Goal: Task Accomplishment & Management: Manage account settings

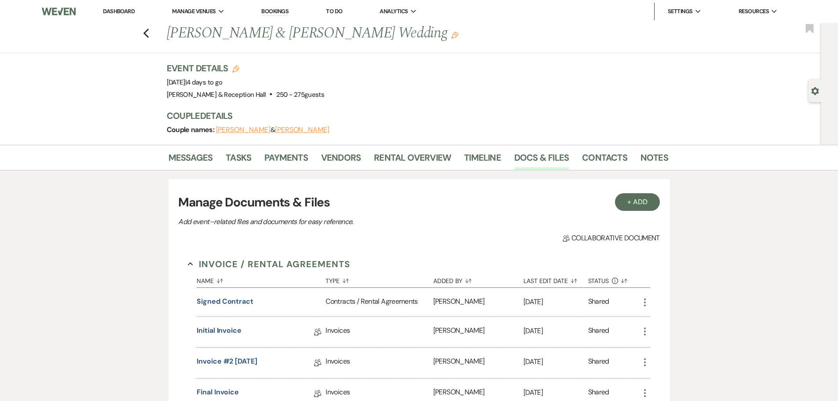
click at [161, 34] on div "Previous [PERSON_NAME] & [PERSON_NAME] Wedding Edit Bookmark" at bounding box center [409, 38] width 826 height 30
click at [148, 32] on use "button" at bounding box center [146, 34] width 6 height 10
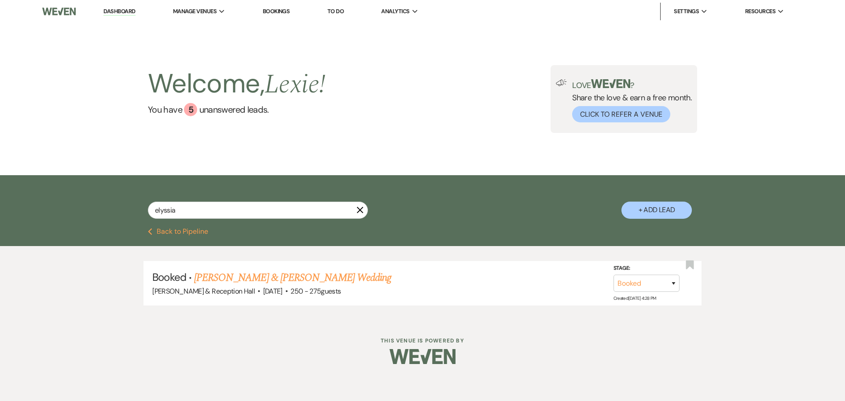
click at [189, 233] on button "Previous Back to Pipeline" at bounding box center [178, 231] width 60 height 7
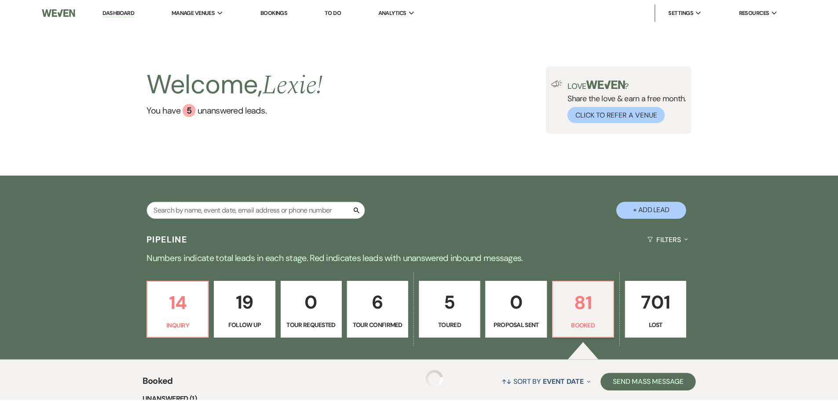
scroll to position [176, 0]
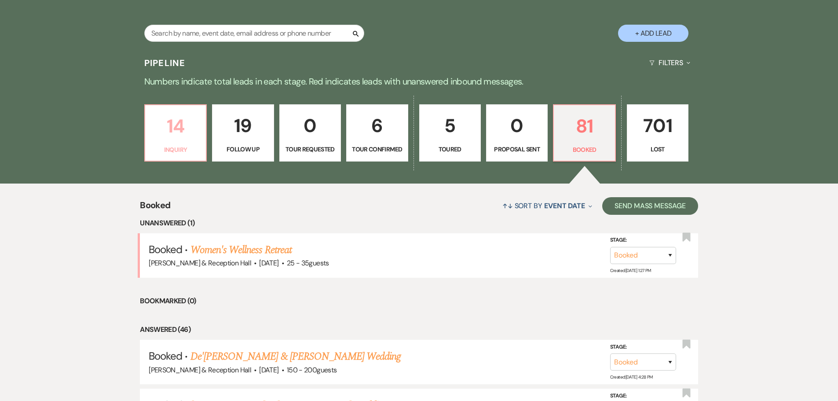
click at [191, 153] on p "Inquiry" at bounding box center [175, 150] width 50 height 10
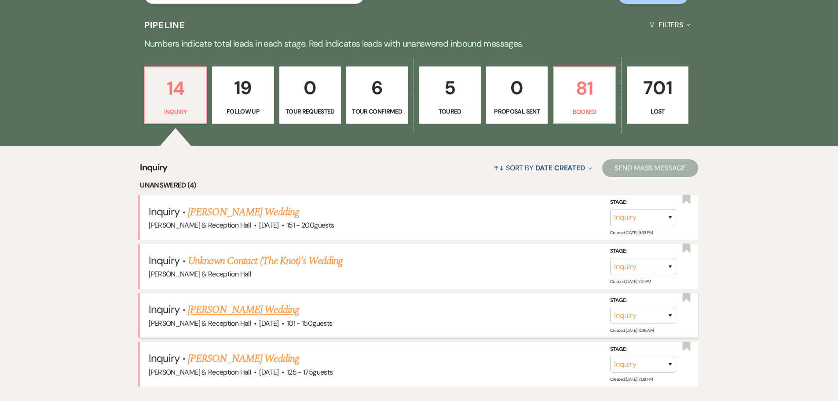
scroll to position [264, 0]
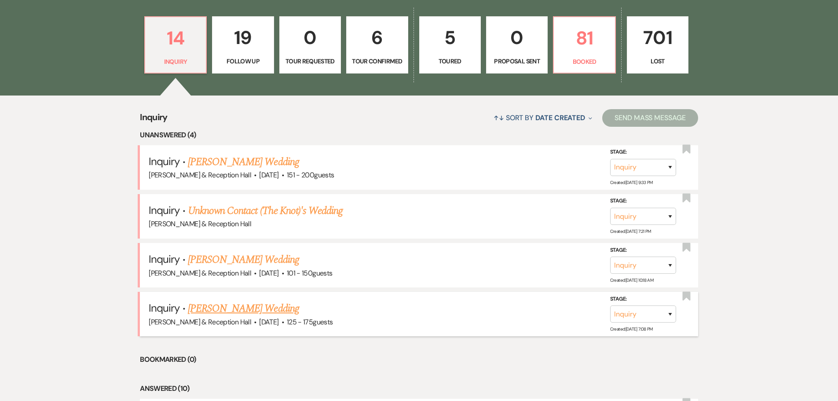
click at [263, 307] on link "[PERSON_NAME] Wedding" at bounding box center [243, 309] width 111 height 16
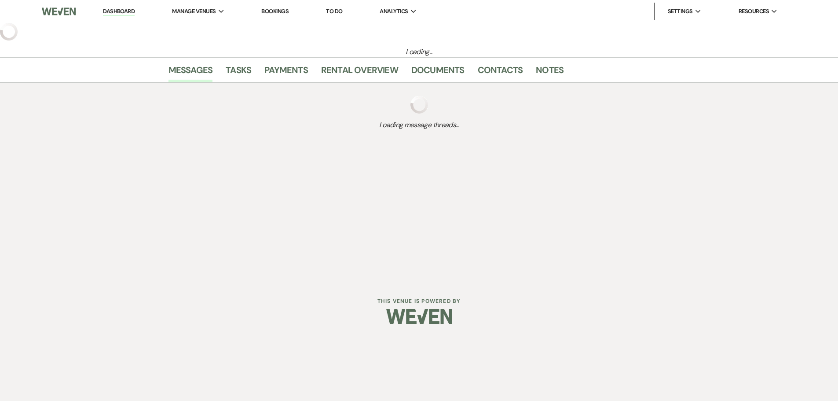
select select "3"
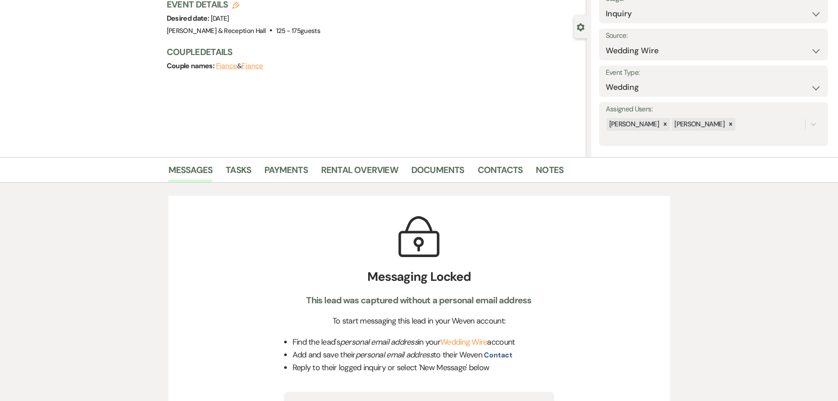
scroll to position [33, 0]
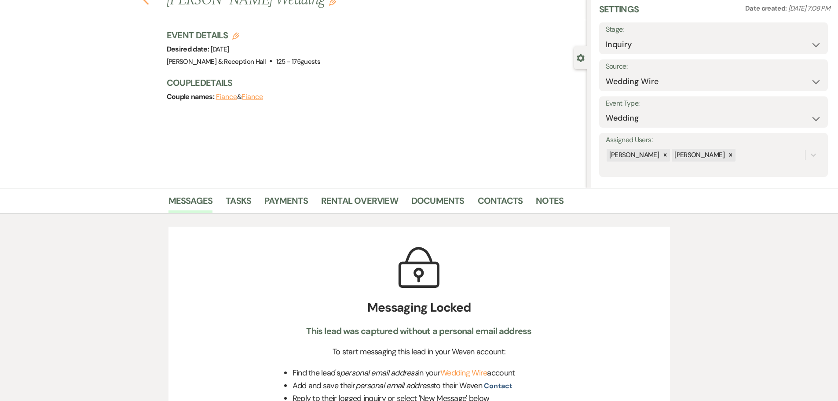
click at [147, 0] on use "button" at bounding box center [146, 1] width 6 height 10
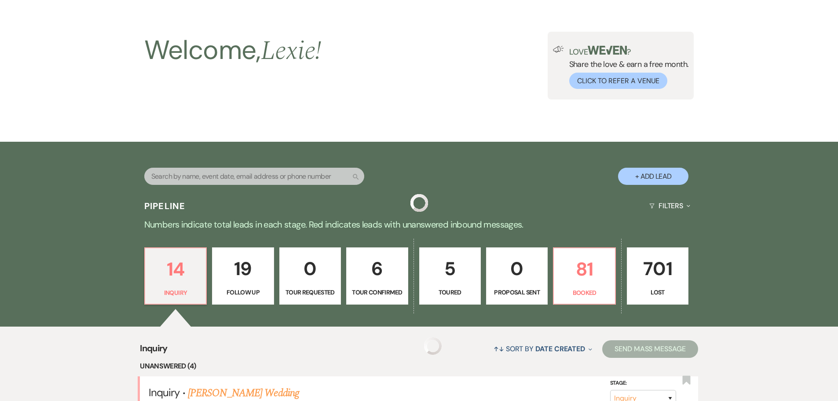
scroll to position [264, 0]
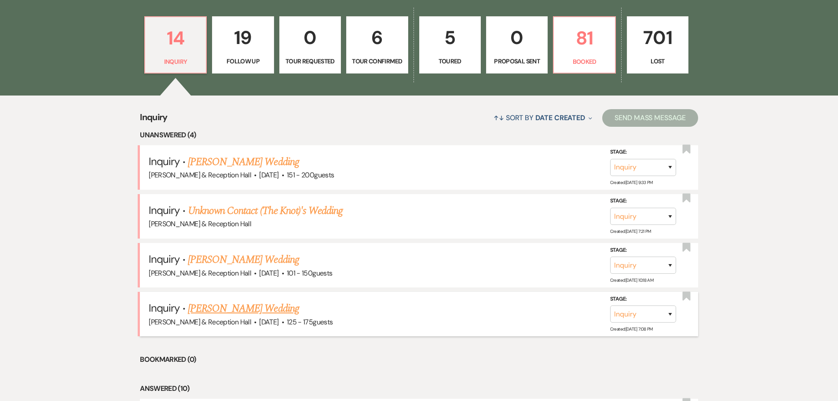
click at [235, 305] on link "[PERSON_NAME] Wedding" at bounding box center [243, 309] width 111 height 16
select select "3"
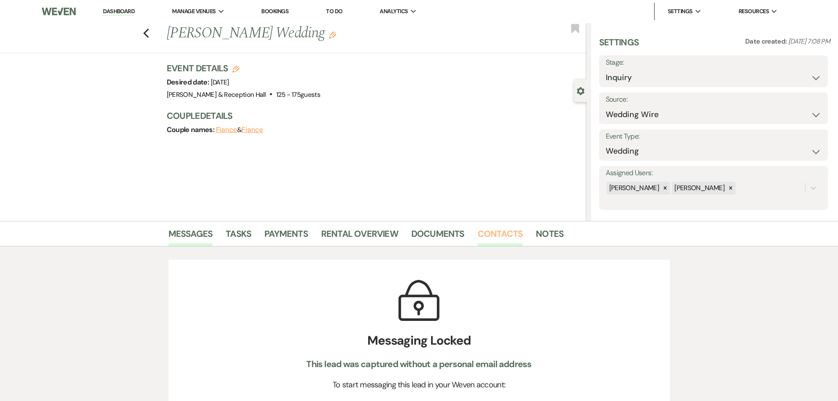
click at [514, 232] on link "Contacts" at bounding box center [500, 236] width 45 height 19
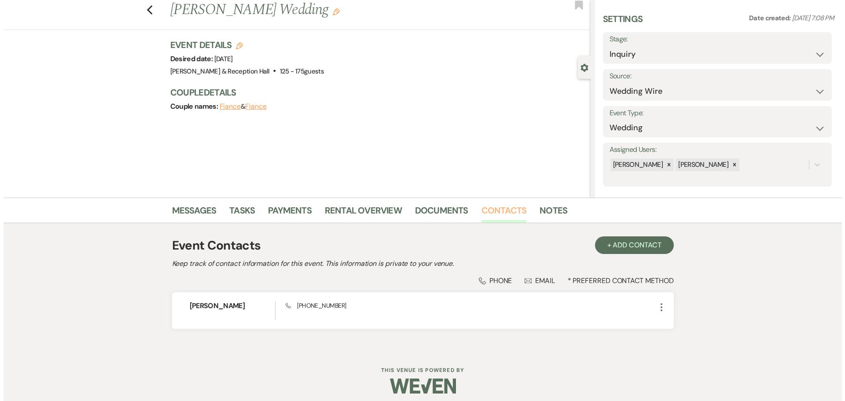
scroll to position [29, 0]
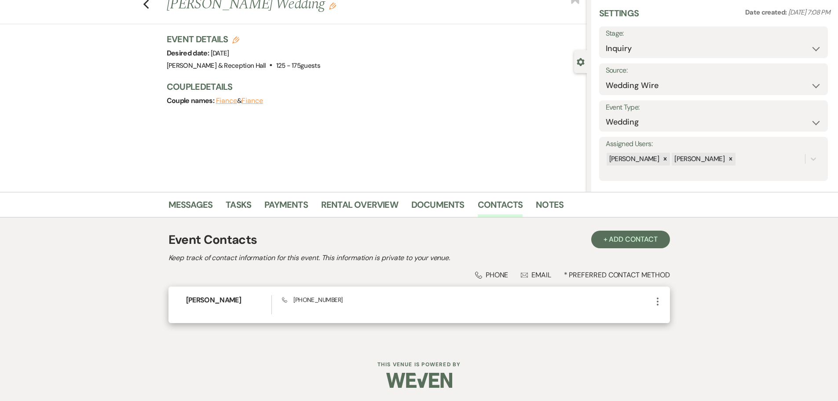
click at [660, 301] on icon "More" at bounding box center [658, 301] width 11 height 11
click at [661, 316] on button "Pencil Edit" at bounding box center [679, 318] width 52 height 15
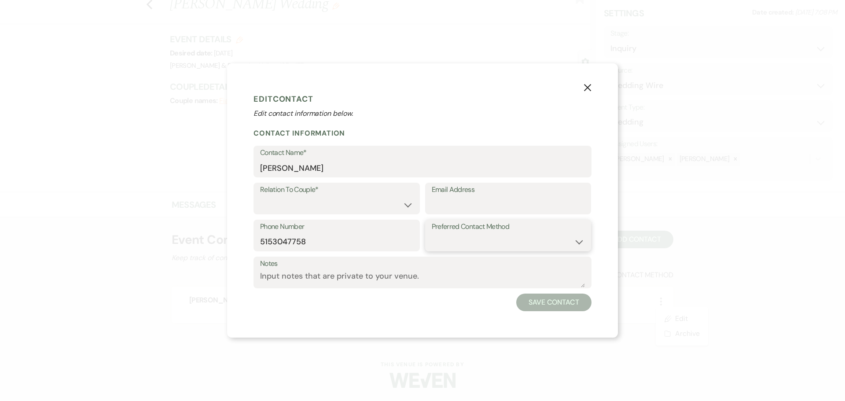
click at [463, 239] on select "Email Phone Text" at bounding box center [508, 241] width 153 height 17
select select "email"
click at [432, 233] on select "Email Phone Text" at bounding box center [508, 241] width 153 height 17
click at [468, 207] on input "Email Address" at bounding box center [508, 204] width 153 height 17
paste input "[EMAIL_ADDRESS][PERSON_NAME][DOMAIN_NAME]"
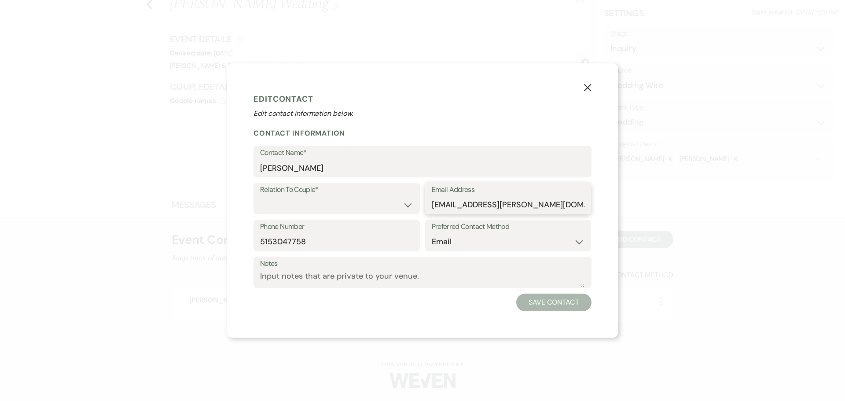
scroll to position [0, 10]
type input "[EMAIL_ADDRESS][PERSON_NAME][DOMAIN_NAME]"
click at [539, 252] on div "Preferred Contact Method Email Phone Text" at bounding box center [508, 238] width 166 height 37
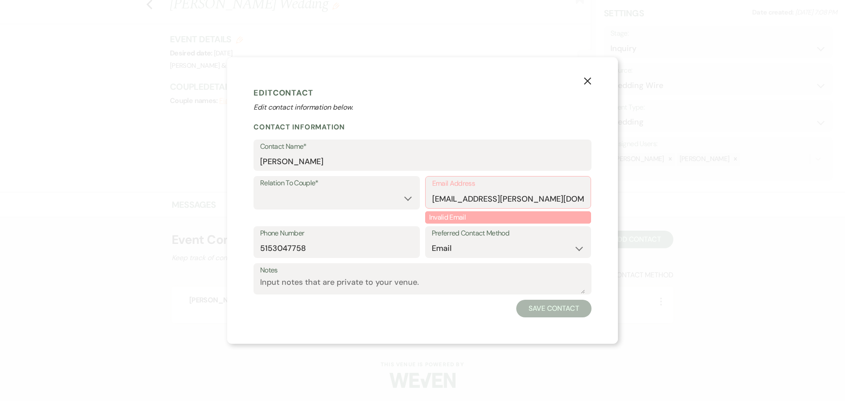
click at [583, 86] on button "X" at bounding box center [587, 80] width 13 height 15
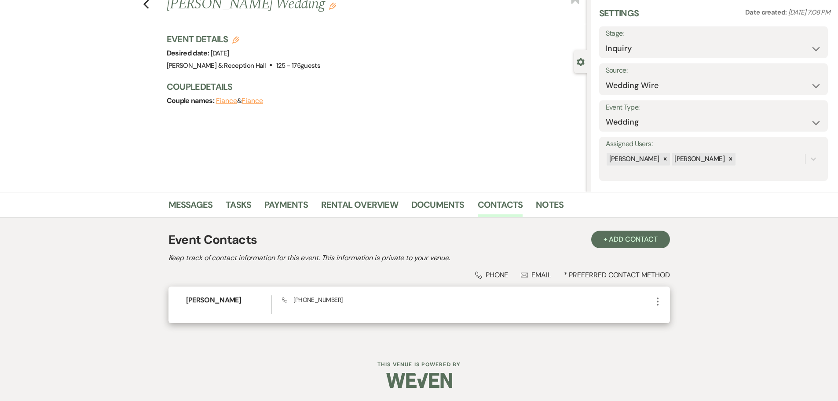
click at [660, 295] on div "[PERSON_NAME] Phone [PHONE_NUMBER] More" at bounding box center [420, 304] width 502 height 37
click at [658, 303] on icon "More" at bounding box center [658, 301] width 11 height 11
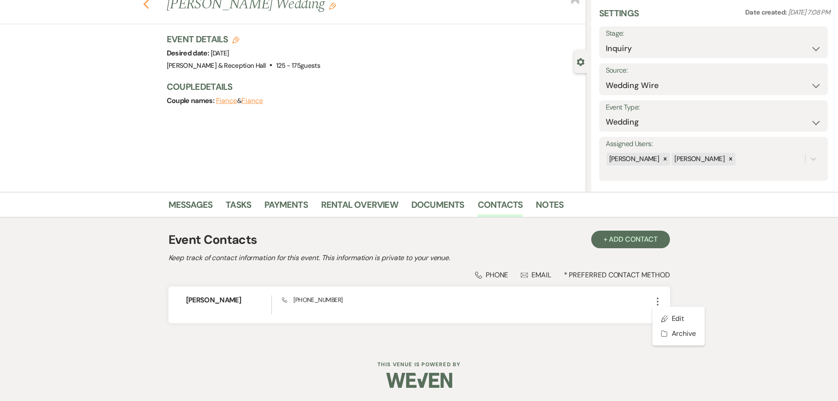
click at [150, 7] on icon "Previous" at bounding box center [146, 4] width 7 height 11
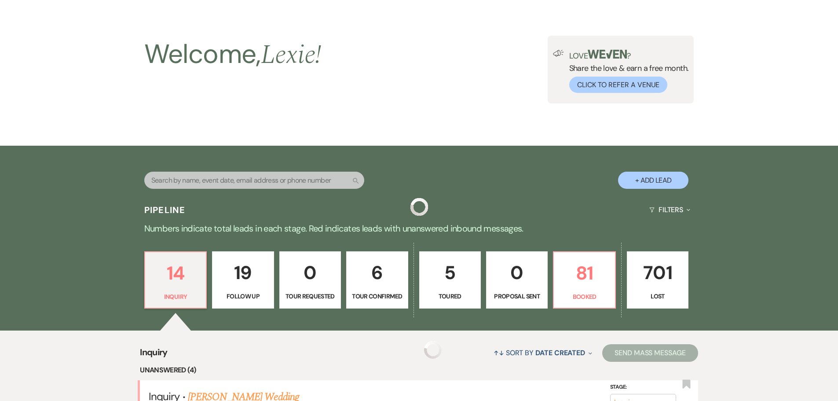
scroll to position [264, 0]
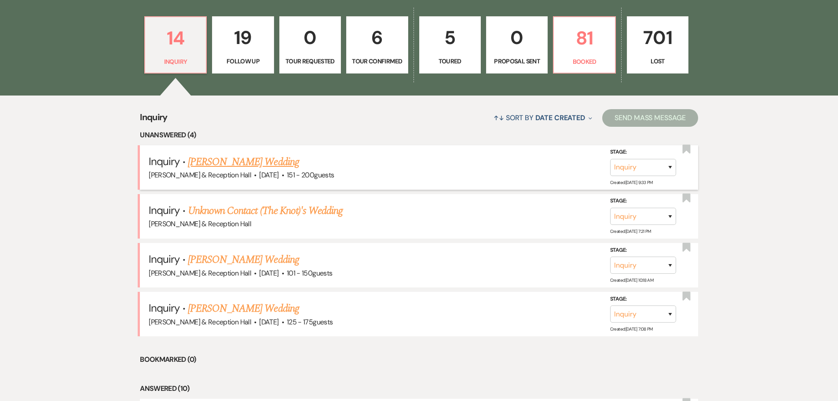
click at [239, 158] on link "[PERSON_NAME] Wedding" at bounding box center [243, 162] width 111 height 16
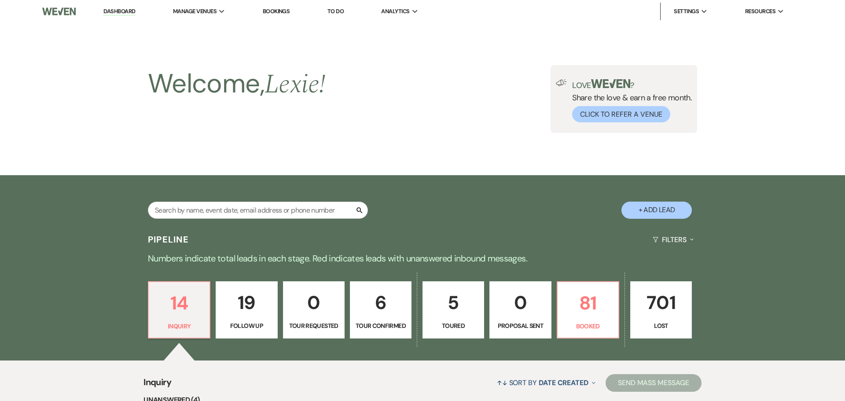
select select "2"
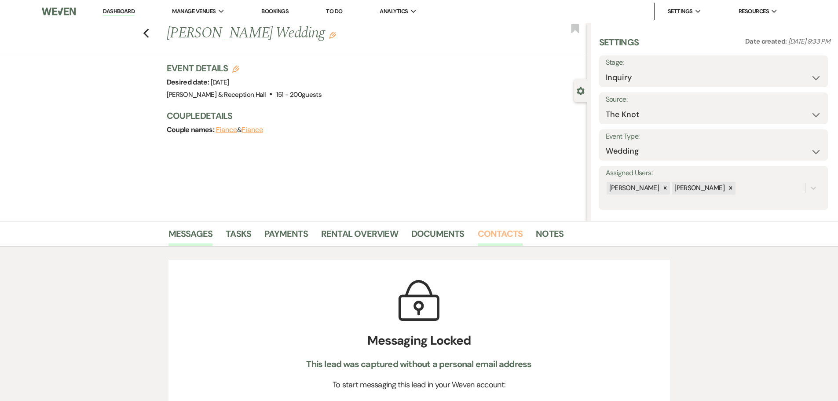
click at [512, 234] on link "Contacts" at bounding box center [500, 236] width 45 height 19
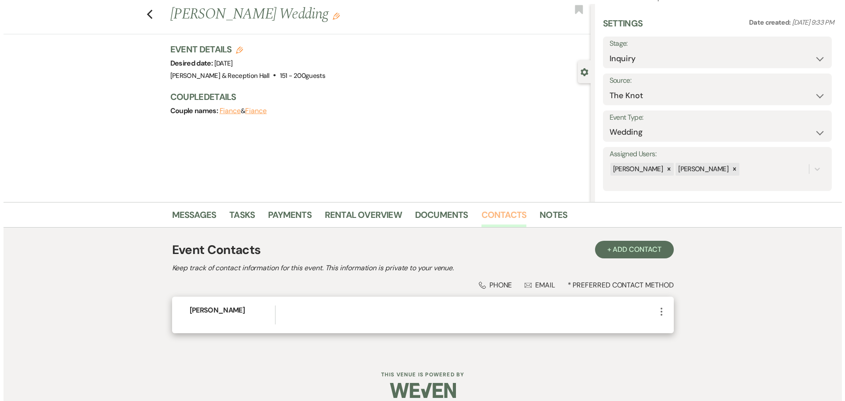
scroll to position [29, 0]
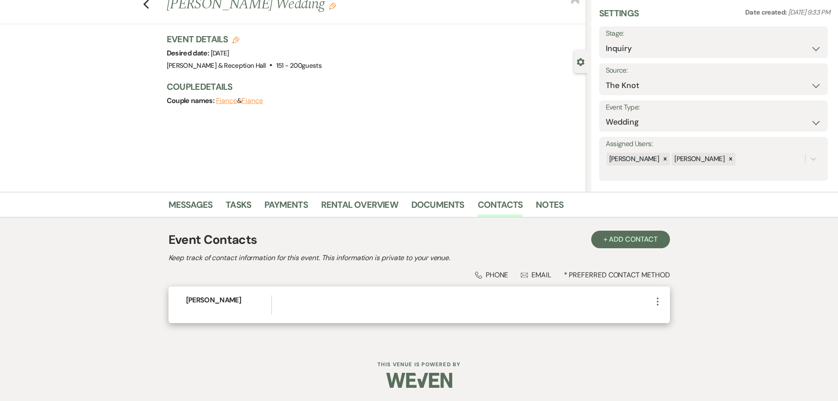
click at [659, 302] on icon "More" at bounding box center [658, 301] width 11 height 11
click at [661, 319] on button "Pencil Edit" at bounding box center [679, 318] width 52 height 15
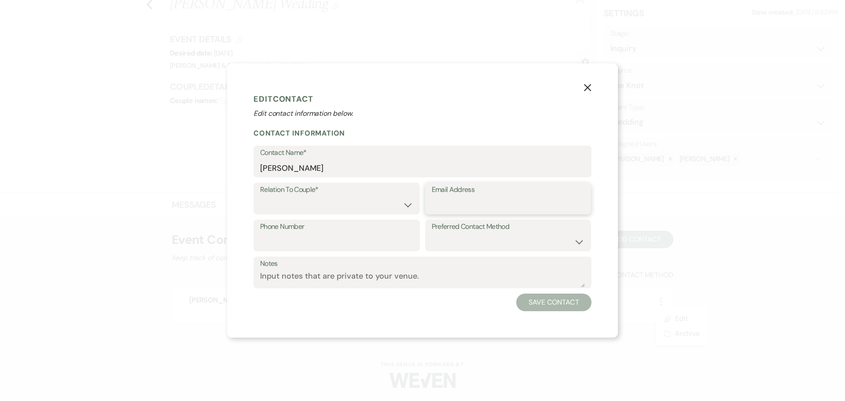
click at [450, 205] on input "Email Address" at bounding box center [508, 204] width 153 height 17
paste input "[EMAIL_ADDRESS][PERSON_NAME][DOMAIN_NAME]"
type input "[EMAIL_ADDRESS][PERSON_NAME][DOMAIN_NAME]"
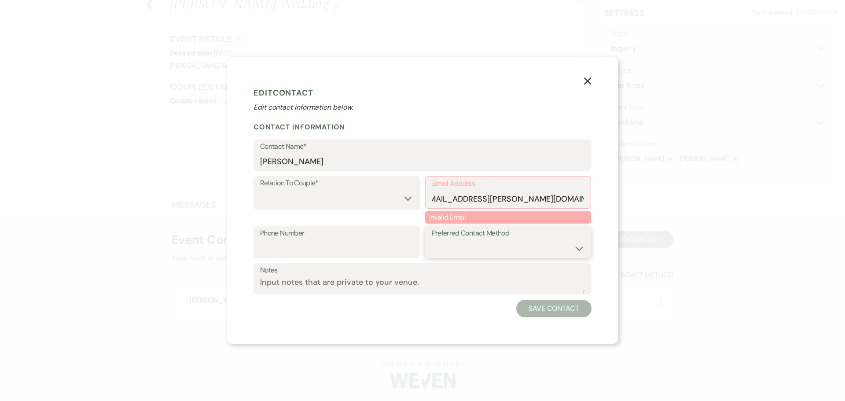
click at [460, 234] on div "Preferred Contact Method Email Phone Text" at bounding box center [508, 242] width 166 height 32
select select "email"
click at [432, 240] on select "Email Phone Text" at bounding box center [508, 248] width 153 height 17
click at [583, 201] on input "[EMAIL_ADDRESS][PERSON_NAME][DOMAIN_NAME]" at bounding box center [508, 198] width 152 height 17
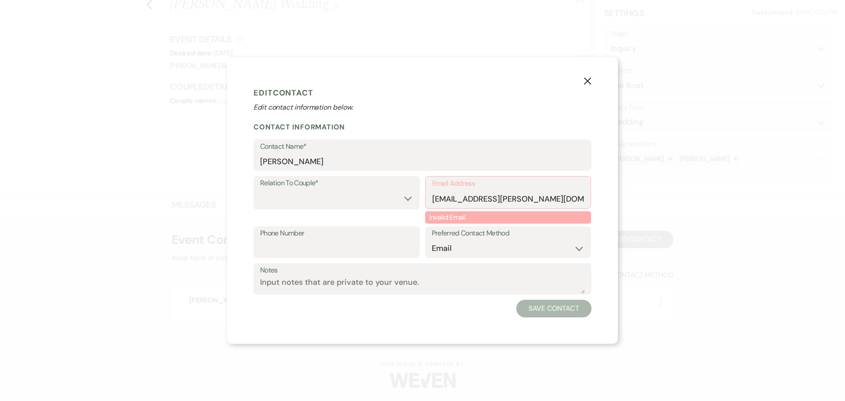
click at [587, 79] on icon "X" at bounding box center [587, 81] width 8 height 8
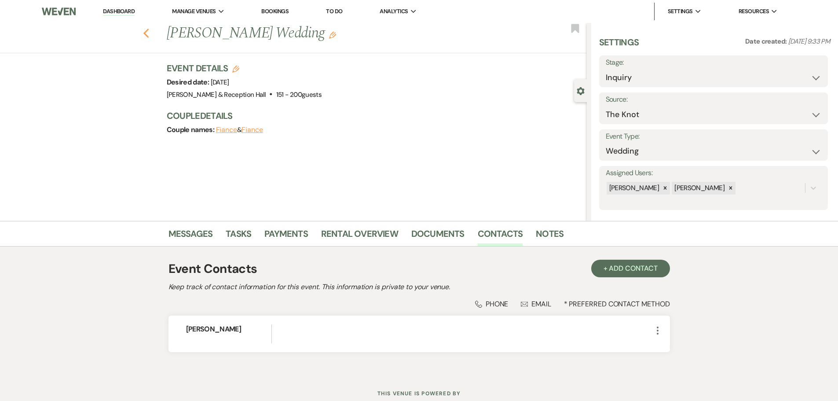
click at [147, 29] on icon "Previous" at bounding box center [146, 33] width 7 height 11
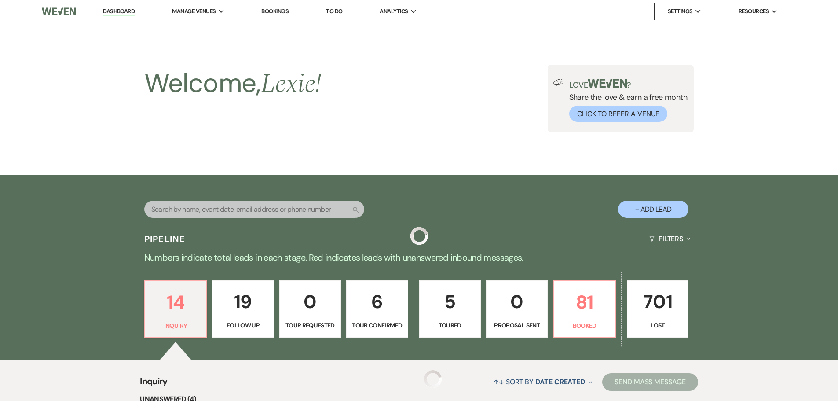
scroll to position [264, 0]
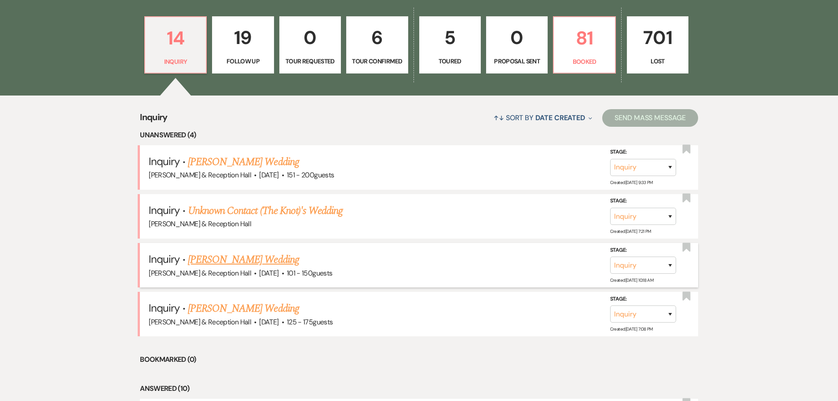
click at [237, 264] on link "[PERSON_NAME] Wedding" at bounding box center [243, 260] width 111 height 16
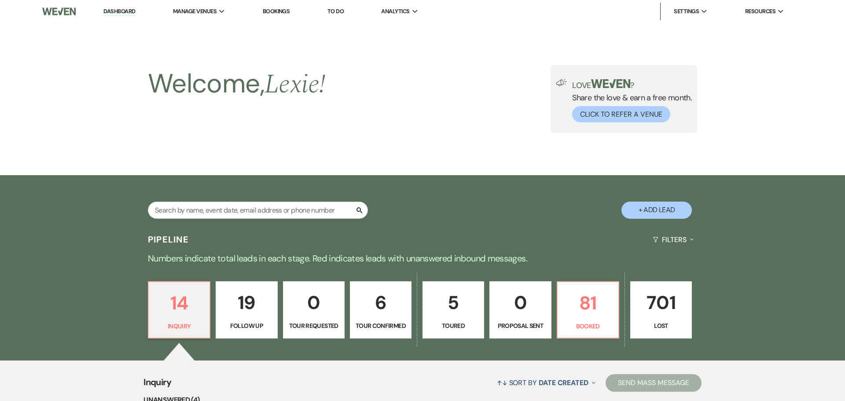
select select "2"
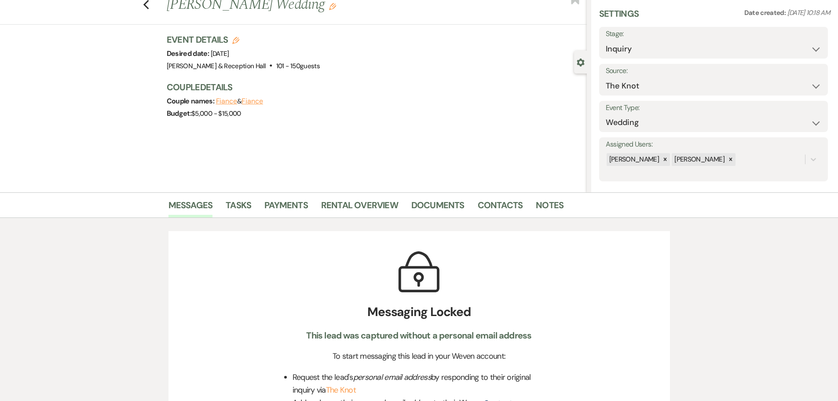
scroll to position [44, 0]
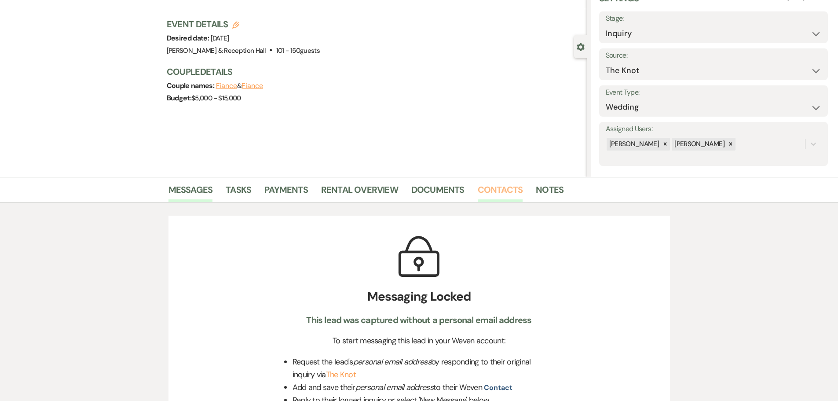
click at [490, 187] on link "Contacts" at bounding box center [500, 192] width 45 height 19
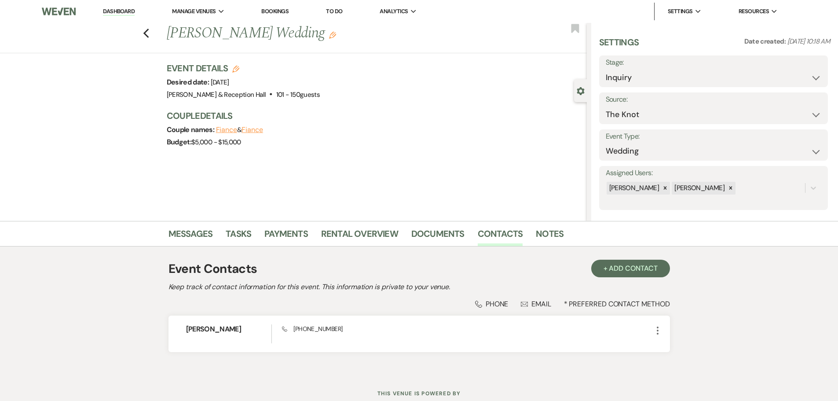
click at [143, 33] on div "Previous [PERSON_NAME] Wedding Edit Bookmark" at bounding box center [291, 38] width 591 height 30
click at [148, 33] on use "button" at bounding box center [146, 34] width 6 height 10
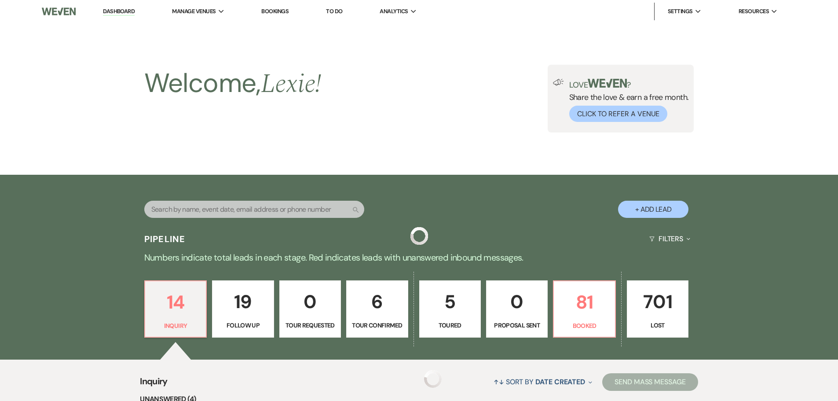
scroll to position [264, 0]
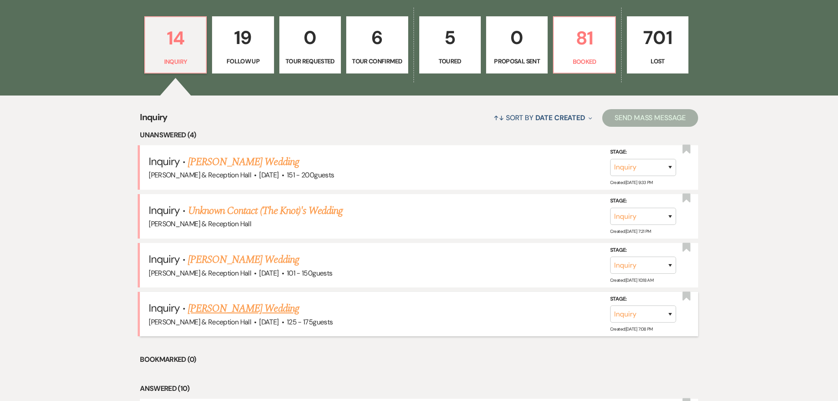
click at [247, 310] on link "[PERSON_NAME] Wedding" at bounding box center [243, 309] width 111 height 16
select select "3"
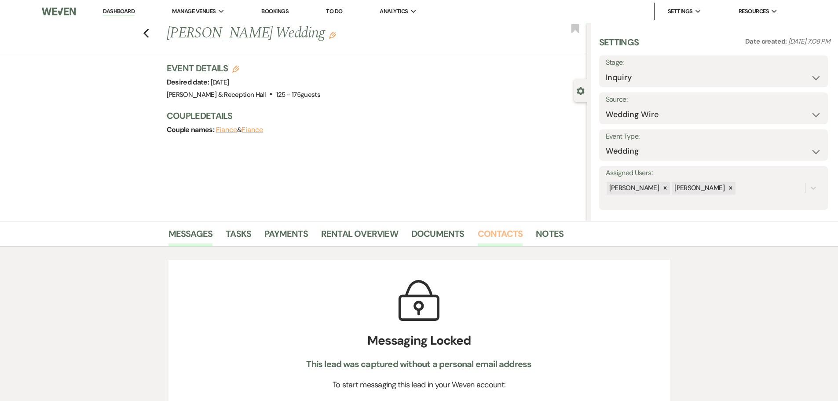
click at [493, 233] on link "Contacts" at bounding box center [500, 236] width 45 height 19
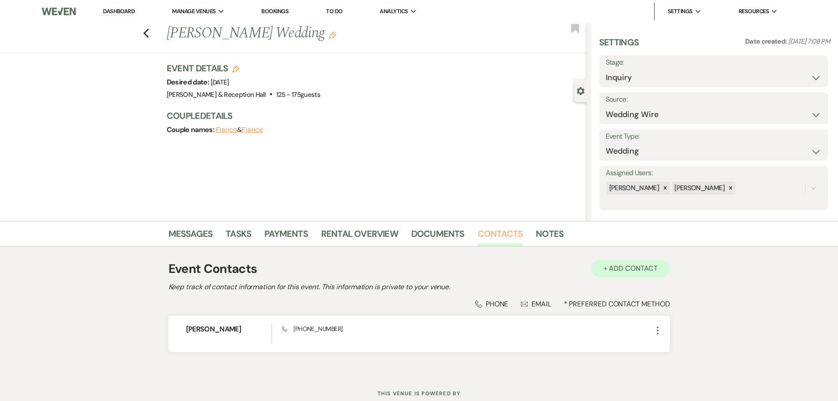
scroll to position [29, 0]
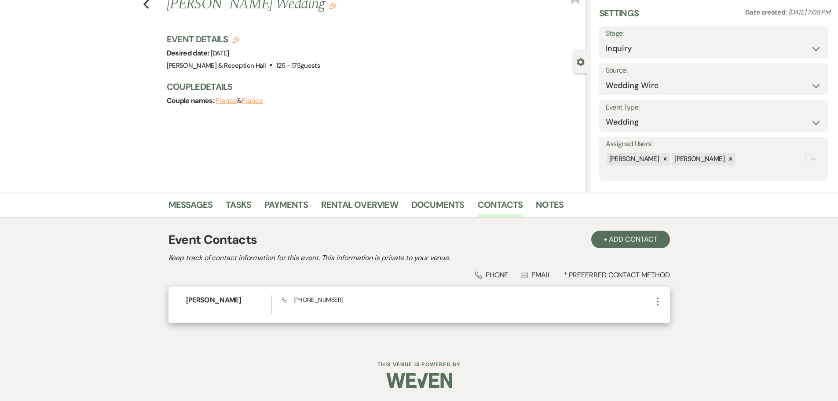
click at [660, 300] on icon "More" at bounding box center [658, 301] width 11 height 11
click at [669, 324] on button "Pencil Edit" at bounding box center [679, 318] width 52 height 15
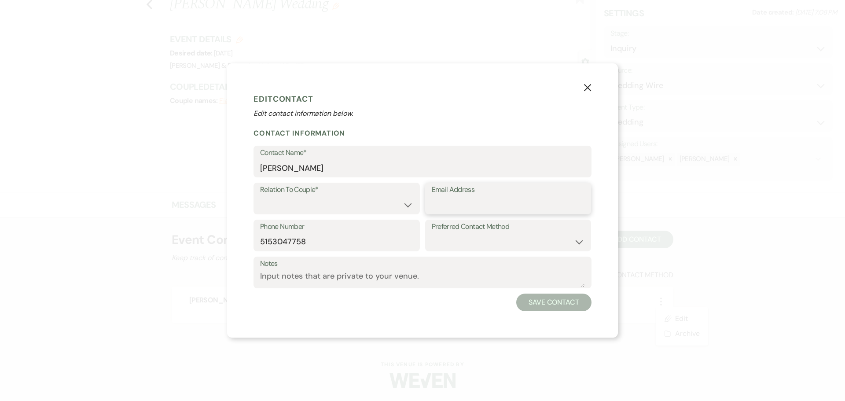
click at [482, 196] on input "Email Address" at bounding box center [508, 204] width 153 height 17
paste input "[EMAIL_ADDRESS][DOMAIN_NAME]"
type input "[EMAIL_ADDRESS][DOMAIN_NAME]"
click at [466, 242] on select "Email Phone Text" at bounding box center [508, 241] width 153 height 17
select select "email"
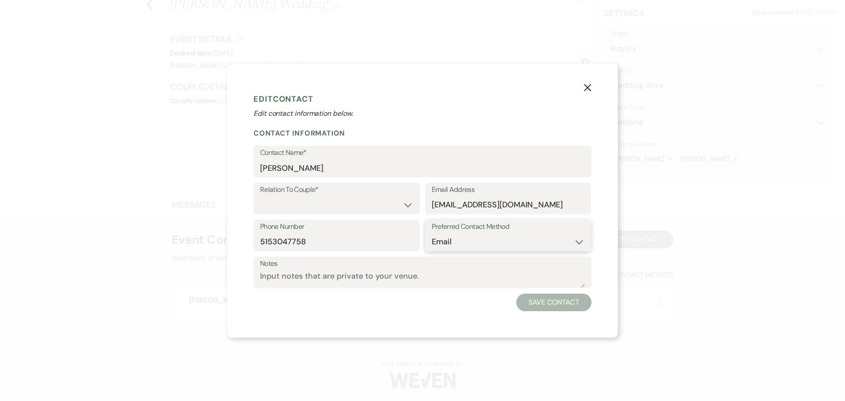
click at [432, 233] on select "Email Phone Text" at bounding box center [508, 241] width 153 height 17
drag, startPoint x: 352, startPoint y: 195, endPoint x: 352, endPoint y: 203, distance: 7.5
click at [352, 196] on div "Relation To Couple* Couple Planner Parent of Couple Family Member Friend Other" at bounding box center [336, 199] width 166 height 32
click at [352, 208] on select "Couple Planner Parent of Couple Family Member Friend Other" at bounding box center [336, 204] width 153 height 17
select select "1"
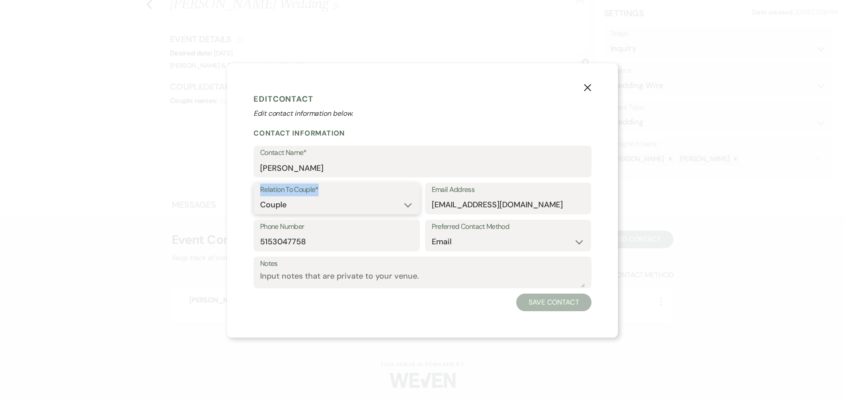
click at [260, 196] on select "Couple Planner Parent of Couple Family Member Friend Other" at bounding box center [336, 204] width 153 height 17
click at [564, 303] on button "Save Contact" at bounding box center [553, 302] width 75 height 18
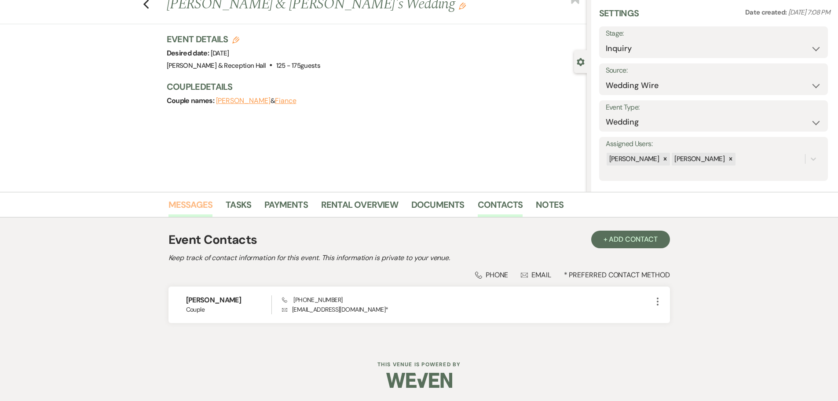
click at [197, 204] on link "Messages" at bounding box center [191, 207] width 44 height 19
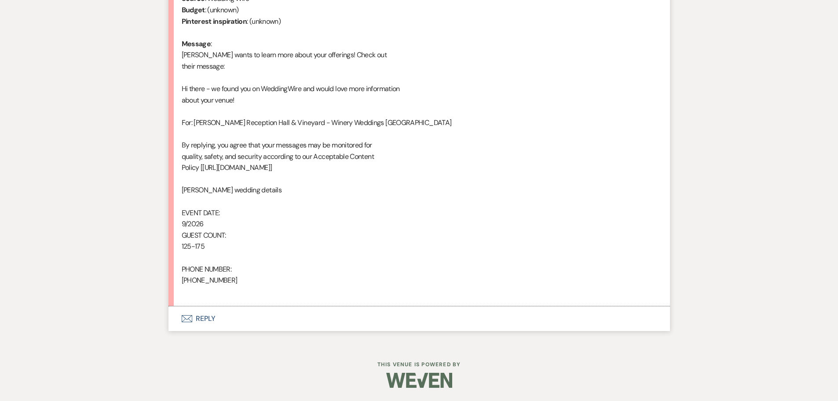
click at [210, 325] on button "Envelope Reply" at bounding box center [420, 318] width 502 height 25
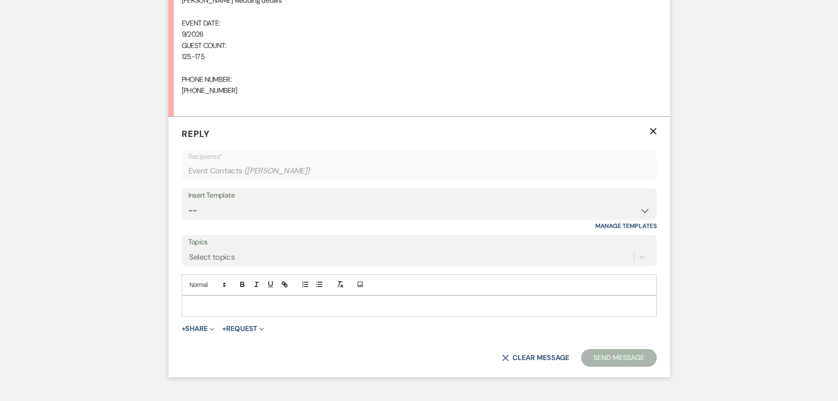
scroll to position [631, 0]
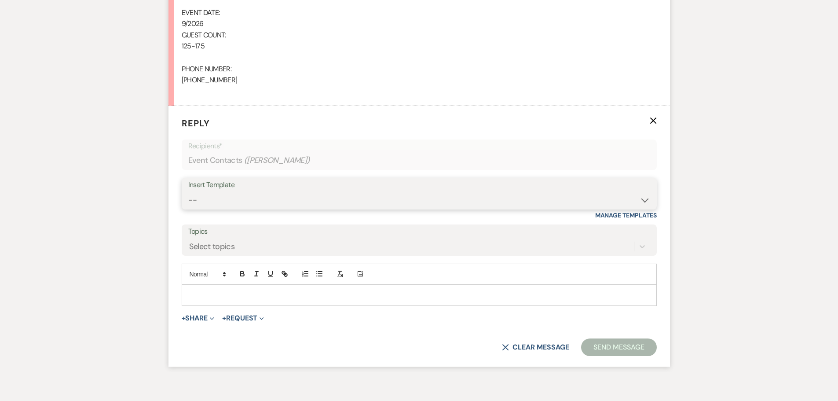
click at [227, 199] on select "-- Weven Planning Portal Introduction (Booked Events) Initial Inquiry Response …" at bounding box center [419, 199] width 462 height 17
select select "4521"
click at [188, 191] on select "-- Weven Planning Portal Introduction (Booked Events) Initial Inquiry Response …" at bounding box center [419, 199] width 462 height 17
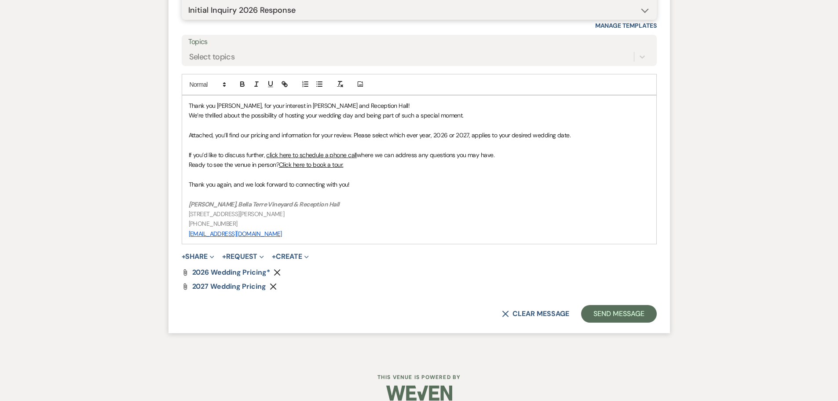
scroll to position [833, 0]
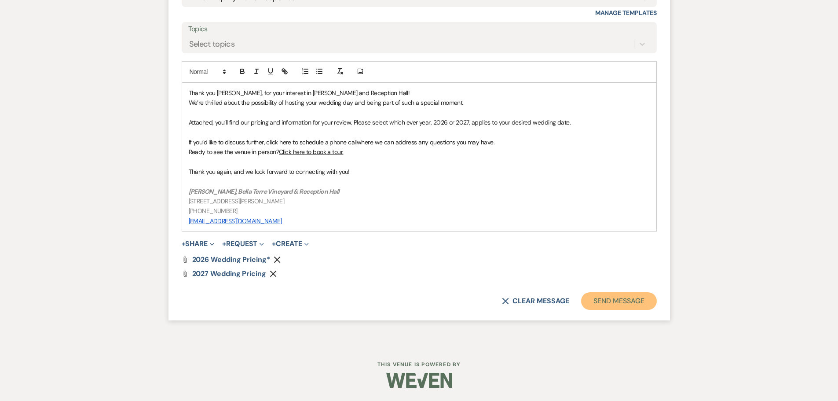
click at [592, 295] on button "Send Message" at bounding box center [618, 301] width 75 height 18
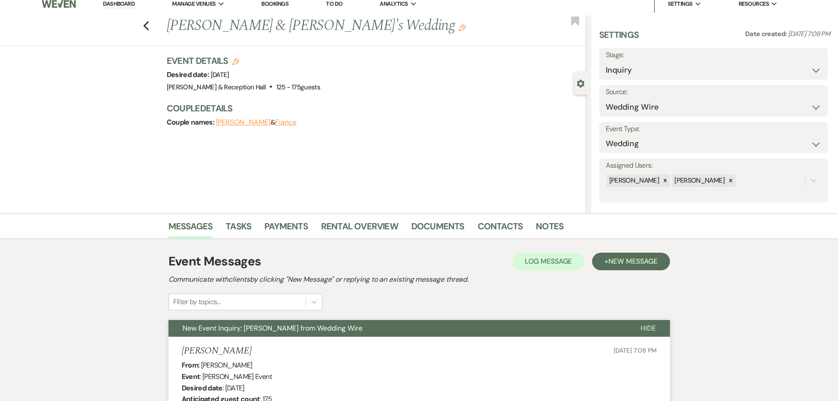
scroll to position [0, 0]
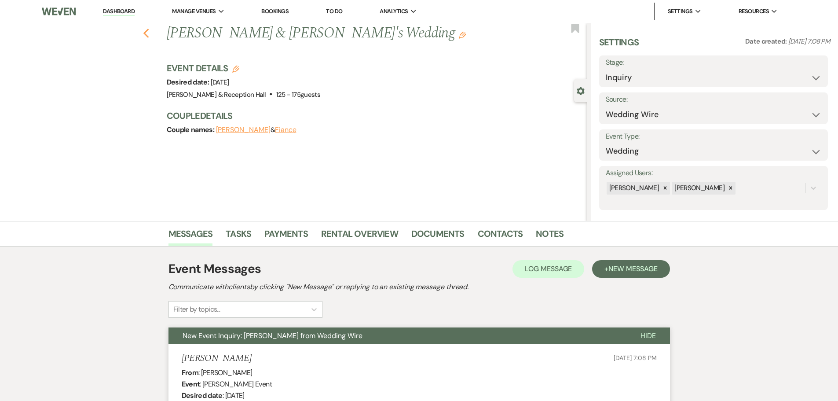
click at [146, 33] on icon "Previous" at bounding box center [146, 33] width 7 height 11
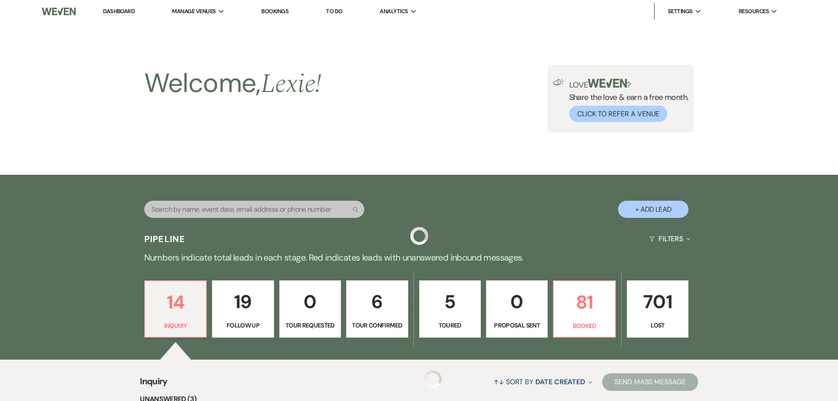
scroll to position [264, 0]
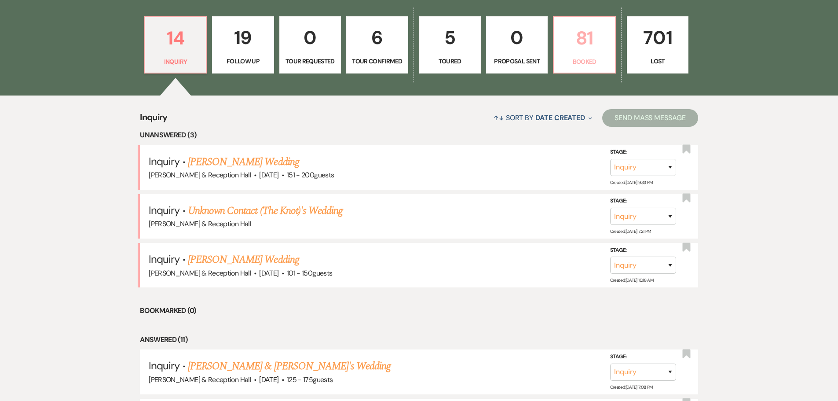
click at [597, 46] on p "81" at bounding box center [584, 37] width 50 height 29
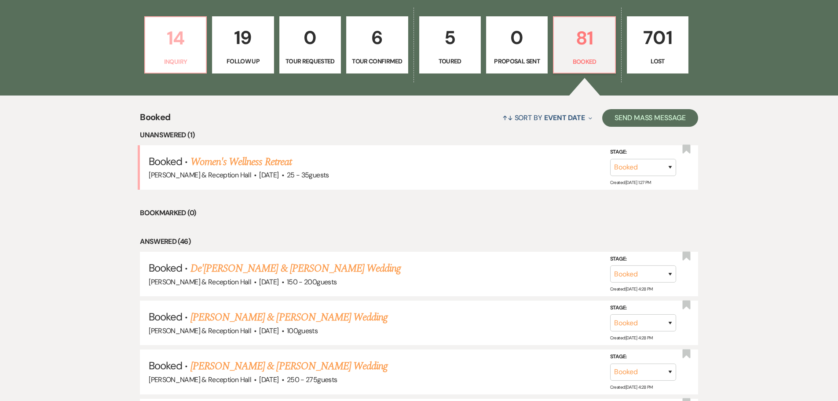
click at [167, 46] on p "14" at bounding box center [175, 37] width 50 height 29
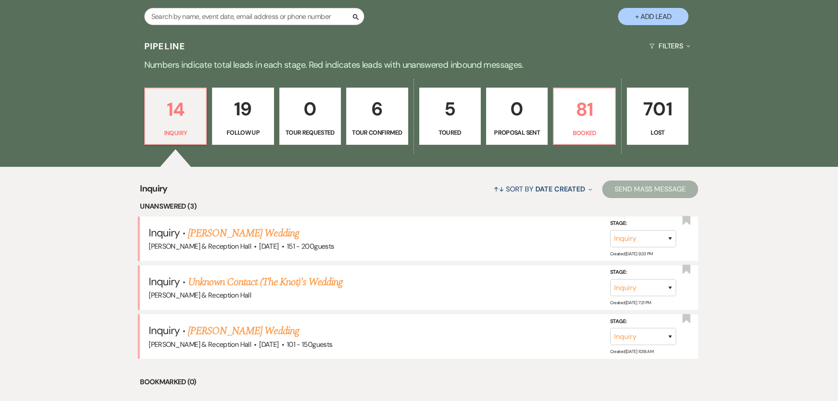
scroll to position [44, 0]
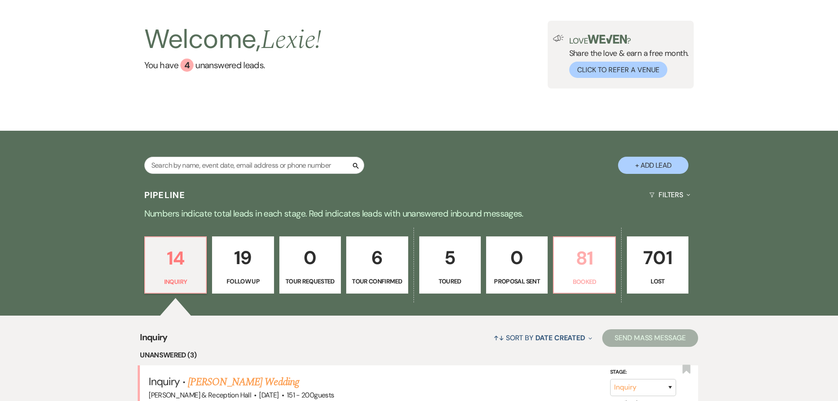
click at [600, 276] on link "81 Booked" at bounding box center [584, 264] width 62 height 57
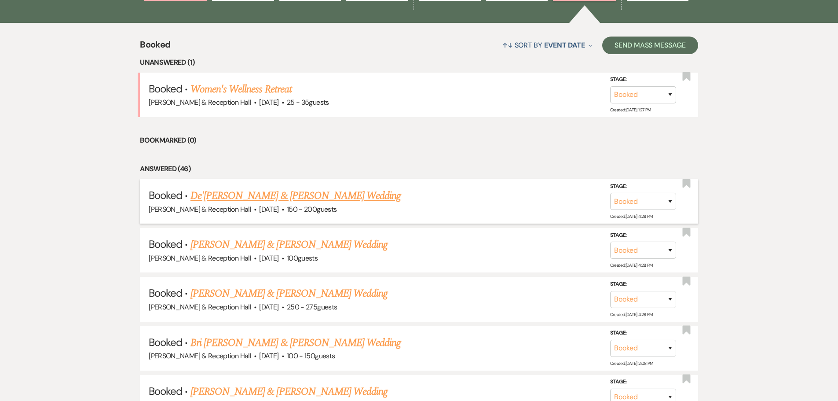
scroll to position [352, 0]
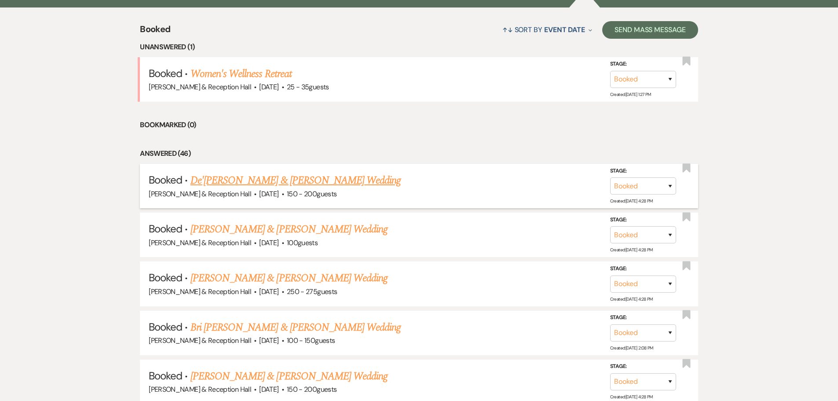
click at [312, 191] on span "150 - 200 guests" at bounding box center [312, 193] width 50 height 9
click at [312, 184] on link "De'[PERSON_NAME] & [PERSON_NAME] Wedding" at bounding box center [296, 180] width 211 height 16
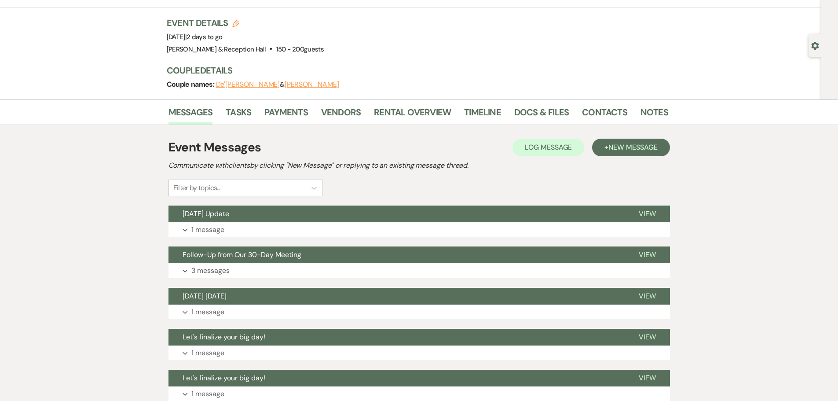
scroll to position [88, 0]
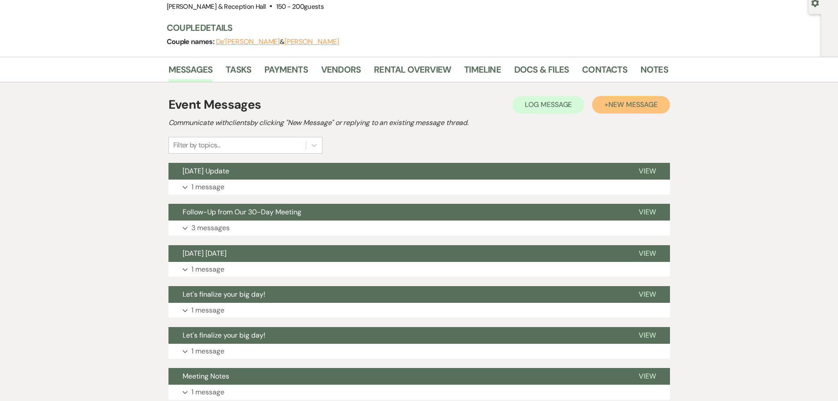
click at [638, 97] on button "+ New Message" at bounding box center [630, 105] width 77 height 18
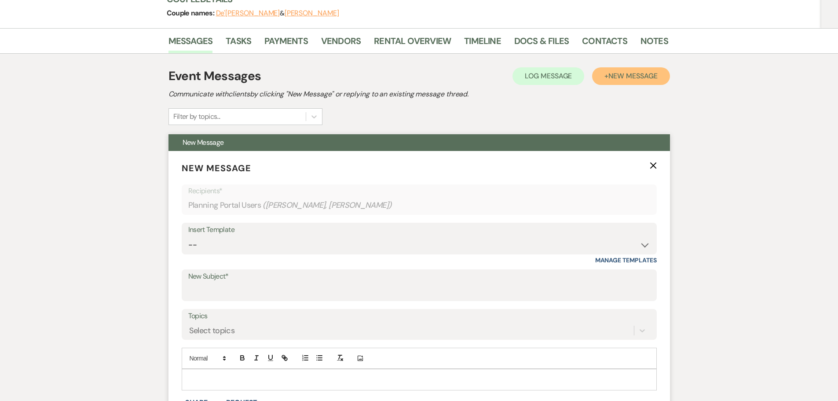
scroll to position [132, 0]
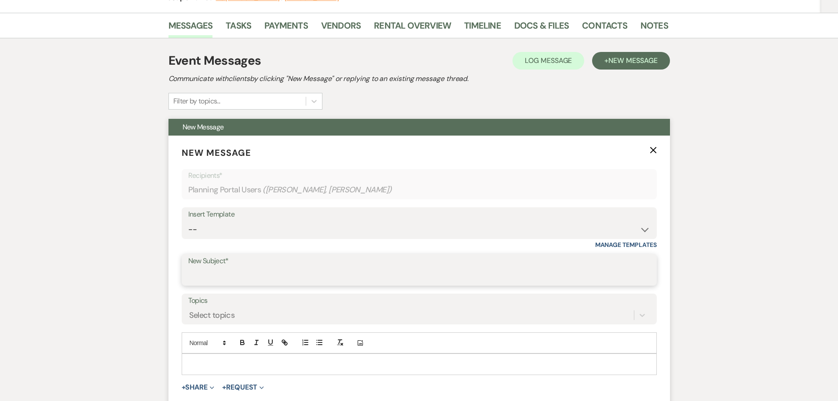
click at [228, 273] on input "New Subject*" at bounding box center [419, 276] width 462 height 17
click at [205, 359] on div at bounding box center [419, 364] width 474 height 20
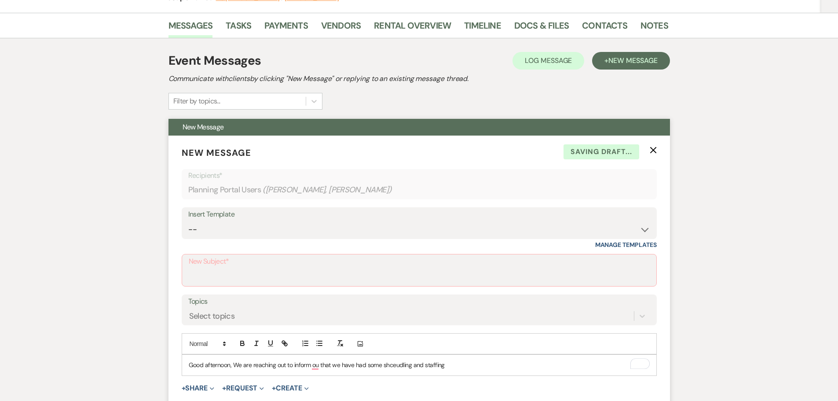
click at [395, 362] on p "Good afternoon, We are reaching out to inform ou that we have had some shceudli…" at bounding box center [419, 365] width 461 height 10
click at [454, 370] on p "Good afternoon, We are reaching out to inform ou that we have had some scheduli…" at bounding box center [419, 365] width 461 height 10
click at [316, 365] on p "Good afternoon, We are reaching out to inform ou that we have had some scheduli…" at bounding box center [419, 365] width 461 height 10
click at [466, 372] on div "Good afternoon, We are reaching out to inform you that we have had some schedul…" at bounding box center [419, 365] width 474 height 20
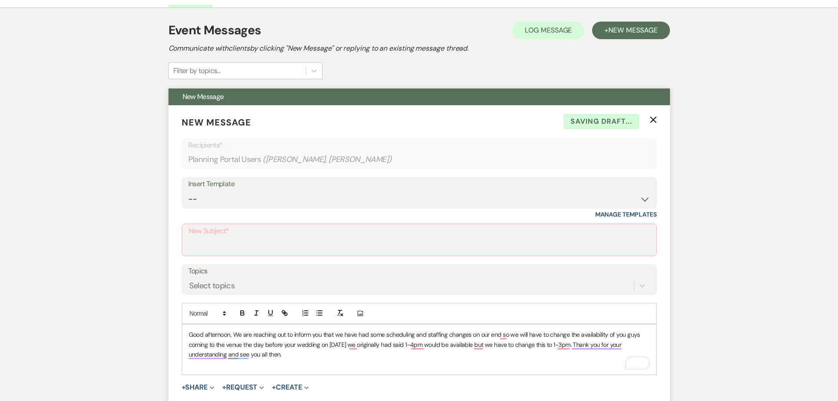
scroll to position [176, 0]
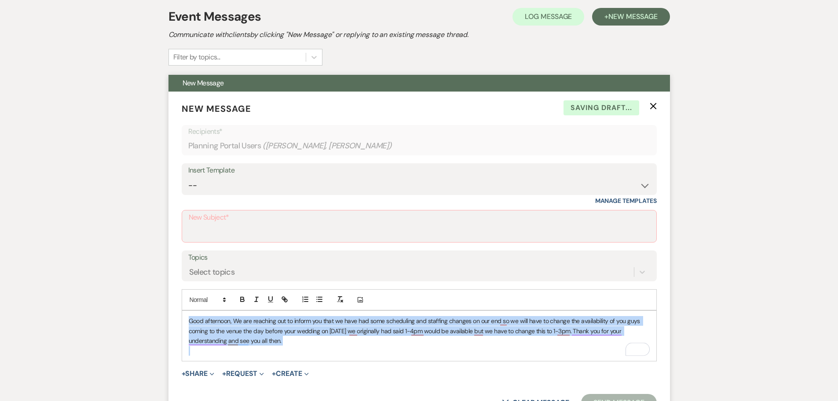
drag, startPoint x: 274, startPoint y: 342, endPoint x: 174, endPoint y: 318, distance: 102.9
click at [174, 318] on form "New Message X Saving draft... Recipients* Planning Portal Users ( [PERSON_NAME]…" at bounding box center [420, 257] width 502 height 330
copy p "Good afternoon, We are reaching out to inform you that we have had some schedul…"
click at [301, 353] on p "To enrich screen reader interactions, please activate Accessibility in Grammarl…" at bounding box center [419, 351] width 461 height 10
drag, startPoint x: 301, startPoint y: 353, endPoint x: 182, endPoint y: 323, distance: 123.0
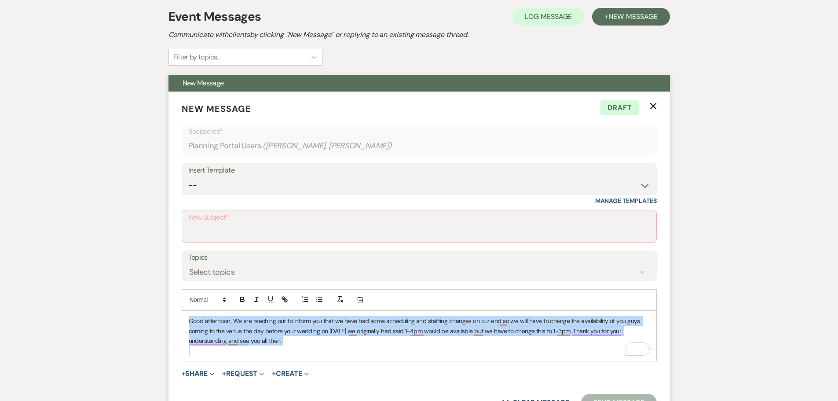
click at [182, 323] on div "Good afternoon, We are reaching out to inform you that we have had some schedul…" at bounding box center [419, 336] width 474 height 50
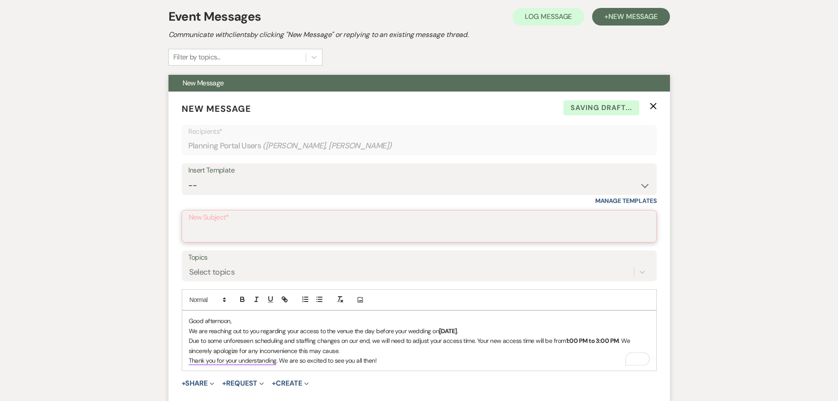
click at [253, 227] on input "New Subject*" at bounding box center [419, 232] width 461 height 17
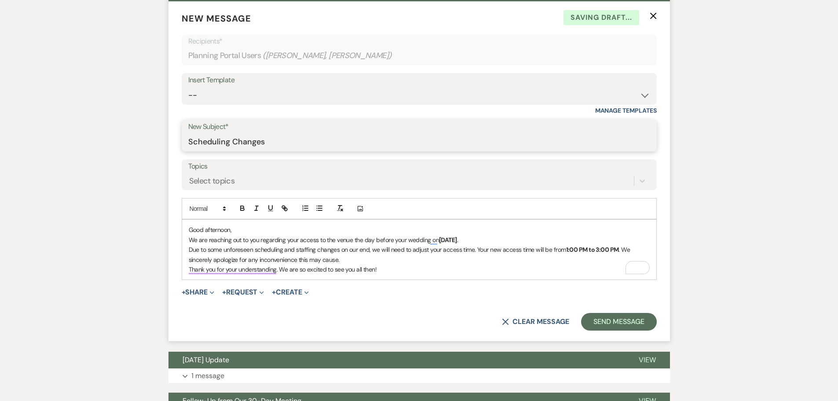
scroll to position [308, 0]
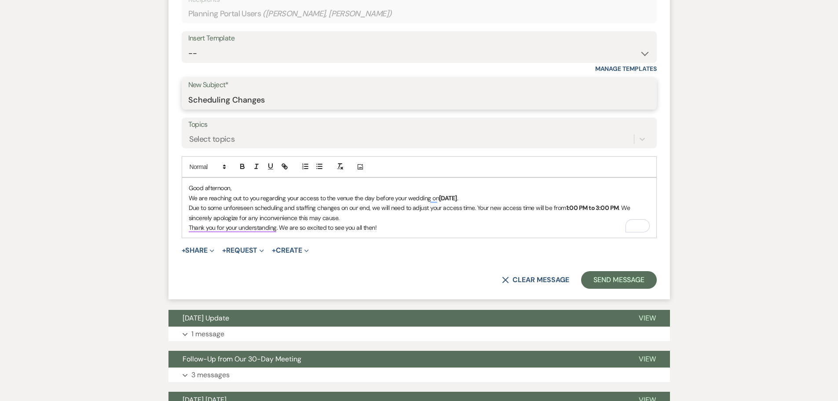
type input "Scheduling Changes"
click at [425, 229] on p "Thank you for your understanding. We are so excited to see you all then!" at bounding box center [419, 228] width 461 height 10
click at [626, 277] on button "Send Message" at bounding box center [618, 280] width 75 height 18
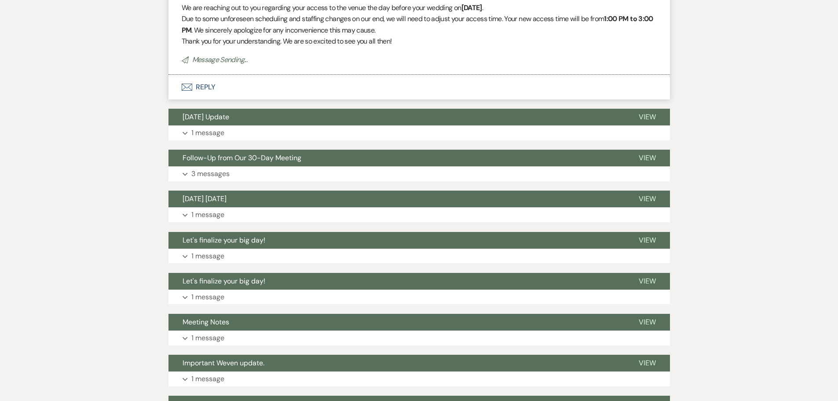
scroll to position [0, 0]
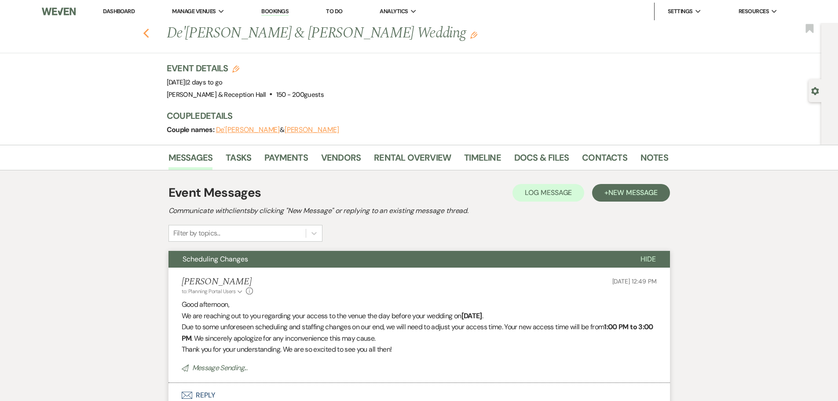
click at [150, 31] on icon "Previous" at bounding box center [146, 33] width 7 height 11
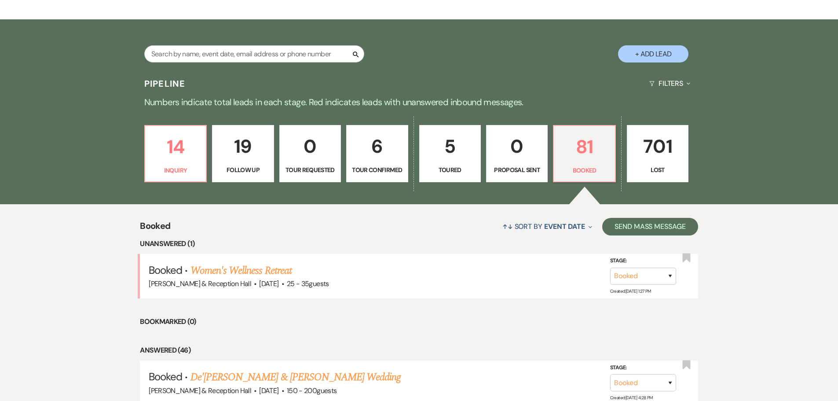
scroll to position [44, 0]
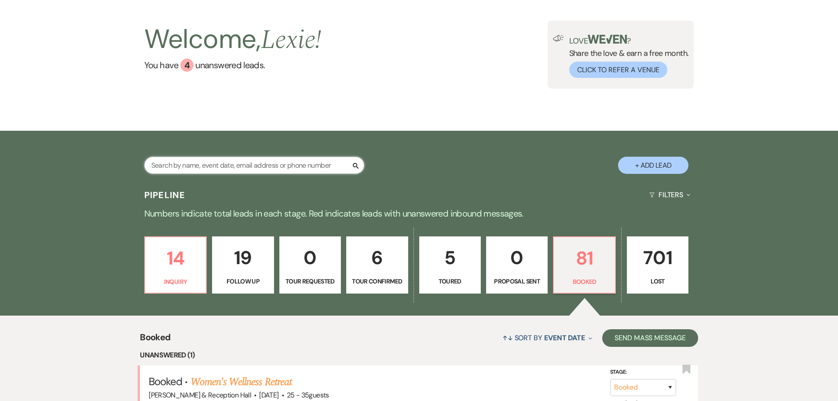
click at [260, 165] on input "text" at bounding box center [254, 165] width 220 height 17
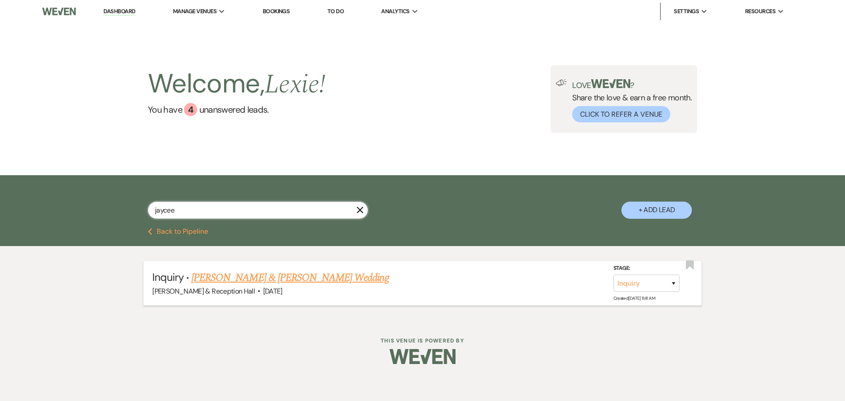
type input "jaycee"
click at [318, 289] on div "[PERSON_NAME] & Reception Hall · [DATE]" at bounding box center [422, 291] width 540 height 11
click at [323, 275] on link "[PERSON_NAME] & [PERSON_NAME] Wedding" at bounding box center [289, 278] width 197 height 16
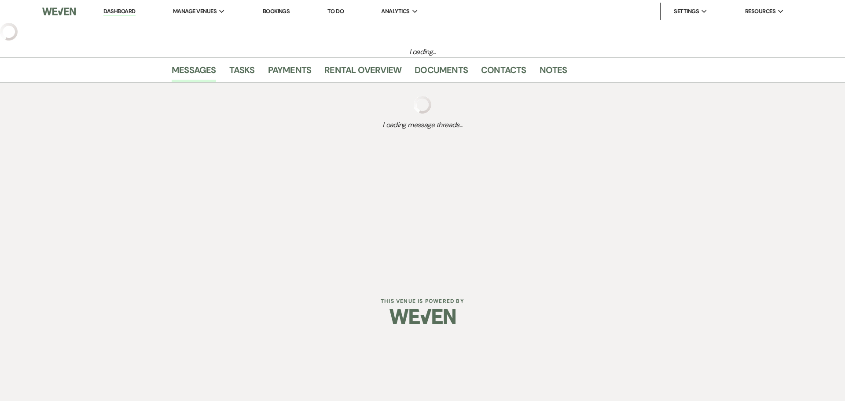
select select "5"
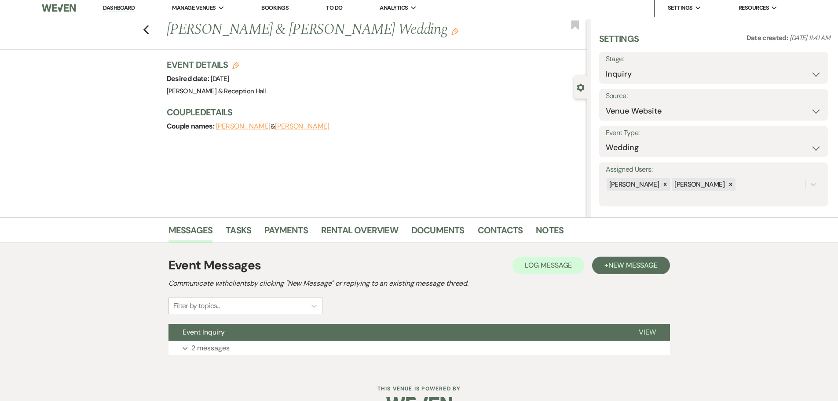
scroll to position [28, 0]
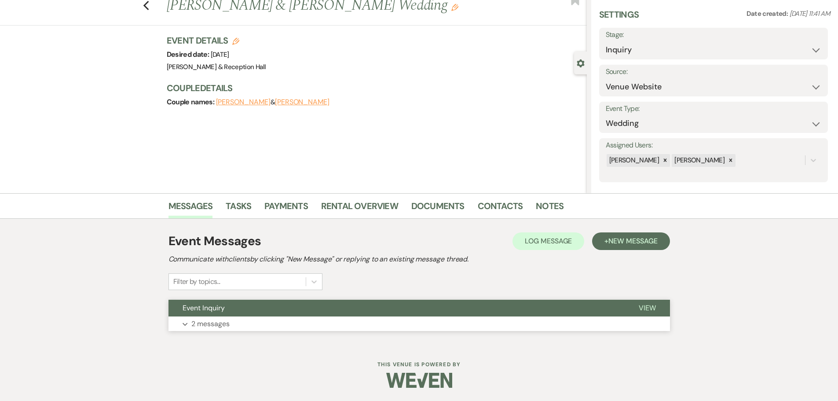
click at [478, 315] on button "Event Inquiry" at bounding box center [397, 308] width 456 height 17
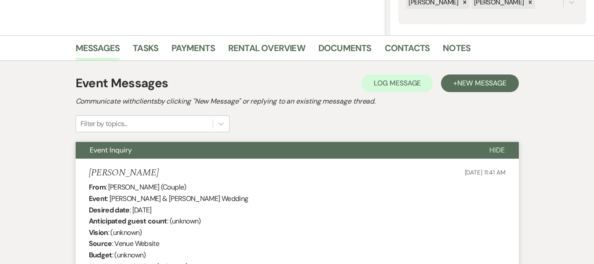
scroll to position [187, 0]
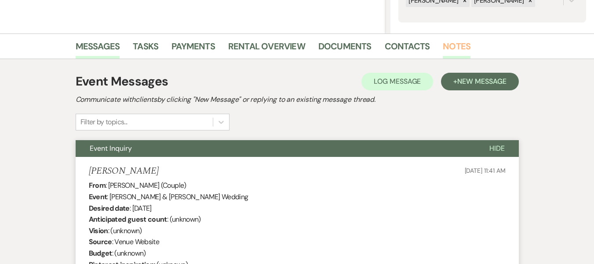
click at [447, 43] on link "Notes" at bounding box center [457, 48] width 28 height 19
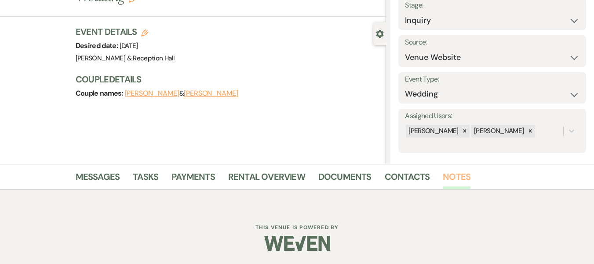
scroll to position [142, 0]
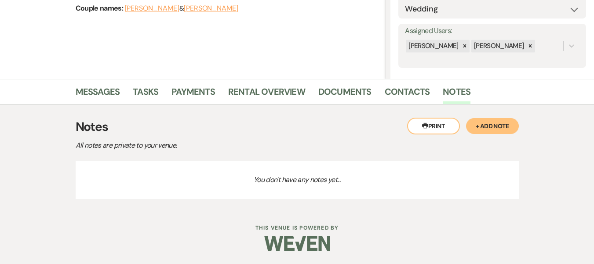
click at [442, 128] on button "Printer Print" at bounding box center [433, 125] width 53 height 17
click at [486, 126] on button "+ Add Note" at bounding box center [492, 126] width 53 height 16
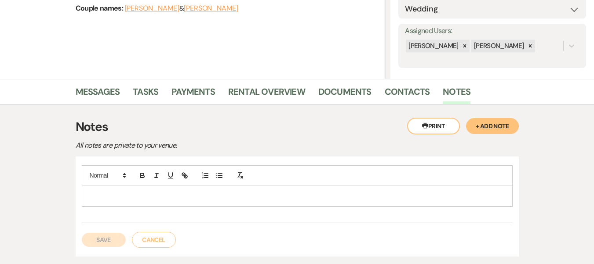
click at [142, 193] on p at bounding box center [297, 196] width 417 height 10
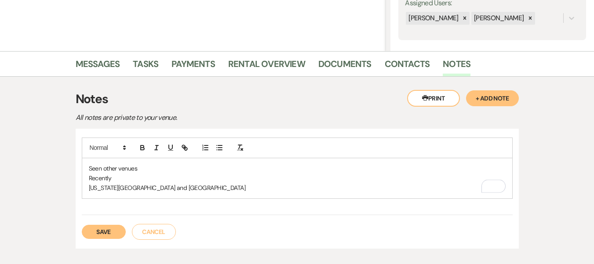
scroll to position [175, 0]
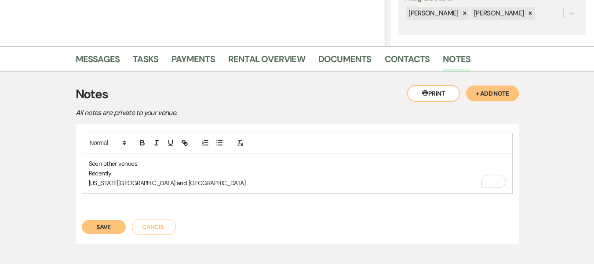
click at [115, 171] on p "Recently" at bounding box center [297, 173] width 417 height 10
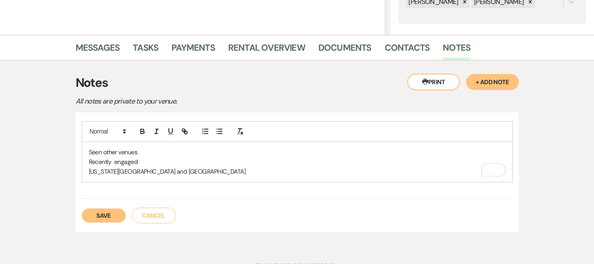
scroll to position [192, 0]
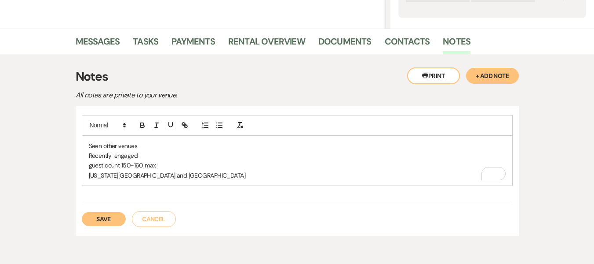
click at [107, 216] on button "Save" at bounding box center [104, 219] width 44 height 14
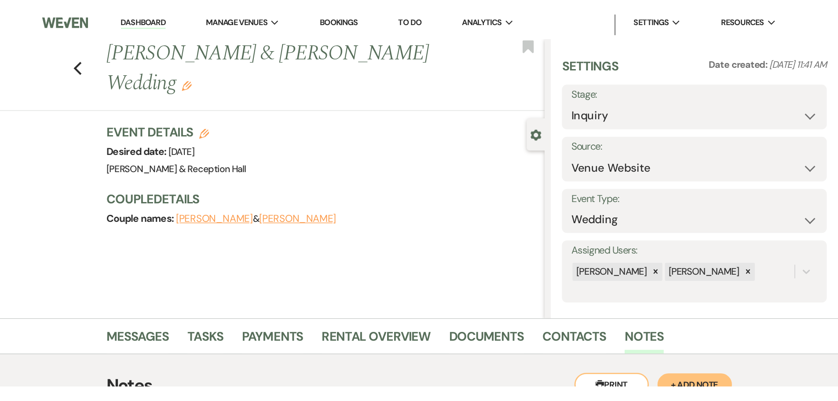
scroll to position [5, 0]
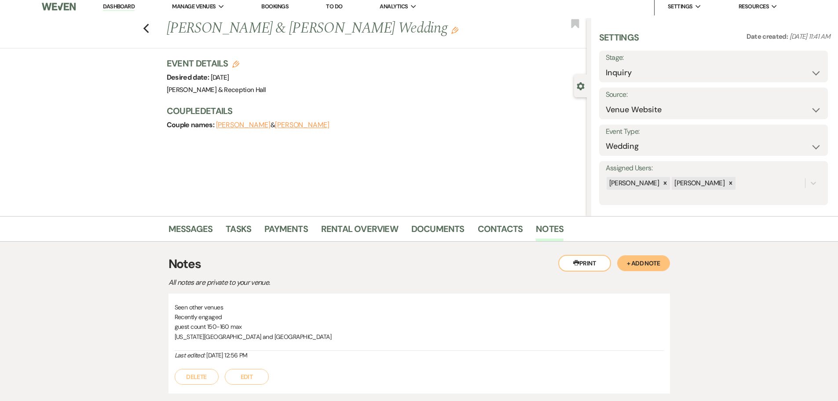
click at [154, 37] on div "Previous [PERSON_NAME] & [PERSON_NAME] Wedding Edit Bookmark" at bounding box center [291, 33] width 591 height 30
click at [390, 228] on link "Rental Overview" at bounding box center [359, 231] width 77 height 19
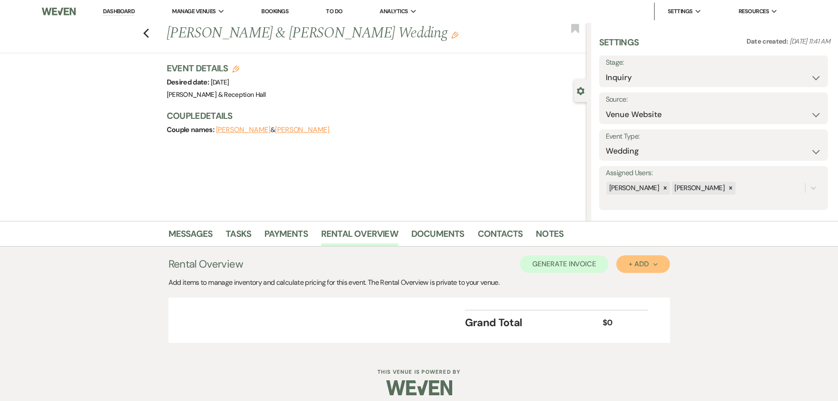
click at [623, 264] on button "+ Add Next" at bounding box center [642, 264] width 53 height 18
click at [638, 301] on button "Category" at bounding box center [639, 298] width 46 height 14
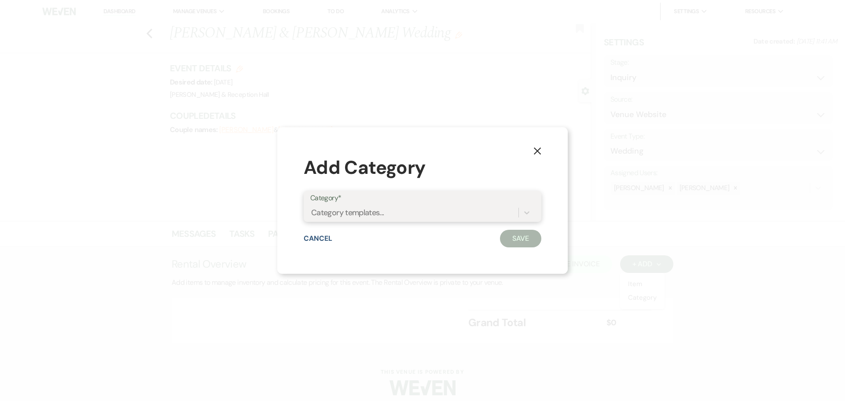
click at [359, 216] on div "Category templates..." at bounding box center [347, 213] width 73 height 12
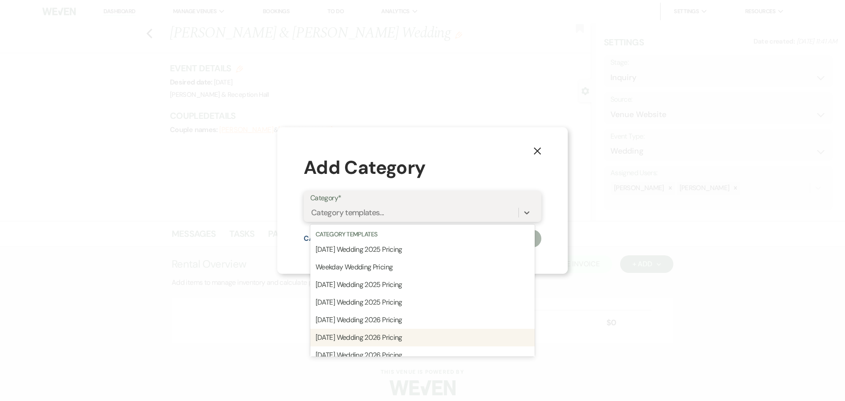
click at [394, 333] on div "[DATE] Wedding 2026 Pricing" at bounding box center [422, 338] width 224 height 18
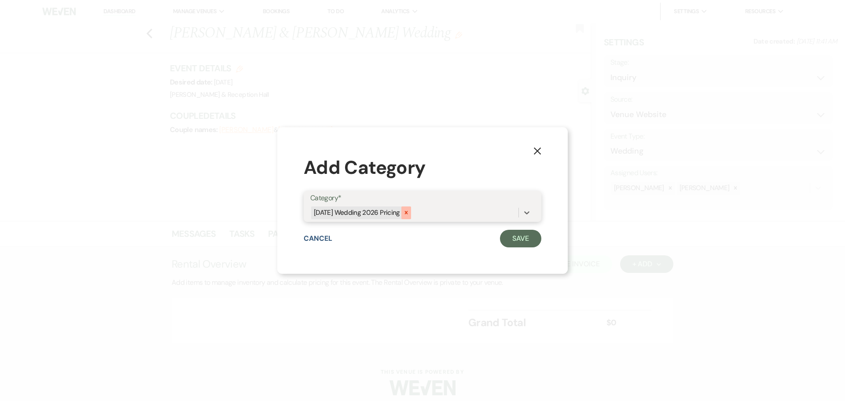
click at [409, 213] on icon at bounding box center [406, 212] width 6 height 6
click at [526, 208] on div at bounding box center [527, 213] width 16 height 16
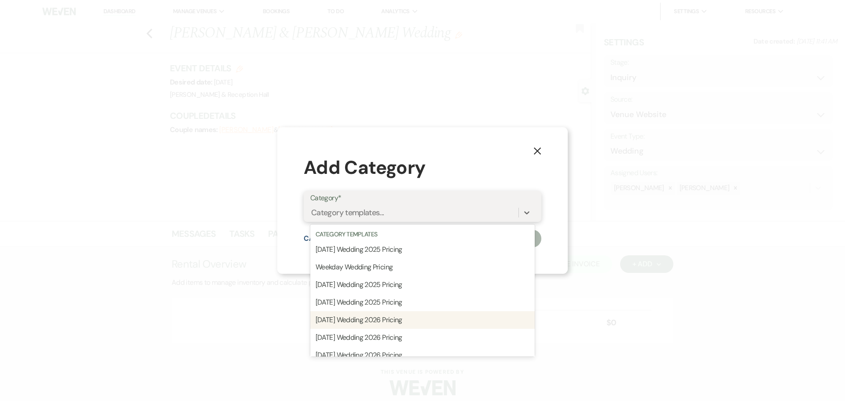
click at [422, 321] on div "[DATE] Wedding 2026 Pricing" at bounding box center [422, 320] width 224 height 18
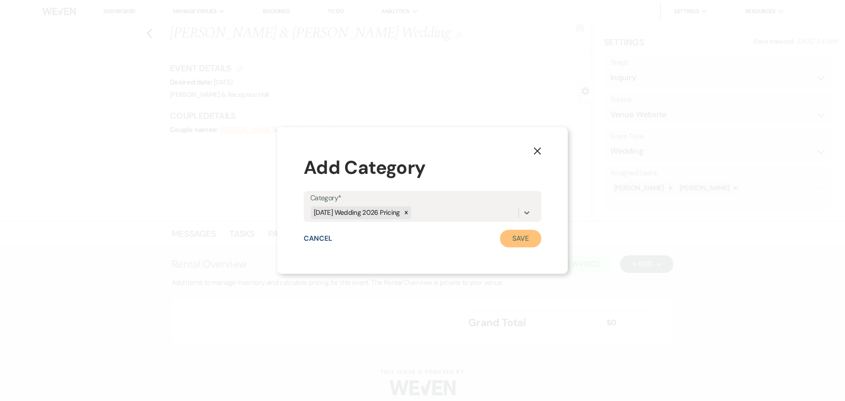
click at [517, 242] on button "Save" at bounding box center [520, 239] width 41 height 18
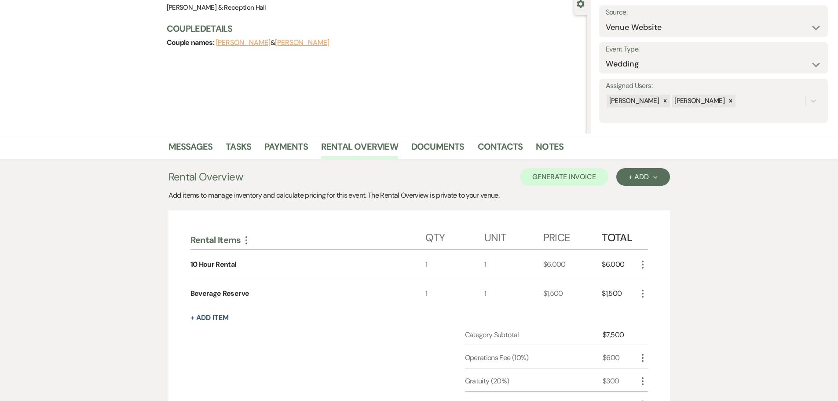
scroll to position [176, 0]
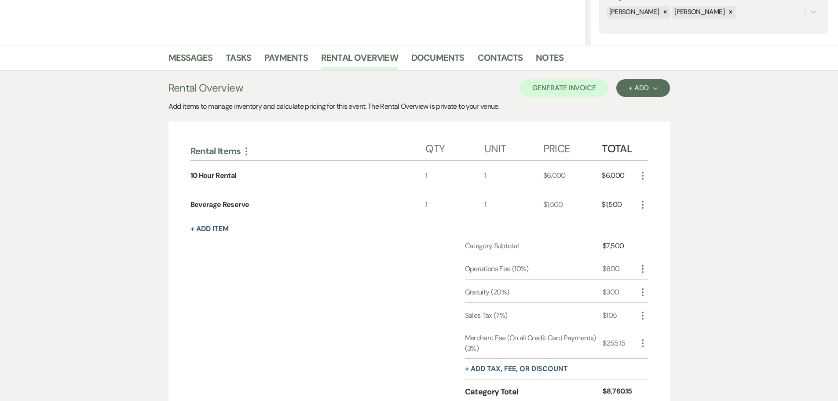
click at [643, 177] on icon "More" at bounding box center [643, 175] width 11 height 11
drag, startPoint x: 657, startPoint y: 186, endPoint x: 656, endPoint y: 192, distance: 6.7
click at [656, 192] on button "Pencil Edit" at bounding box center [661, 193] width 46 height 14
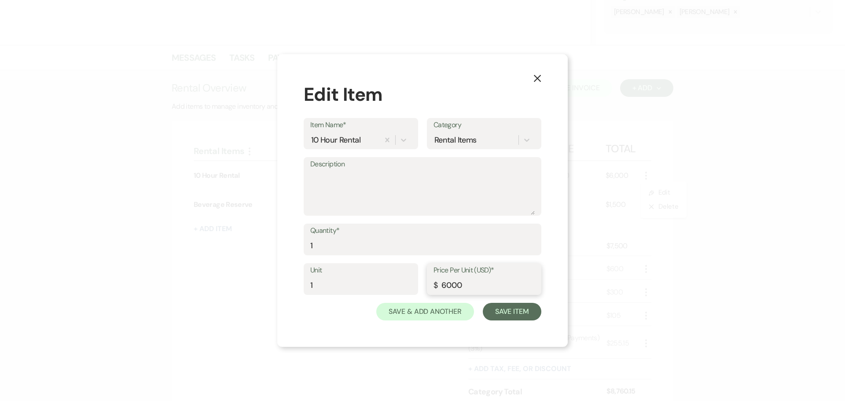
click at [451, 282] on input "6000" at bounding box center [483, 285] width 101 height 17
type input "6500"
click at [501, 315] on button "Save Item" at bounding box center [512, 312] width 59 height 18
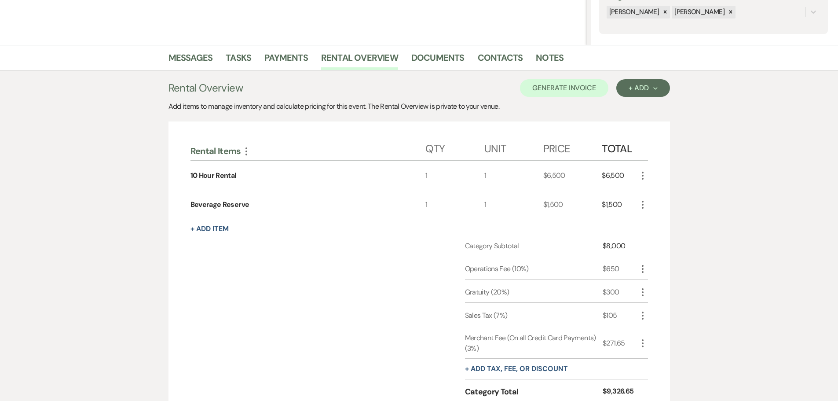
click at [641, 207] on icon "More" at bounding box center [643, 204] width 11 height 11
click at [644, 224] on button "Pencil Edit" at bounding box center [661, 222] width 46 height 14
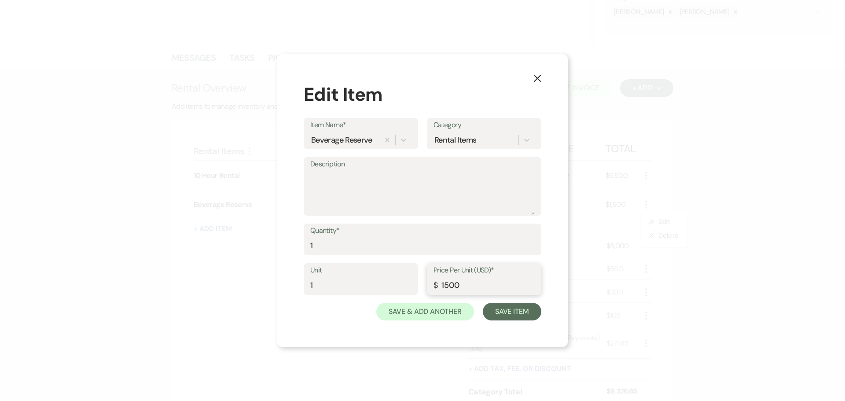
drag, startPoint x: 464, startPoint y: 285, endPoint x: 404, endPoint y: 280, distance: 60.0
click at [404, 280] on div "Unit 1 Price Per Unit (USD)* $ 1500" at bounding box center [423, 283] width 238 height 40
click at [462, 314] on button "Save & Add Another" at bounding box center [425, 312] width 98 height 18
type input "1500"
click at [536, 78] on icon "X" at bounding box center [537, 78] width 8 height 8
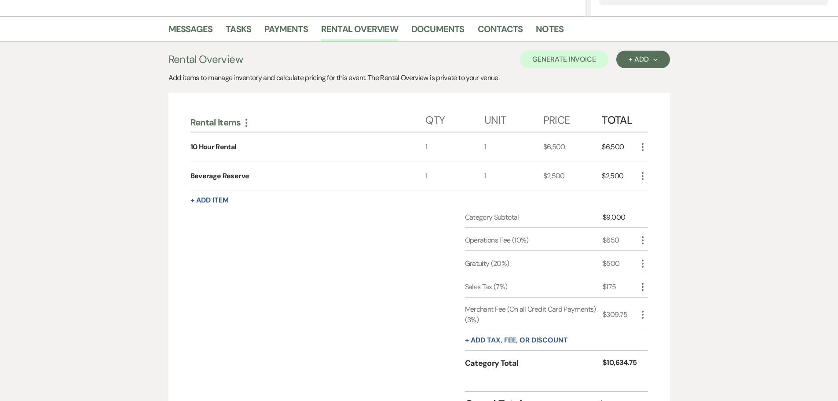
scroll to position [220, 0]
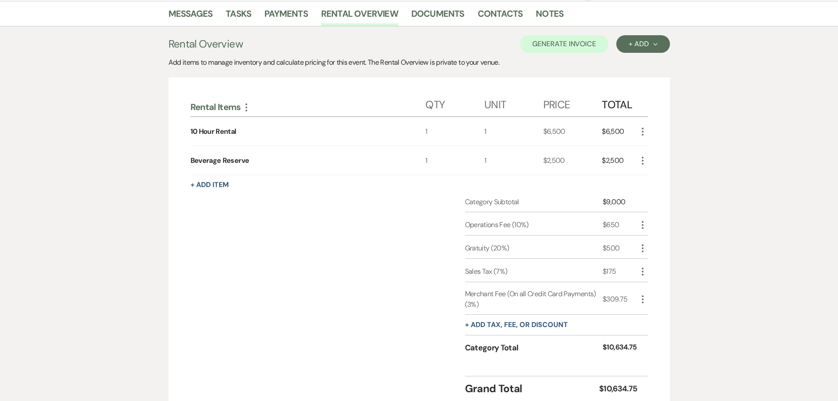
click at [638, 224] on icon "More" at bounding box center [643, 225] width 11 height 11
click at [645, 242] on button "Pencil Edit" at bounding box center [661, 242] width 46 height 14
select select "false"
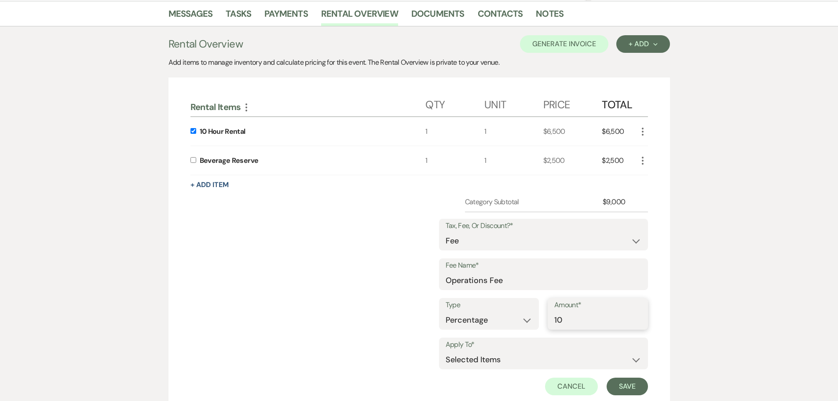
drag, startPoint x: 565, startPoint y: 319, endPoint x: 532, endPoint y: 323, distance: 32.8
click at [532, 323] on div "Type Dollar Amount Percentage Amount* 10" at bounding box center [543, 318] width 209 height 40
type input "15"
click at [620, 378] on button "Save" at bounding box center [627, 387] width 41 height 18
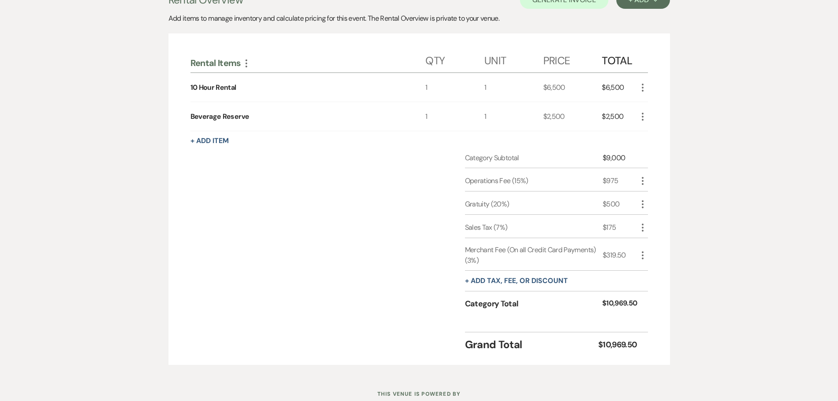
scroll to position [249, 0]
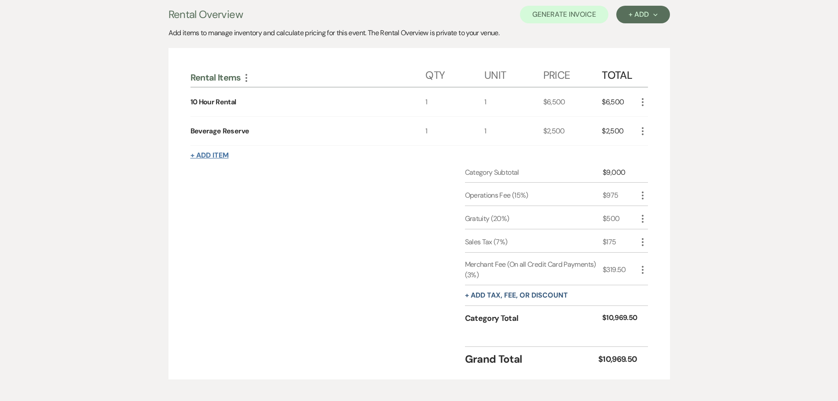
click at [220, 158] on button "+ Add Item" at bounding box center [210, 155] width 38 height 7
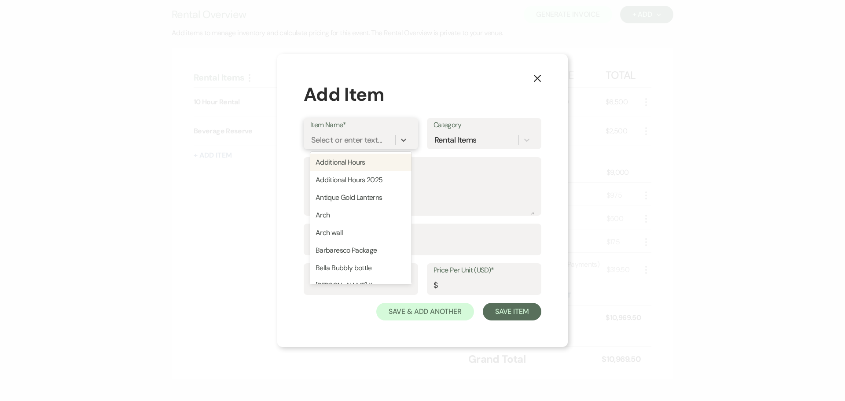
click at [355, 137] on div "Select or enter text..." at bounding box center [346, 140] width 71 height 12
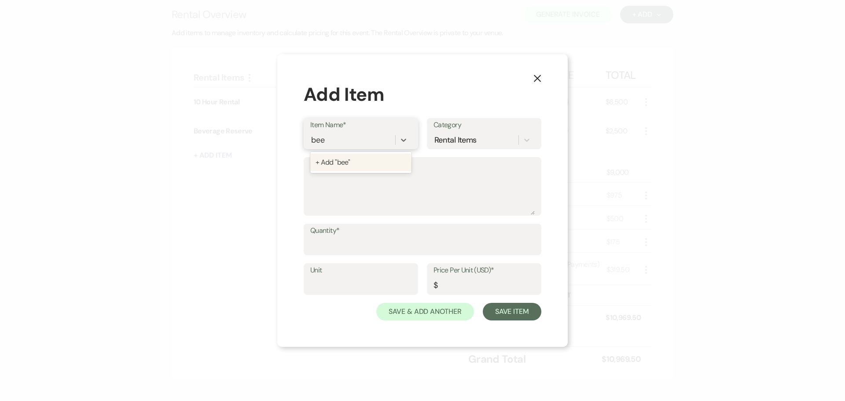
type input "be"
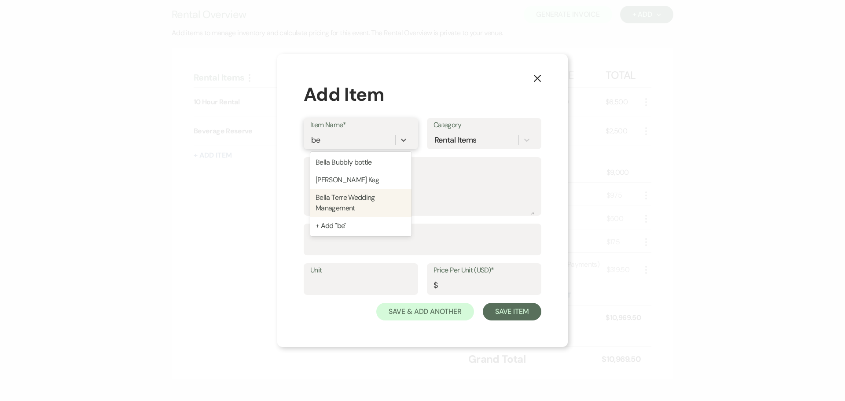
click at [356, 201] on div "Bella Terre Wedding Management" at bounding box center [360, 203] width 101 height 28
type textarea "8 hours Day of Coordination"
type input "1"
type input "1500"
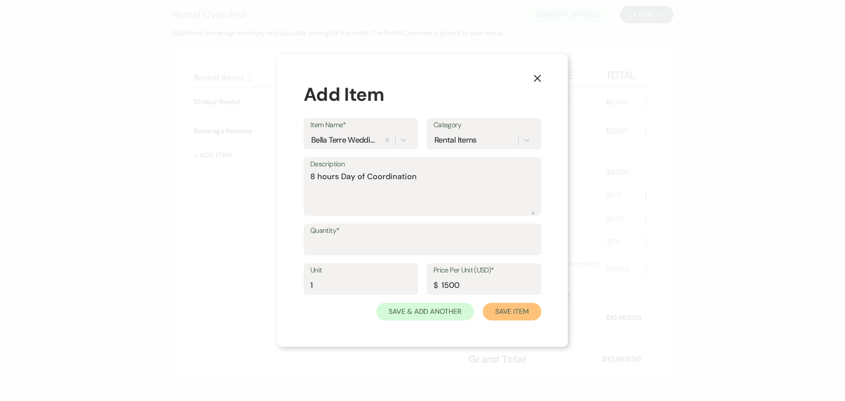
click at [511, 309] on button "Save Item" at bounding box center [512, 312] width 59 height 18
click at [394, 239] on input "Quantity*" at bounding box center [423, 245] width 224 height 17
type input "1"
click at [511, 319] on button "Save Item" at bounding box center [512, 312] width 59 height 18
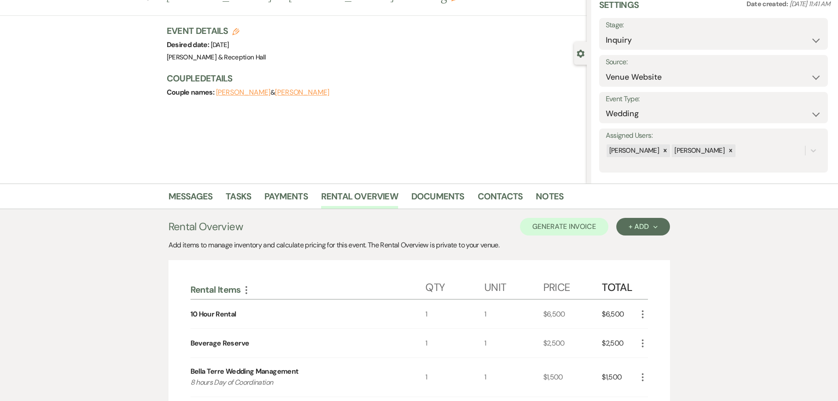
scroll to position [88, 0]
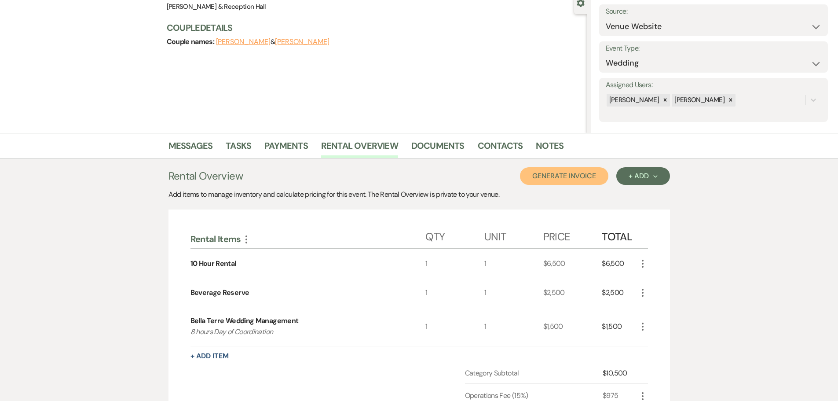
click at [560, 179] on button "Generate Invoice" at bounding box center [564, 176] width 88 height 18
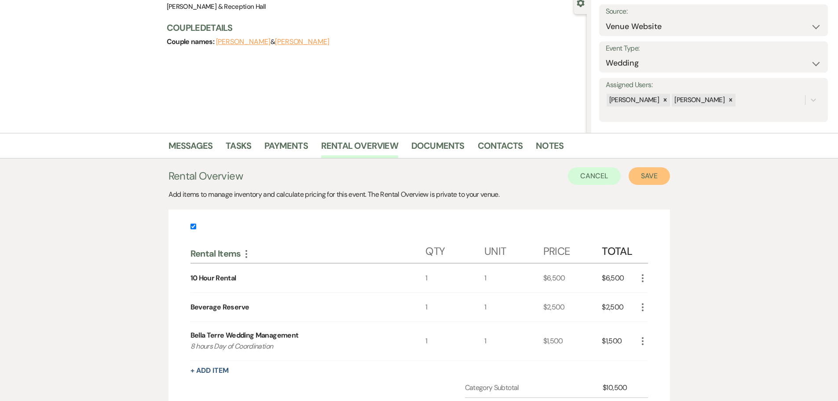
click at [638, 181] on button "Save" at bounding box center [649, 176] width 41 height 18
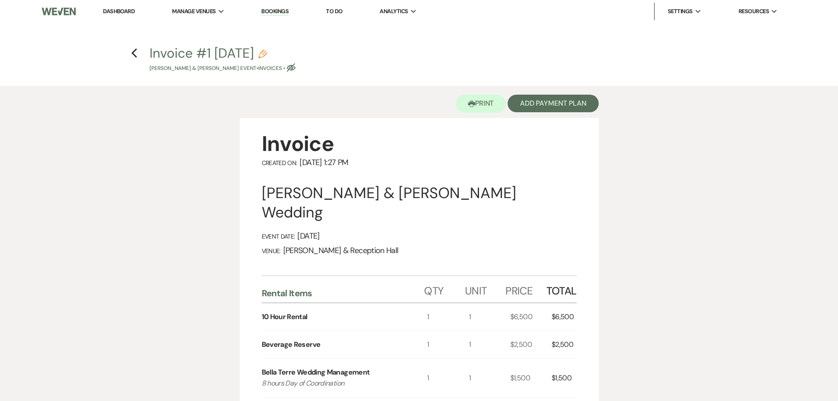
click at [292, 69] on icon "Eye Blocked" at bounding box center [291, 67] width 9 height 9
select select "22"
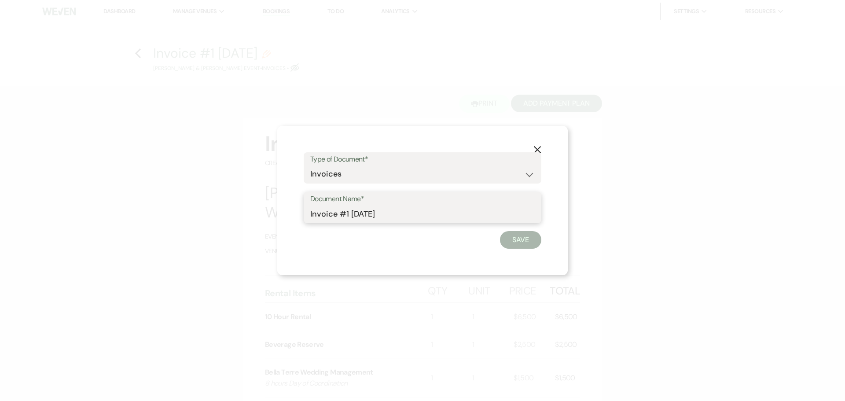
drag, startPoint x: 405, startPoint y: 214, endPoint x: 224, endPoint y: 209, distance: 181.4
click at [224, 209] on div "X Type of Document* Special Event Insurance Vendor Certificate of Insurance Con…" at bounding box center [422, 200] width 845 height 401
type input "Estimated Invoice"
click at [516, 234] on button "Save" at bounding box center [520, 240] width 41 height 18
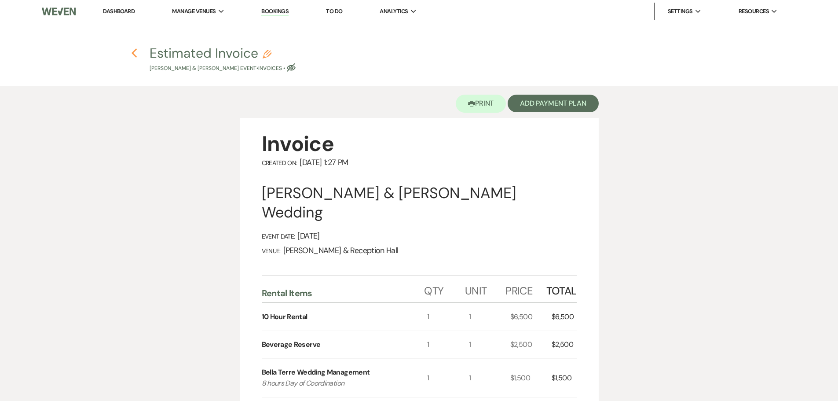
click at [136, 53] on icon "Previous" at bounding box center [134, 53] width 7 height 11
select select "5"
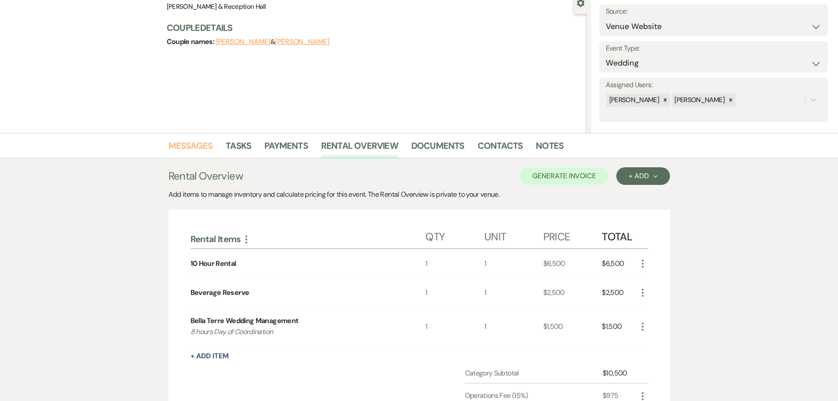
drag, startPoint x: 195, startPoint y: 153, endPoint x: 196, endPoint y: 158, distance: 5.3
click at [195, 153] on link "Messages" at bounding box center [191, 148] width 44 height 19
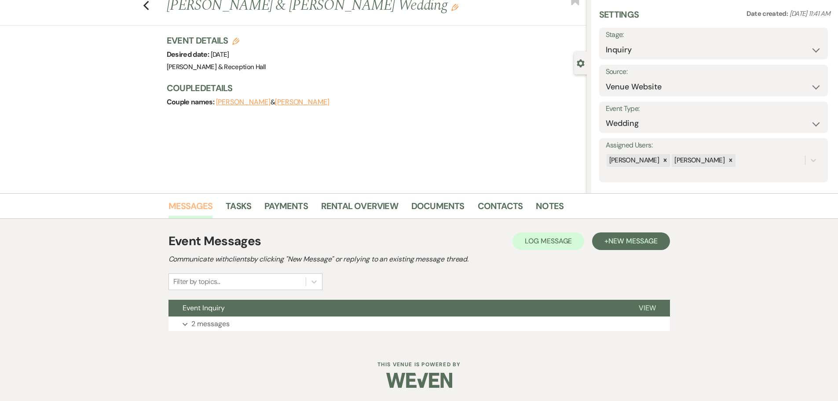
scroll to position [28, 0]
click at [667, 232] on div "Log Log Message + New Message" at bounding box center [591, 241] width 157 height 18
click at [666, 234] on button "+ New Message" at bounding box center [630, 241] width 77 height 18
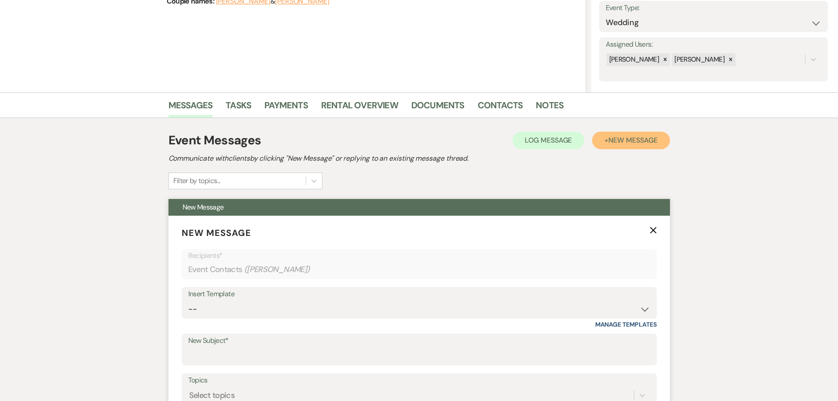
scroll to position [248, 0]
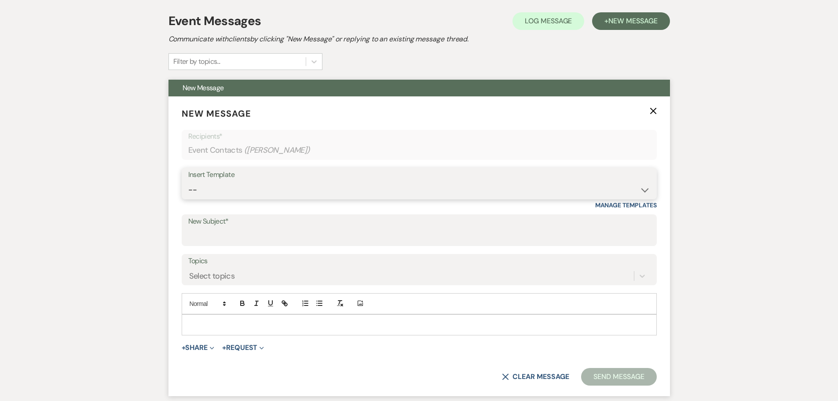
click at [231, 185] on select "-- Weven Planning Portal Introduction (Booked Events) Initial Inquiry Response …" at bounding box center [419, 189] width 462 height 17
select select "4529"
click at [188, 181] on select "-- Weven Planning Portal Introduction (Booked Events) Initial Inquiry Response …" at bounding box center [419, 189] width 462 height 17
type input "Thank you for touring [PERSON_NAME]- Next Steps"
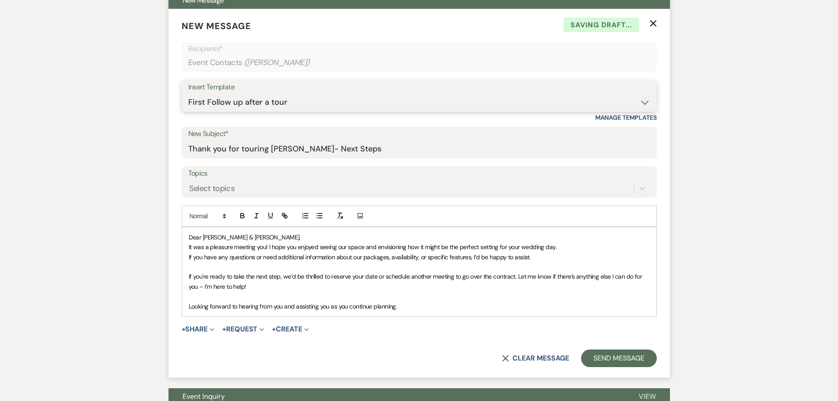
scroll to position [336, 0]
drag, startPoint x: 207, startPoint y: 289, endPoint x: 234, endPoint y: 284, distance: 27.2
click at [208, 288] on span "If you're ready to take the next step, we’d be thrilled to reserve your date or…" at bounding box center [416, 281] width 455 height 18
click at [335, 282] on p "If you're ready to take the next step, we’d be thrilled to reserve your date or…" at bounding box center [419, 281] width 461 height 20
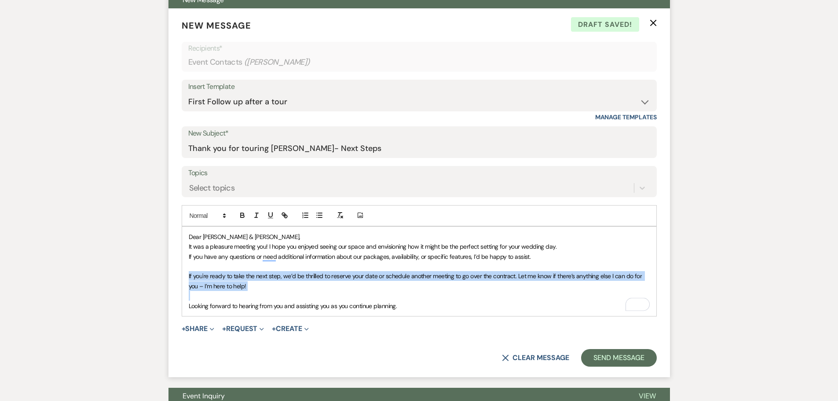
drag, startPoint x: 320, startPoint y: 293, endPoint x: 176, endPoint y: 275, distance: 145.1
click at [176, 275] on form "New Message X Draft saved! Recipients* Event Contacts ( [PERSON_NAME] ) Insert …" at bounding box center [420, 192] width 502 height 369
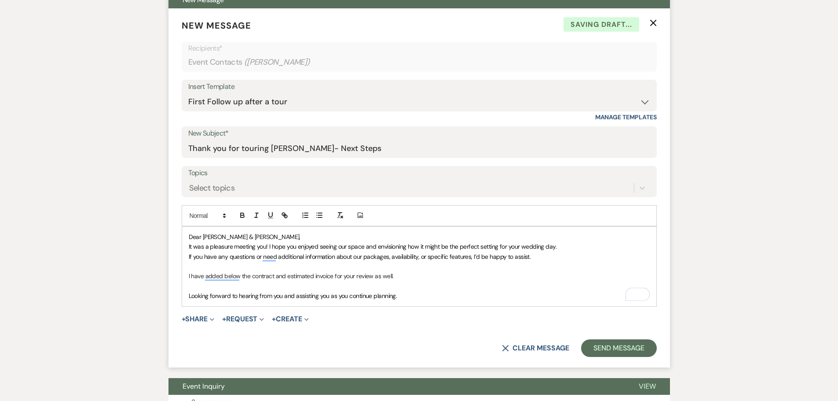
click at [417, 281] on p "To enrich screen reader interactions, please activate Accessibility in Grammarl…" at bounding box center [419, 286] width 461 height 10
click at [397, 272] on p "I have added below the contract and estimated invoice for your review as well." at bounding box center [419, 276] width 461 height 10
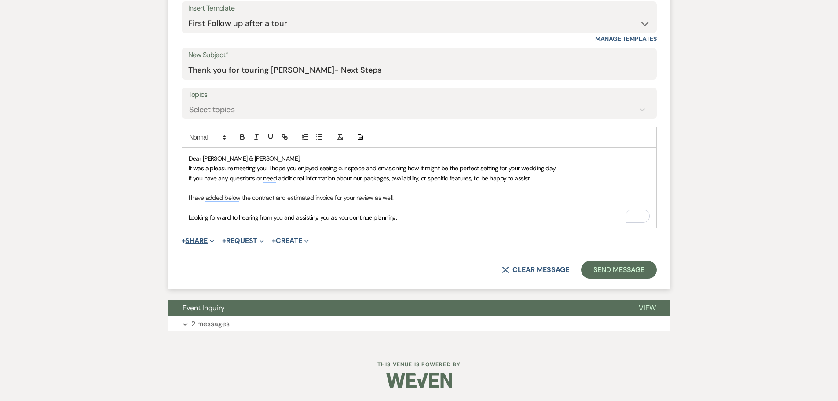
click at [197, 238] on button "+ Share Expand" at bounding box center [198, 240] width 33 height 7
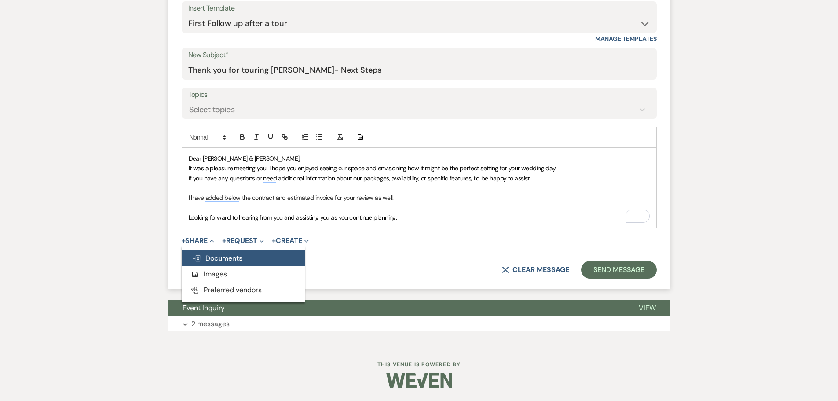
click at [201, 257] on span "Doc Upload Documents" at bounding box center [217, 257] width 50 height 9
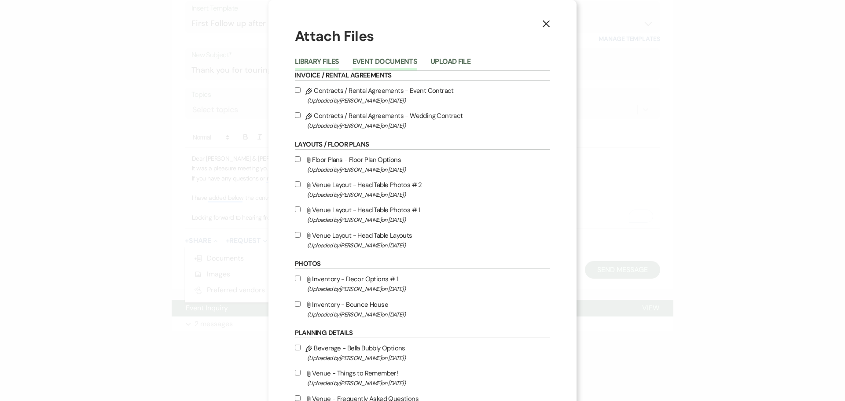
click at [383, 58] on button "Event Documents" at bounding box center [384, 64] width 65 height 12
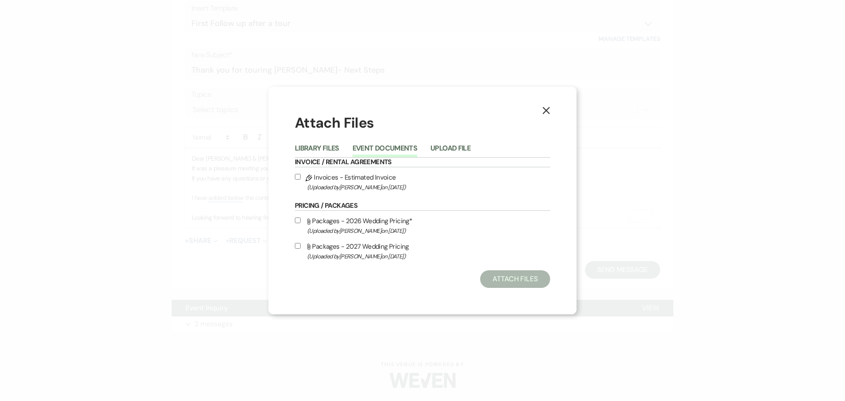
click at [299, 176] on input "Pencil Invoices - Estimated Invoice (Uploaded by [PERSON_NAME] on [DATE] )" at bounding box center [298, 177] width 6 height 6
checkbox input "true"
click at [311, 152] on button "Library Files" at bounding box center [317, 151] width 44 height 12
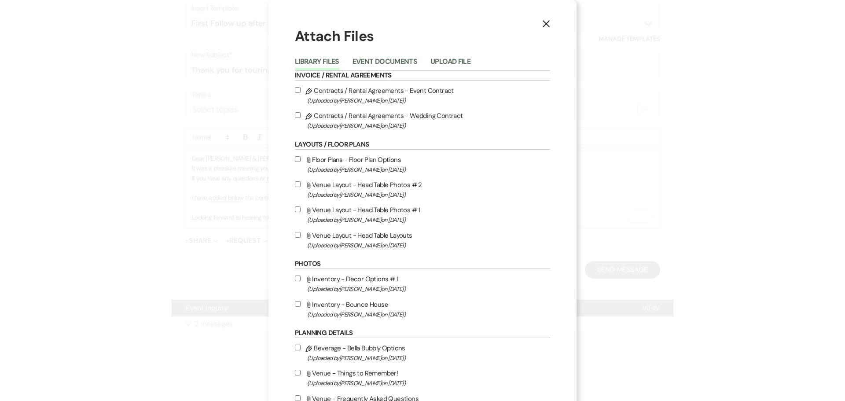
click at [295, 115] on input "Pencil Contracts / Rental Agreements - Wedding Contract (Uploaded by [PERSON_NA…" at bounding box center [298, 115] width 6 height 6
checkbox input "true"
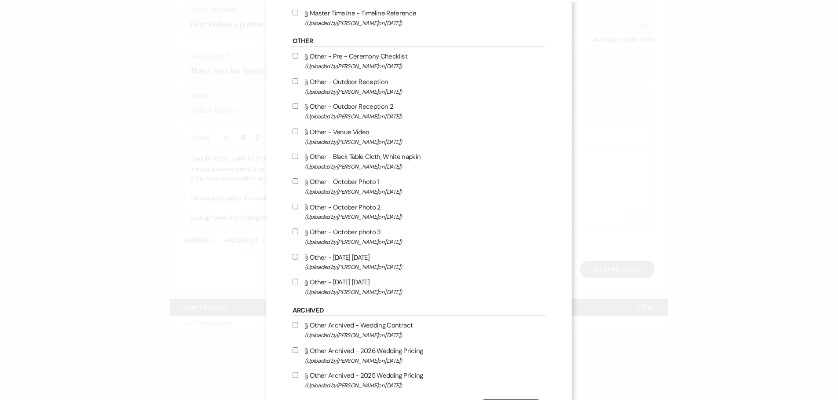
scroll to position [764, 0]
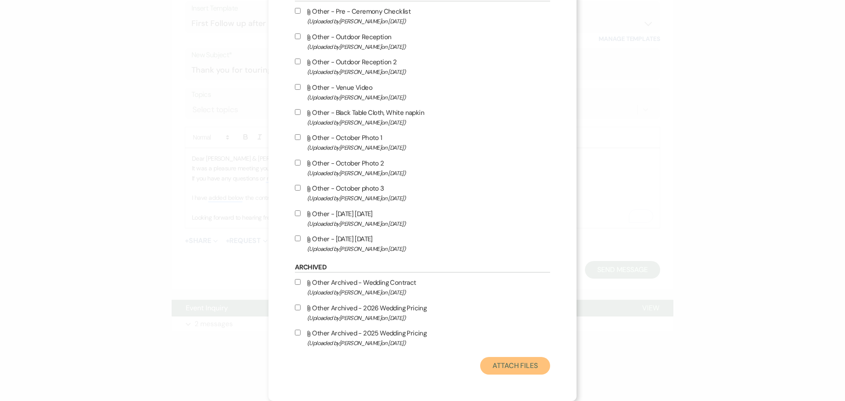
click at [523, 363] on button "Attach Files" at bounding box center [515, 366] width 70 height 18
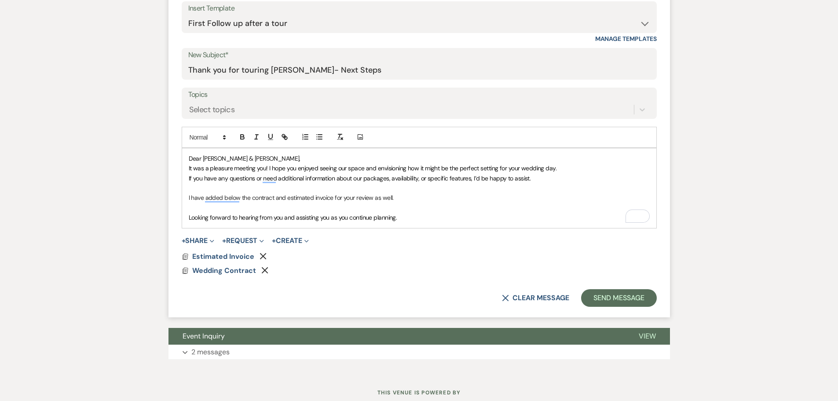
click at [404, 194] on p "I have added below the contract and estimated invoice for your review as well." at bounding box center [419, 198] width 461 height 10
click at [189, 195] on p "I have added below the contract and estimated invoice for your review as well." at bounding box center [419, 198] width 461 height 10
click at [613, 301] on button "Send Message" at bounding box center [618, 298] width 75 height 18
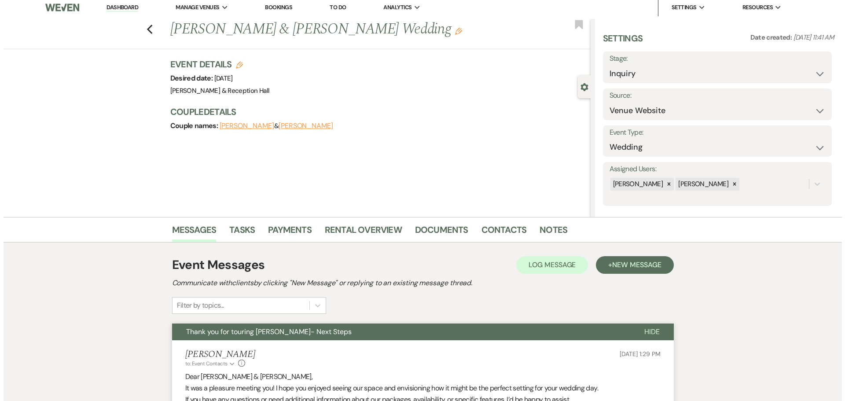
scroll to position [0, 0]
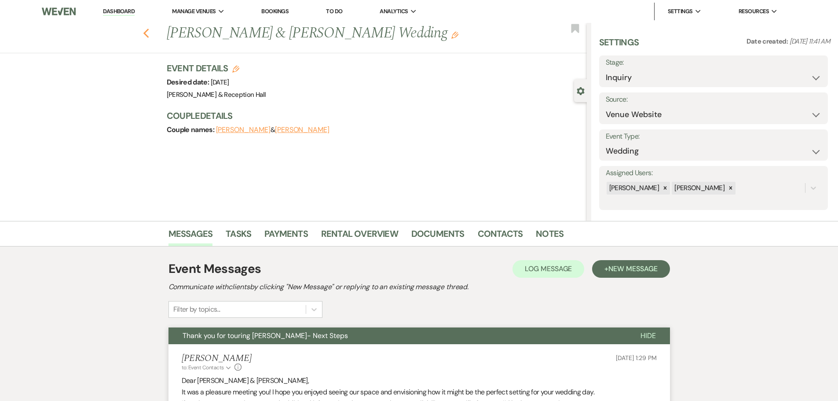
click at [149, 36] on use "button" at bounding box center [146, 34] width 6 height 10
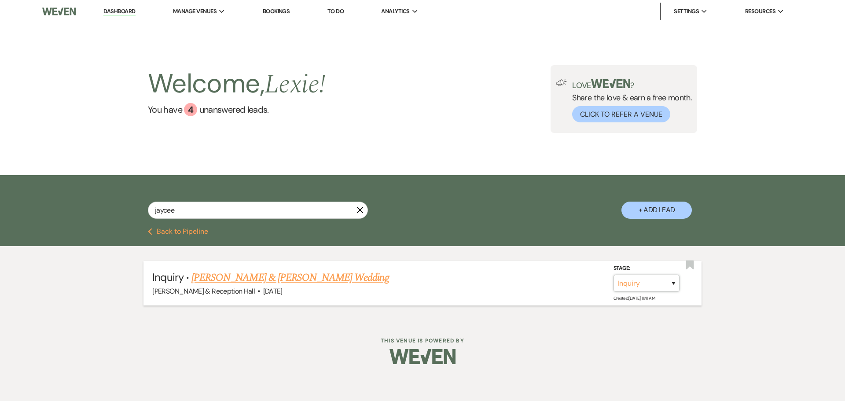
click at [638, 284] on select "Inquiry Follow Up Tour Requested Tour Confirmed Toured Proposal Sent Booked Lost" at bounding box center [646, 283] width 66 height 17
select select "5"
click at [613, 275] on select "Inquiry Follow Up Tour Requested Tour Confirmed Toured Proposal Sent Booked Lost" at bounding box center [646, 283] width 66 height 17
click at [650, 282] on button "Save" at bounding box center [662, 283] width 44 height 18
click at [166, 233] on button "Previous Back to Pipeline" at bounding box center [178, 231] width 60 height 7
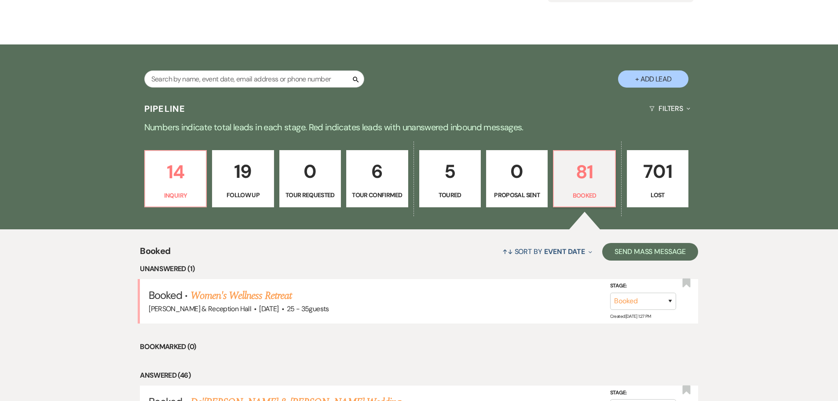
scroll to position [44, 0]
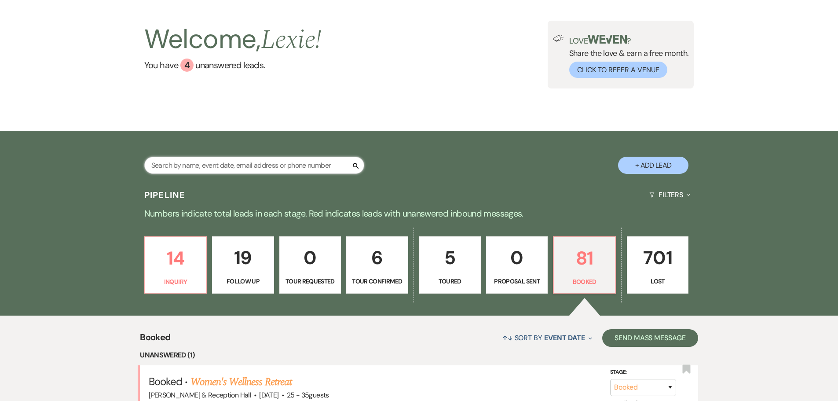
click at [204, 164] on input "text" at bounding box center [254, 165] width 220 height 17
type input "amb"
select select "8"
select select "5"
select select "8"
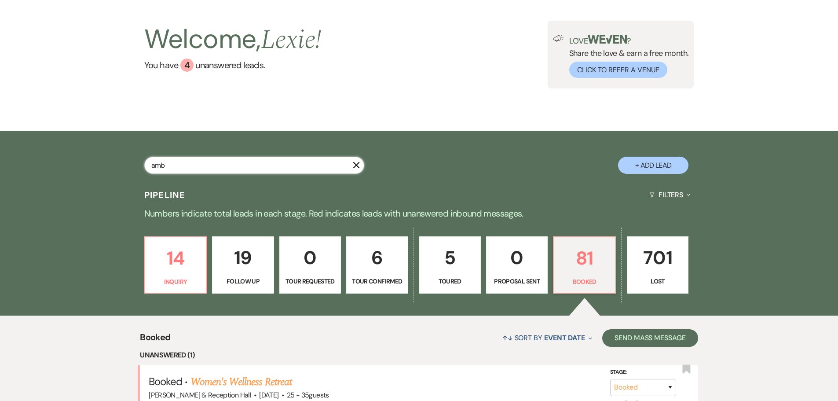
select select "5"
select select "8"
select select "5"
select select "8"
select select "5"
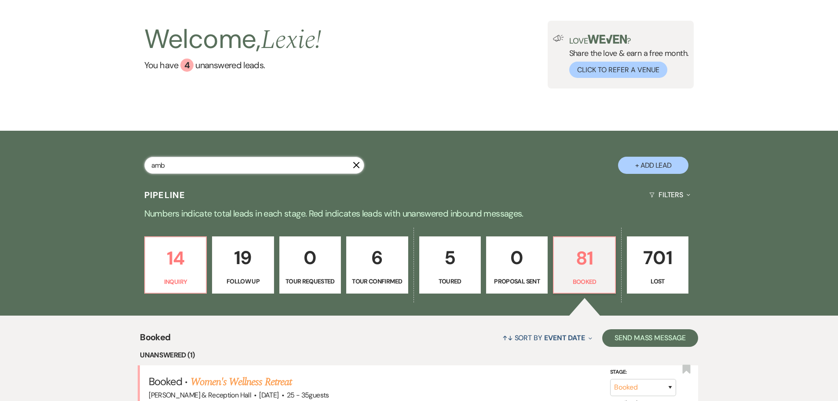
select select "8"
select select "5"
select select "8"
select select "5"
select select "8"
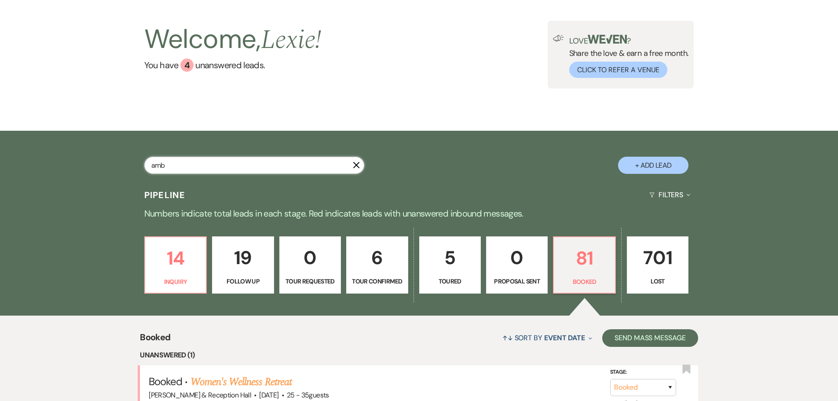
select select "5"
select select "8"
select select "5"
select select "8"
select select "5"
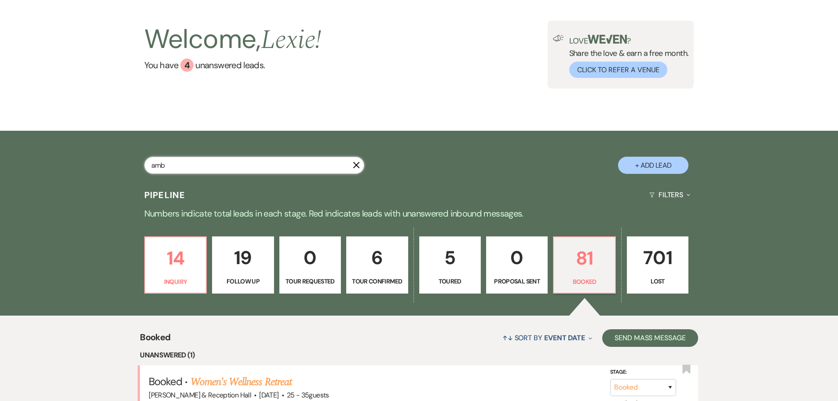
select select "5"
select select "8"
select select "5"
select select "9"
select select "8"
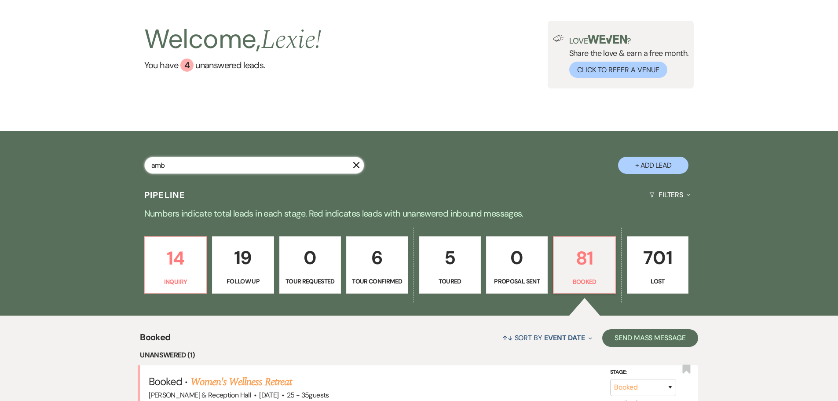
select select "5"
select select "8"
select select "5"
select select "8"
select select "6"
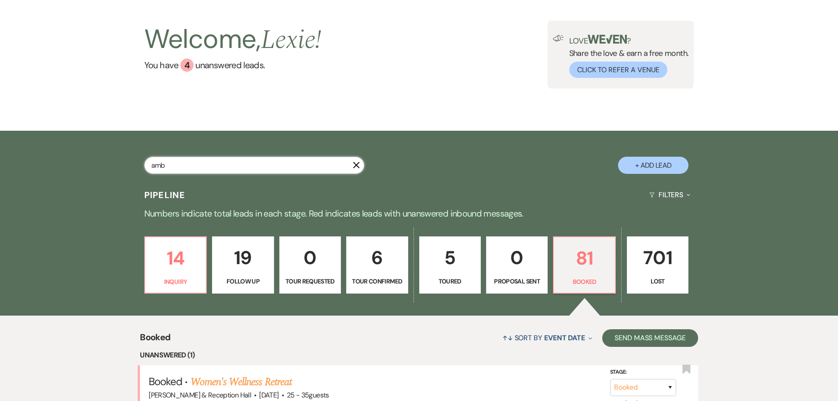
select select "8"
select select "5"
select select "8"
select select "5"
select select "8"
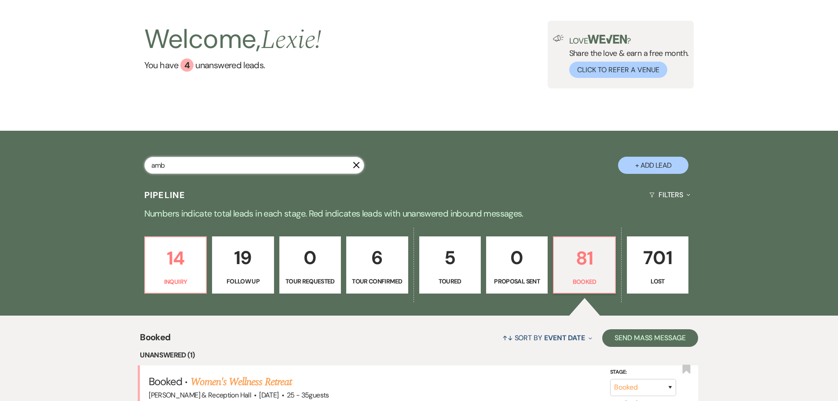
select select "5"
select select "8"
select select "5"
select select "8"
select select "5"
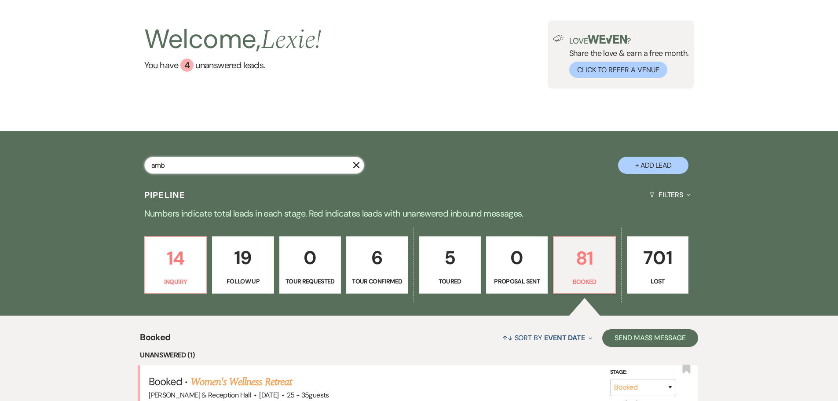
select select "8"
select select "7"
select select "8"
select select "5"
select select "8"
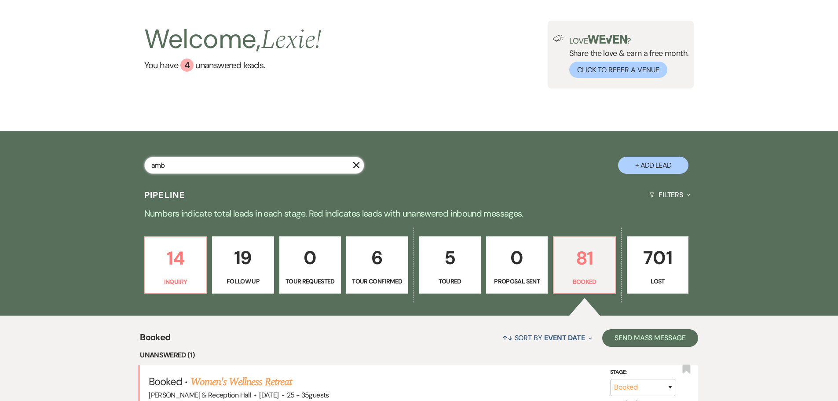
select select "5"
select select "8"
select select "5"
select select "8"
select select "5"
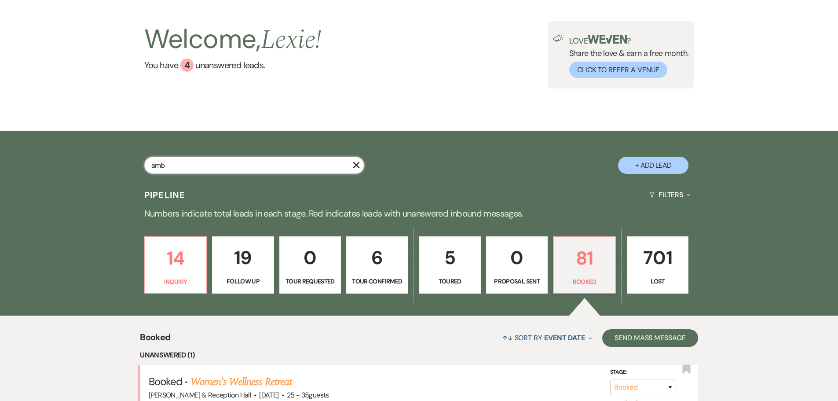
select select "8"
select select "5"
select select "8"
select select "5"
select select "8"
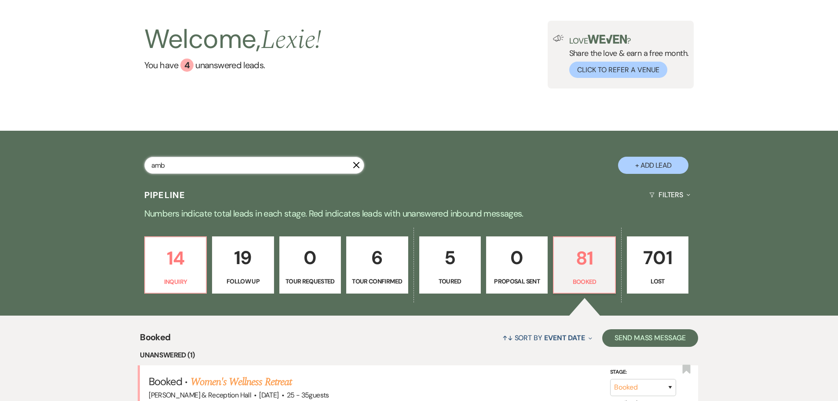
select select "5"
select select "8"
select select "5"
select select "8"
select select "5"
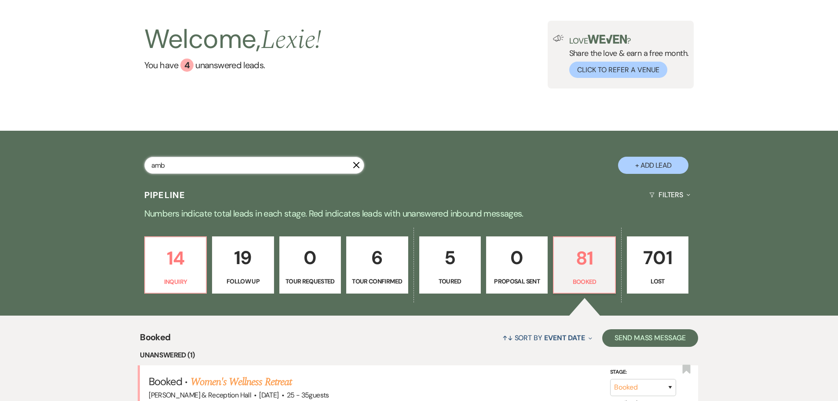
select select "8"
select select "5"
select select "8"
select select "5"
select select "8"
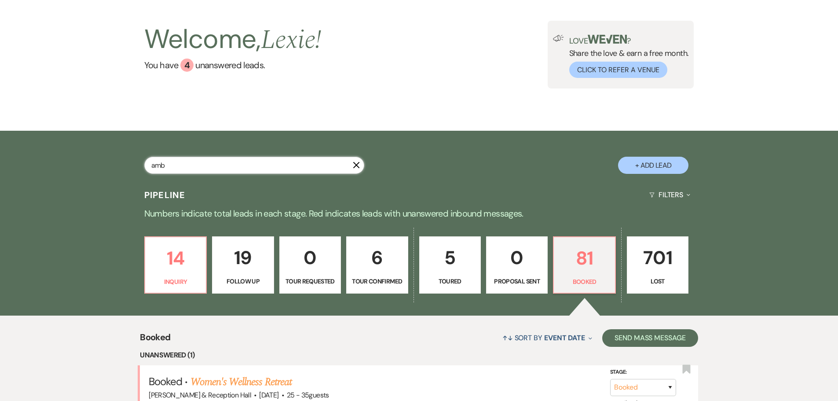
select select "5"
select select "8"
select select "5"
select select "8"
select select "5"
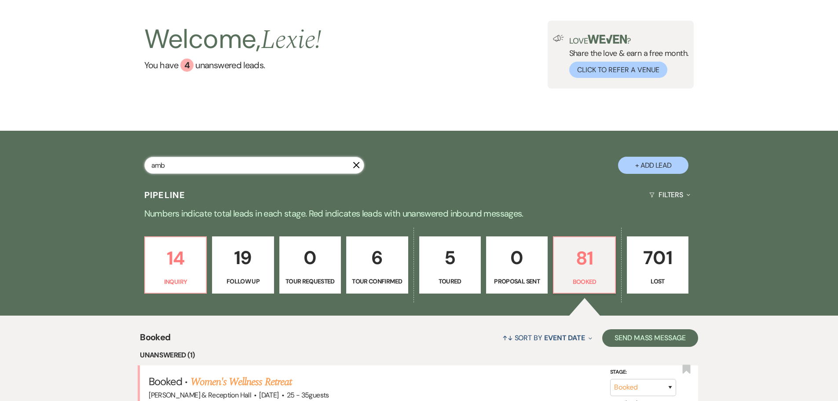
select select "8"
select select "5"
select select "8"
select select "6"
select select "8"
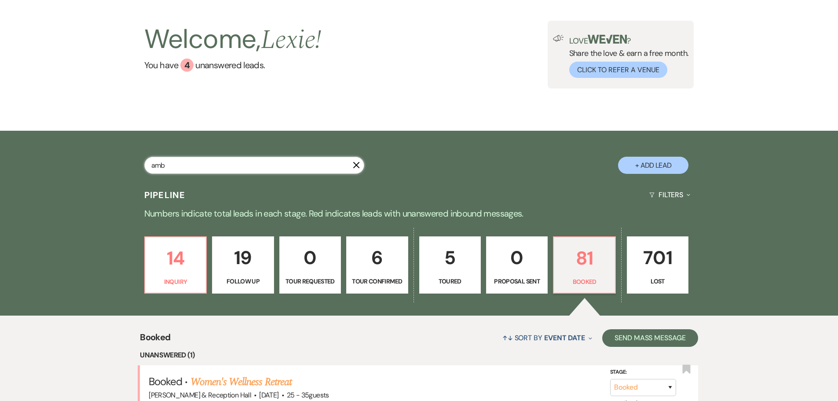
select select "5"
select select "8"
select select "5"
select select "8"
select select "5"
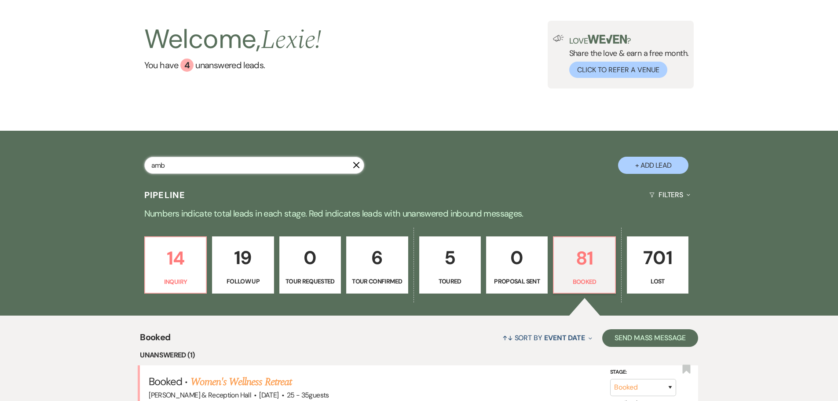
select select "8"
select select "5"
select select "8"
select select "5"
select select "8"
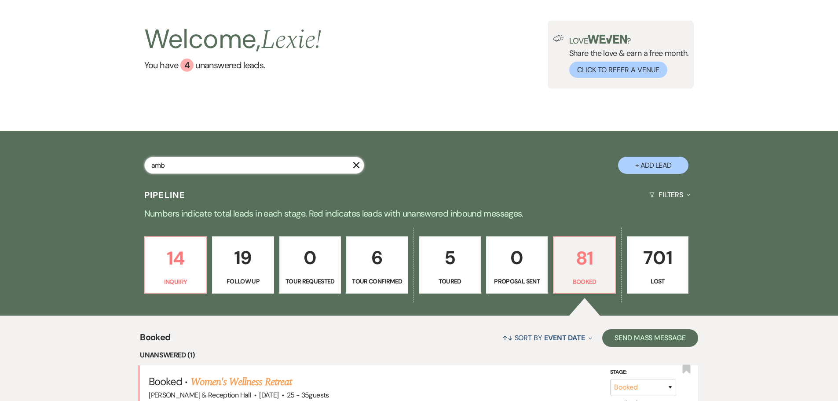
select select "5"
select select "8"
select select "10"
select select "8"
select select "6"
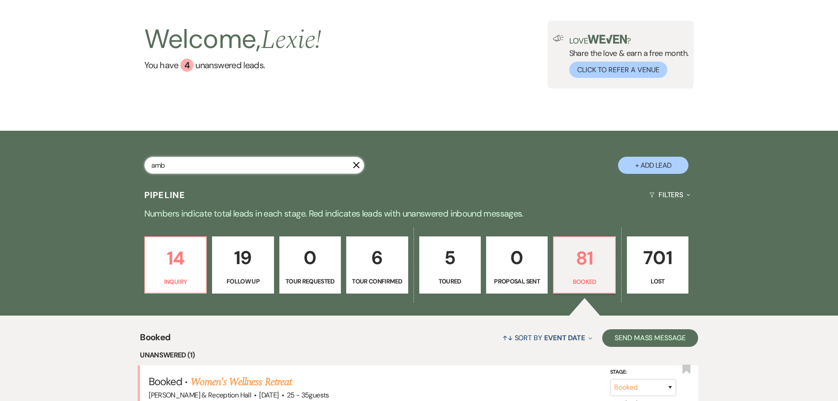
select select "8"
select select "5"
select select "8"
select select "5"
select select "8"
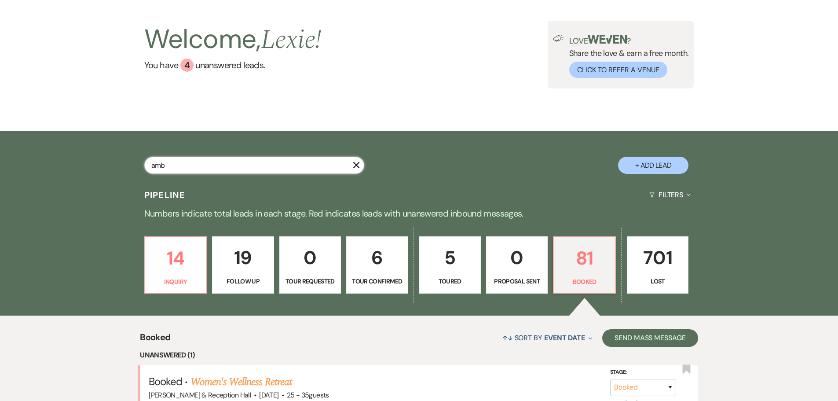
select select "5"
select select "8"
select select "5"
select select "8"
select select "5"
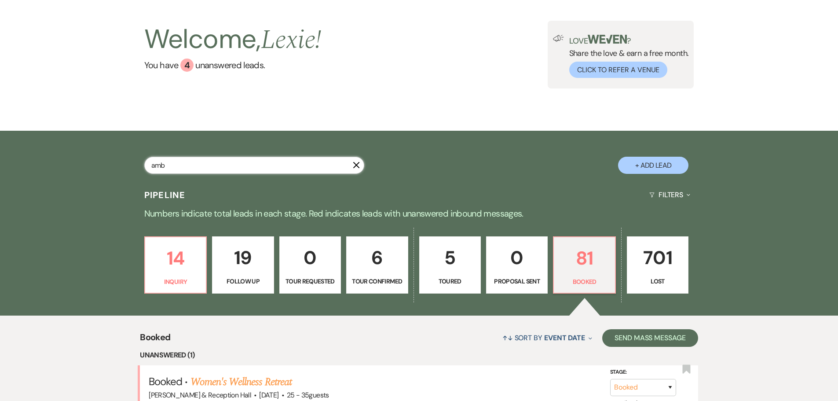
select select "8"
select select "5"
select select "8"
select select "10"
select select "8"
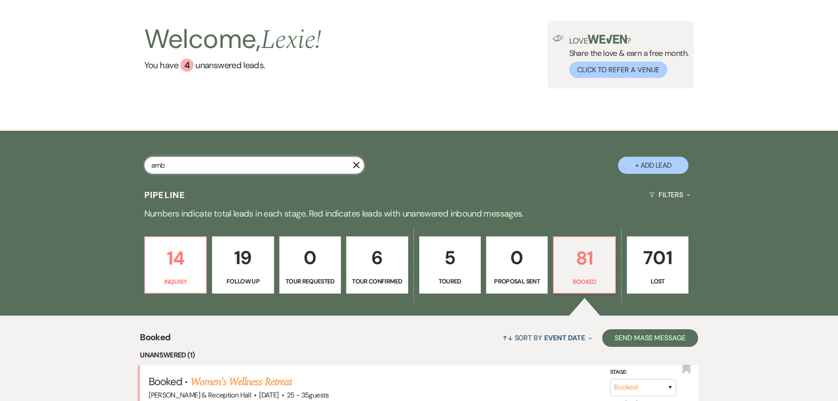
select select "8"
select select "5"
select select "8"
select select "1"
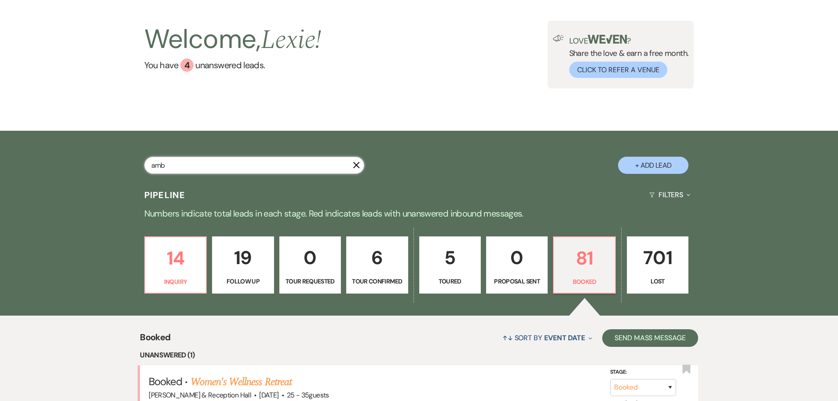
select select "8"
select select "5"
select select "8"
select select "5"
select select "8"
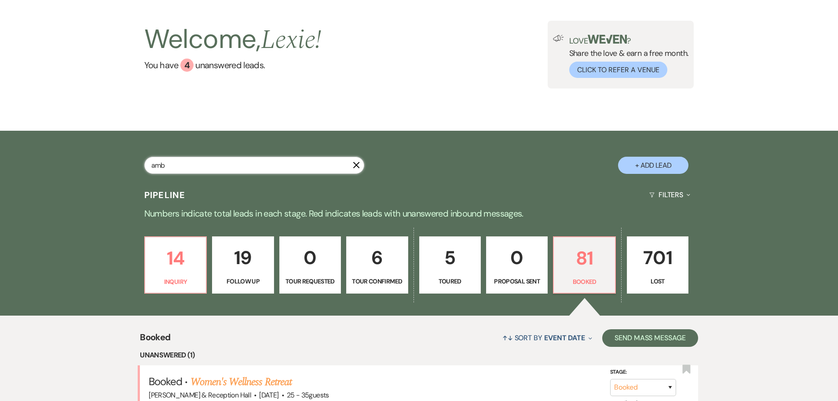
select select "5"
select select "8"
select select "5"
select select "8"
select select "6"
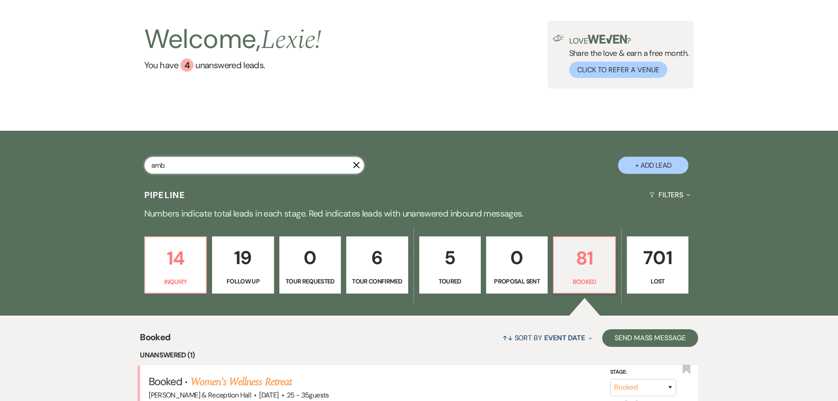
select select "8"
select select "5"
select select "8"
select select "5"
select select "8"
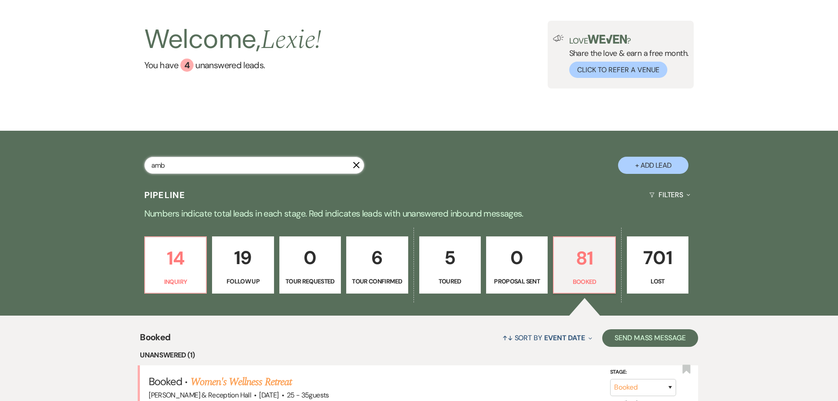
select select "5"
select select "8"
select select "5"
select select "8"
select select "5"
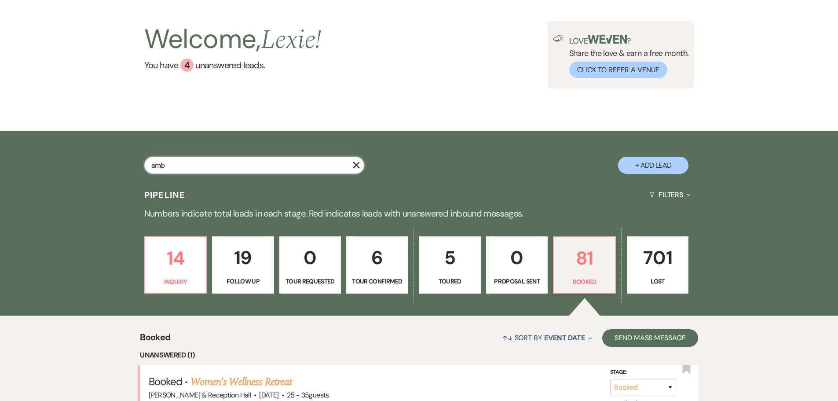
select select "8"
select select "5"
select select "8"
select select "5"
select select "8"
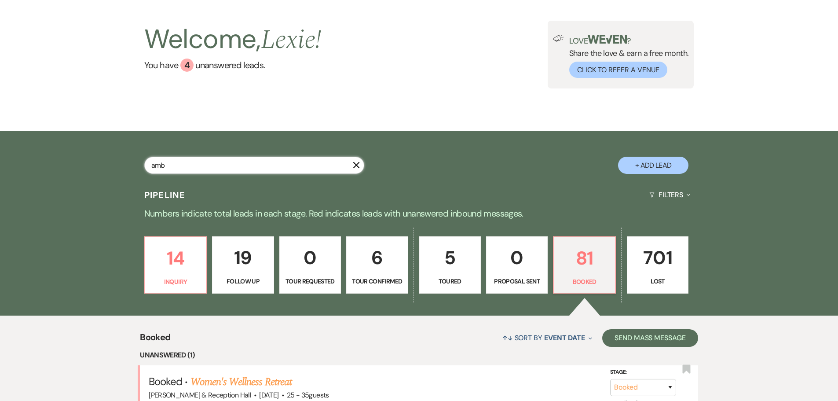
select select "5"
select select "8"
select select "5"
select select "8"
select select "6"
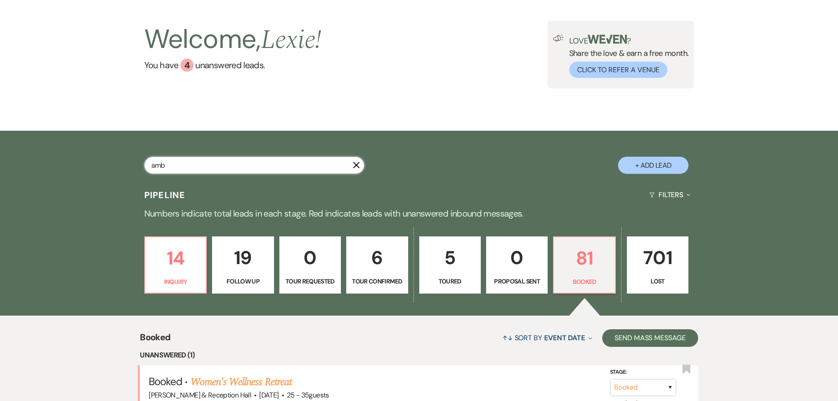
select select "8"
select select "5"
select select "8"
select select "5"
select select "8"
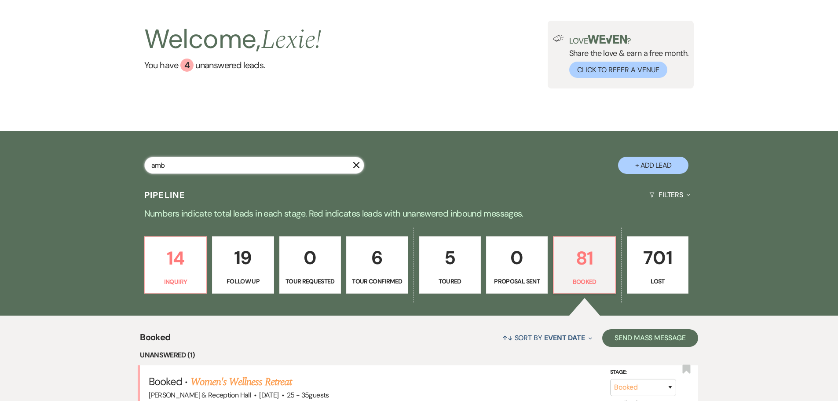
select select "5"
select select "8"
select select "5"
select select "8"
select select "5"
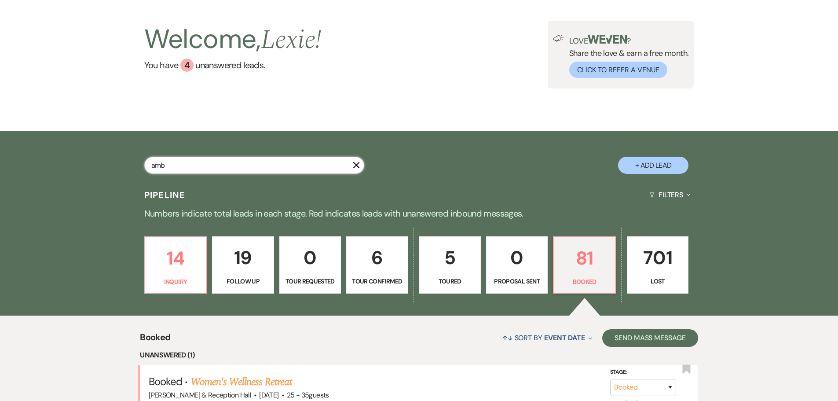
select select "8"
select select "4"
select select "8"
select select "5"
select select "8"
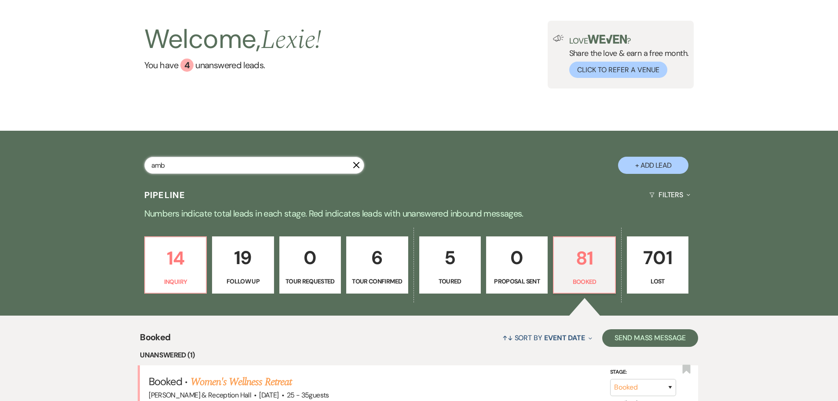
select select "7"
select select "8"
select select "5"
select select "8"
select select "5"
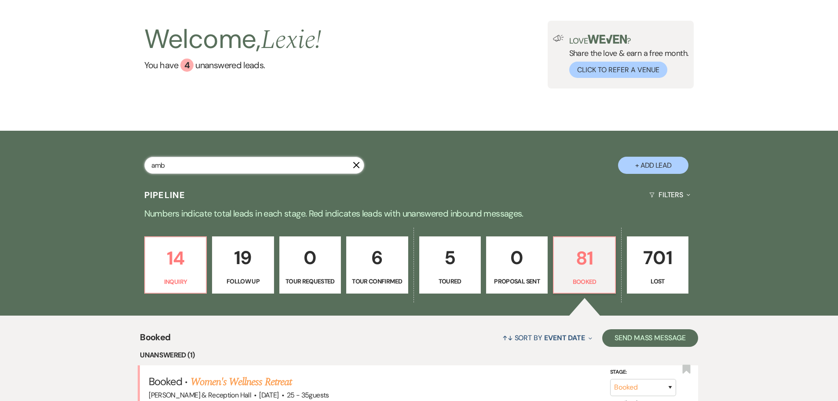
select select "8"
select select "5"
select select "8"
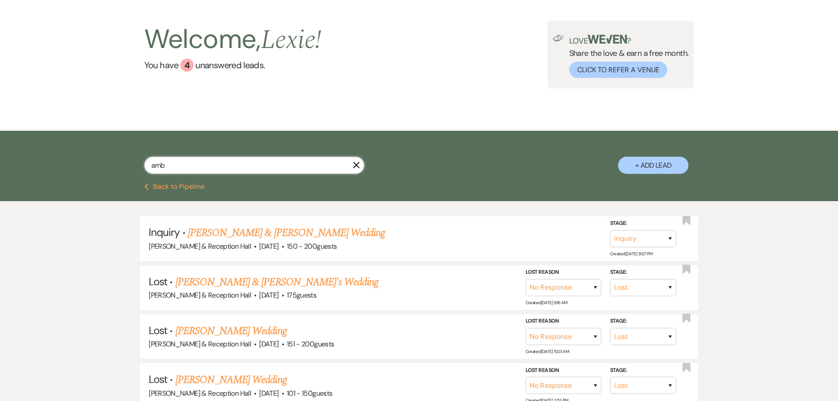
click at [278, 166] on input "amb" at bounding box center [254, 165] width 220 height 17
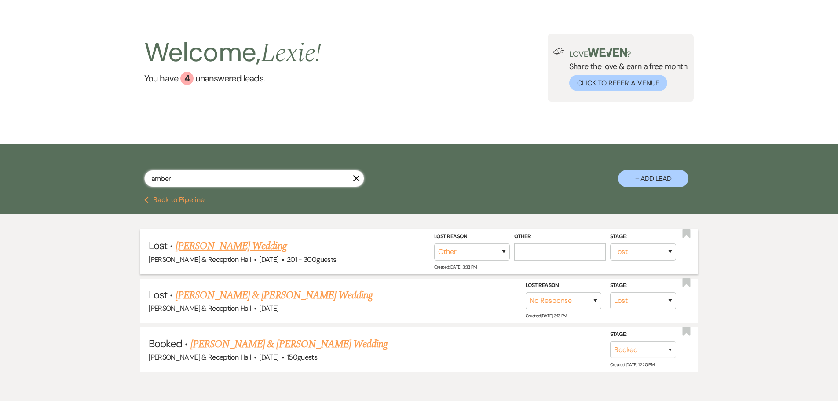
scroll to position [73, 0]
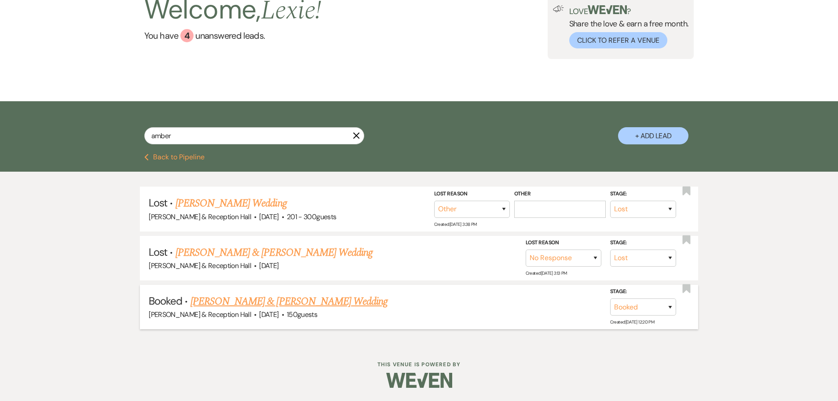
click at [271, 299] on link "[PERSON_NAME] & [PERSON_NAME] Wedding" at bounding box center [289, 301] width 197 height 16
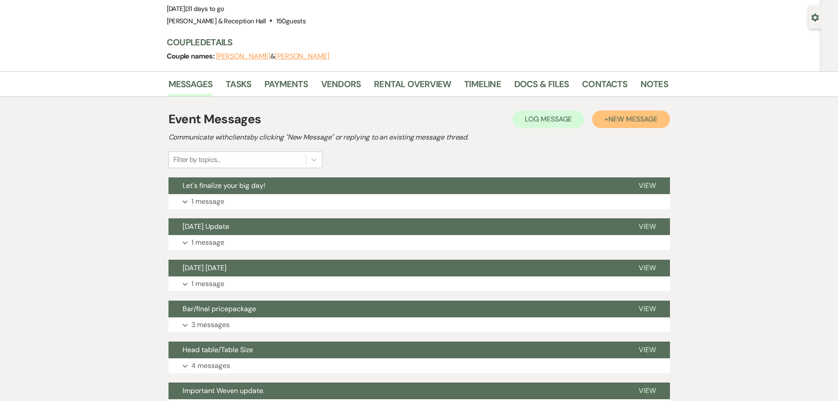
click at [628, 124] on button "+ New Message" at bounding box center [630, 119] width 77 height 18
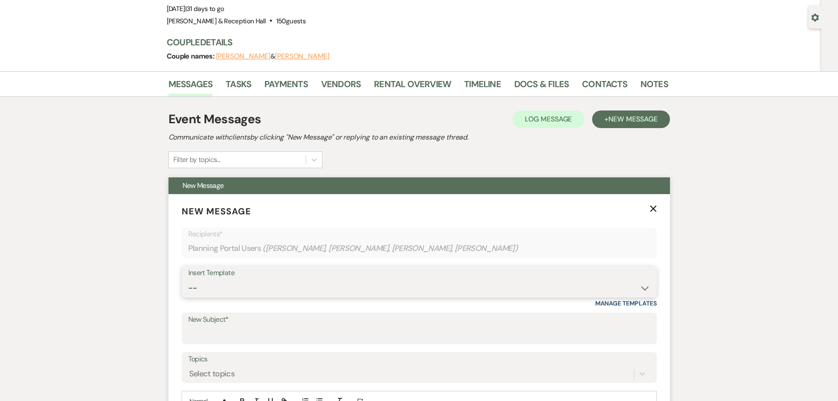
click at [252, 284] on select "-- Weven Planning Portal Introduction (Booked Events) Initial Inquiry Response …" at bounding box center [419, 287] width 462 height 17
click at [188, 279] on select "-- Weven Planning Portal Introduction (Booked Events) Initial Inquiry Response …" at bounding box center [419, 287] width 462 height 17
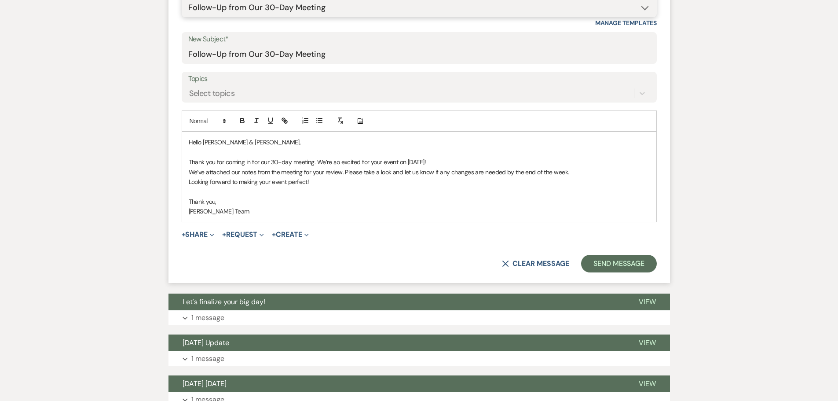
scroll to position [381, 0]
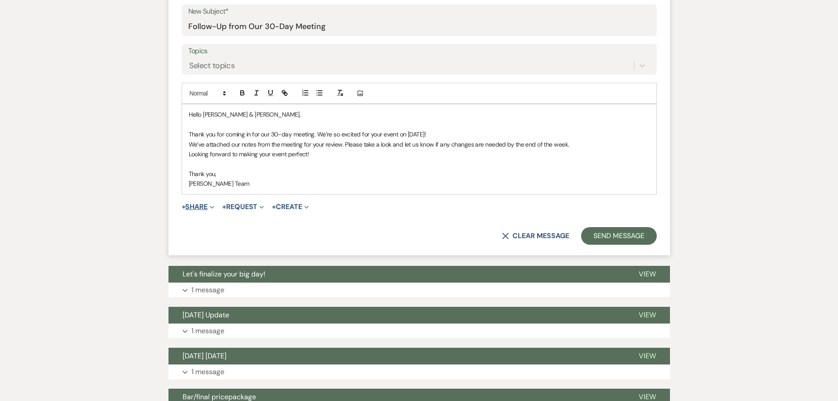
click at [199, 207] on button "+ Share Expand" at bounding box center [198, 206] width 33 height 7
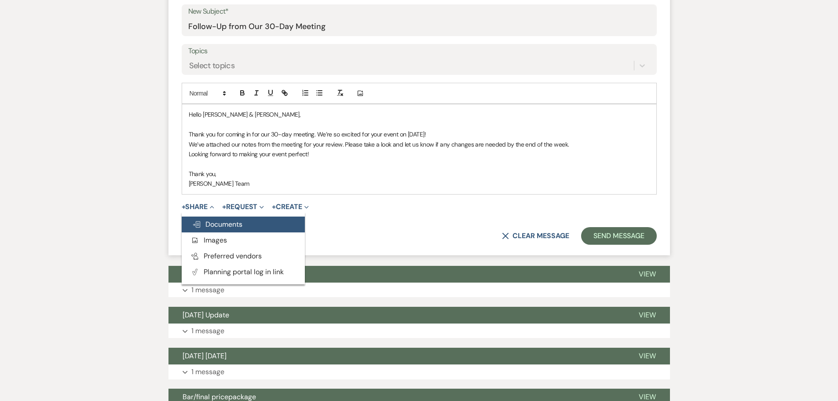
click at [209, 220] on span "Doc Upload Documents" at bounding box center [217, 224] width 50 height 9
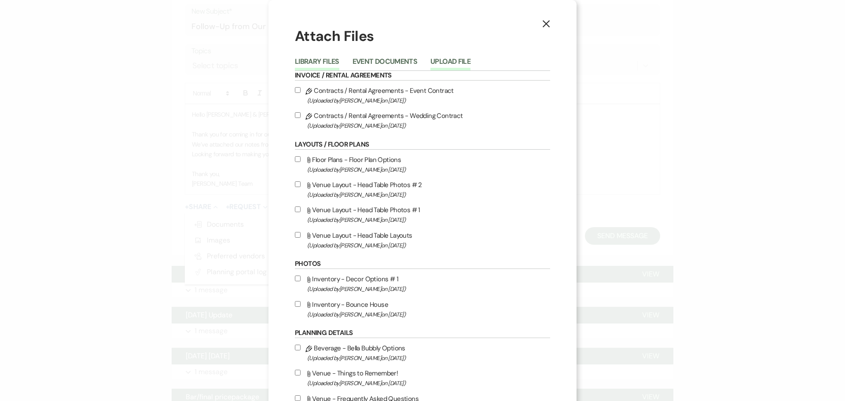
click at [451, 60] on button "Upload File" at bounding box center [450, 64] width 40 height 12
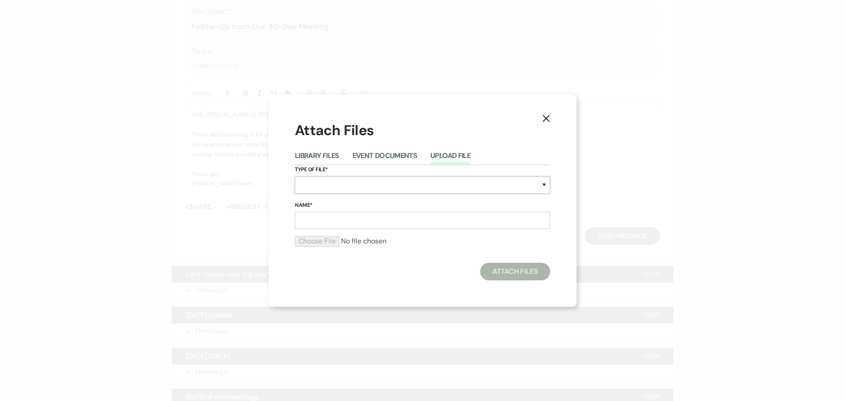
click at [337, 188] on select "Special Event Insurance Vendor Certificate of Insurance Contracts / Rental Agre…" at bounding box center [422, 184] width 255 height 17
click at [295, 176] on select "Special Event Insurance Vendor Certificate of Insurance Contracts / Rental Agre…" at bounding box center [422, 184] width 255 height 17
click at [355, 225] on input "Name*" at bounding box center [422, 220] width 255 height 17
click at [315, 241] on input "file" at bounding box center [422, 241] width 255 height 11
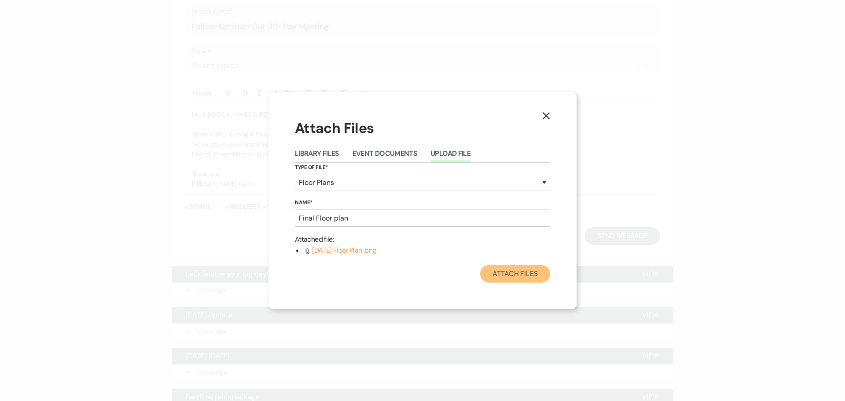
click at [518, 271] on button "Attach Files" at bounding box center [515, 274] width 70 height 18
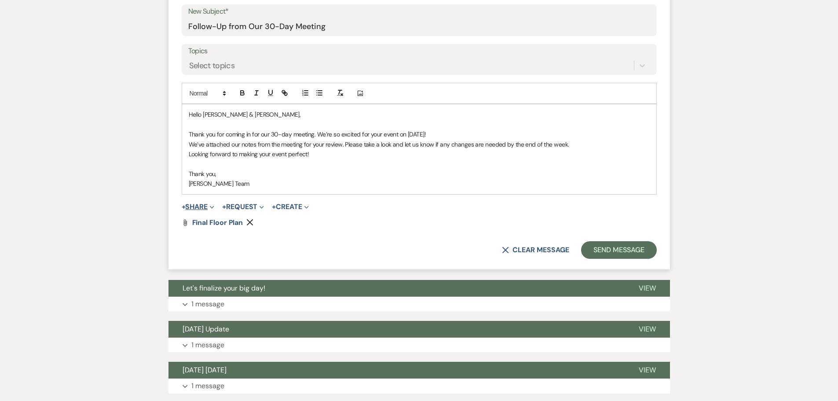
click at [208, 209] on button "+ Share Expand" at bounding box center [198, 206] width 33 height 7
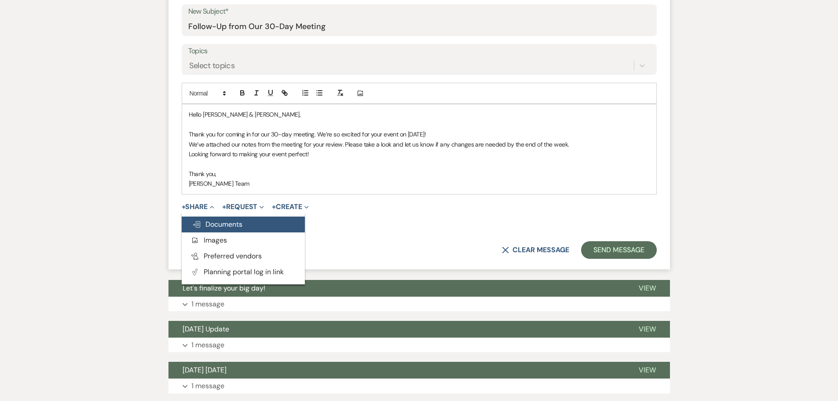
click at [224, 222] on span "Doc Upload Documents" at bounding box center [217, 224] width 50 height 9
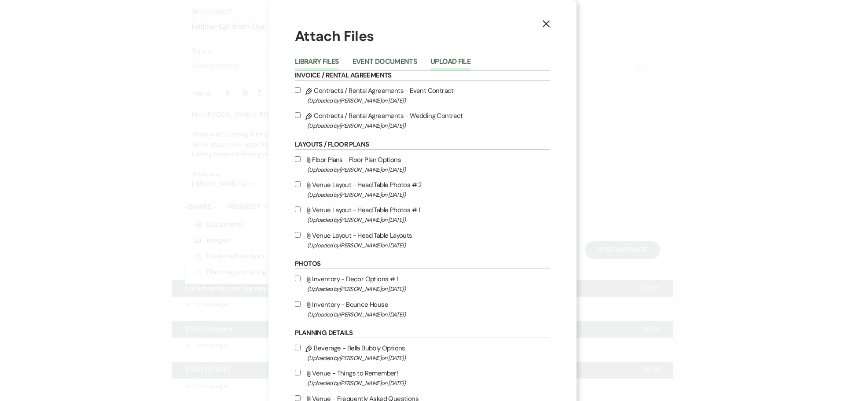
click at [444, 60] on button "Upload File" at bounding box center [450, 64] width 40 height 12
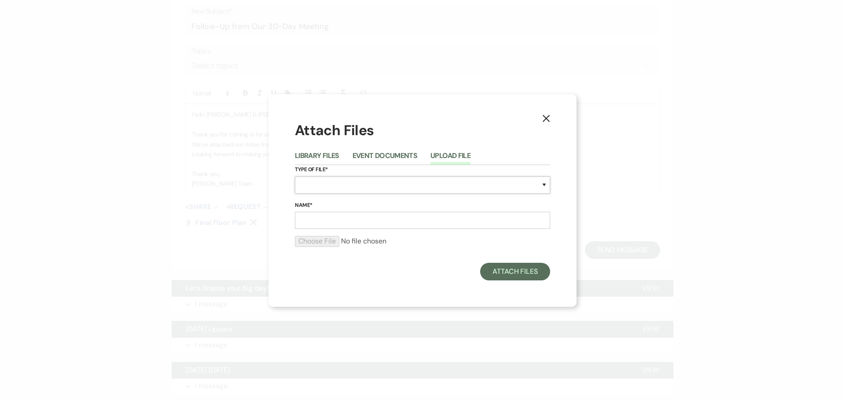
click at [355, 185] on select "Special Event Insurance Vendor Certificate of Insurance Contracts / Rental Agre…" at bounding box center [422, 184] width 255 height 17
click at [295, 176] on select "Special Event Insurance Vendor Certificate of Insurance Contracts / Rental Agre…" at bounding box center [422, 184] width 255 height 17
click at [319, 223] on input "Name*" at bounding box center [422, 220] width 255 height 17
click at [317, 244] on input "file" at bounding box center [422, 241] width 255 height 11
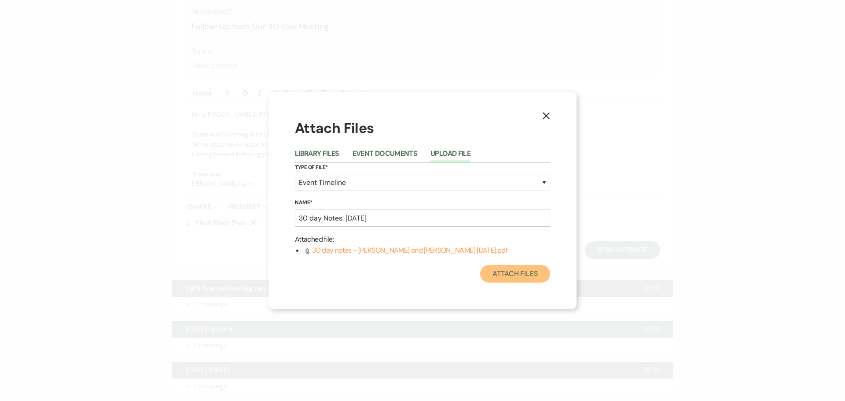
click at [521, 276] on button "Attach Files" at bounding box center [515, 274] width 70 height 18
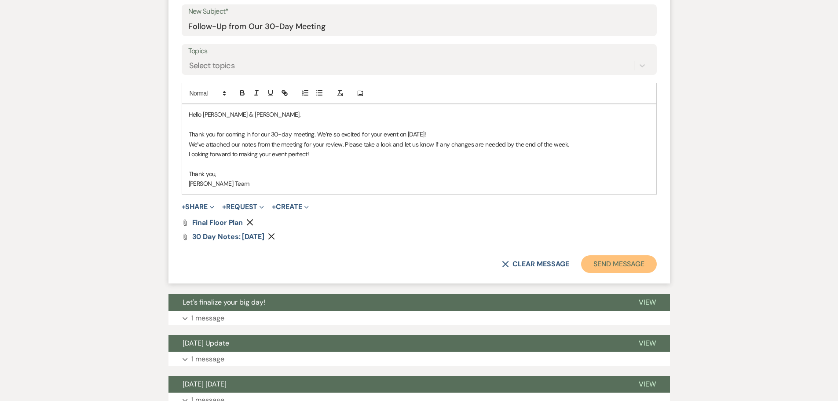
click at [622, 259] on button "Send Message" at bounding box center [618, 264] width 75 height 18
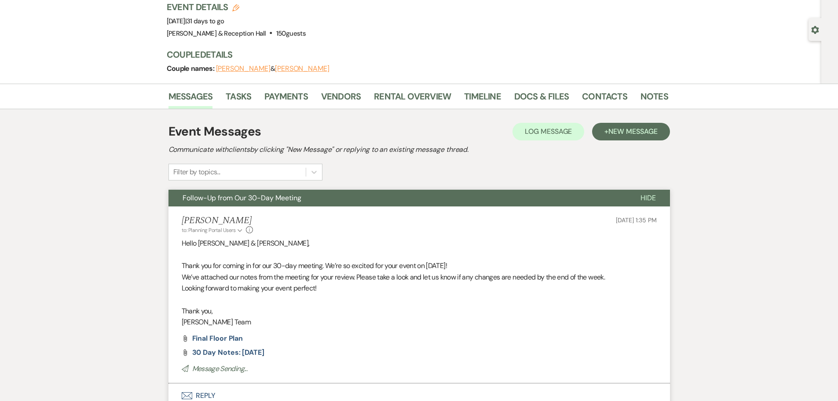
scroll to position [0, 0]
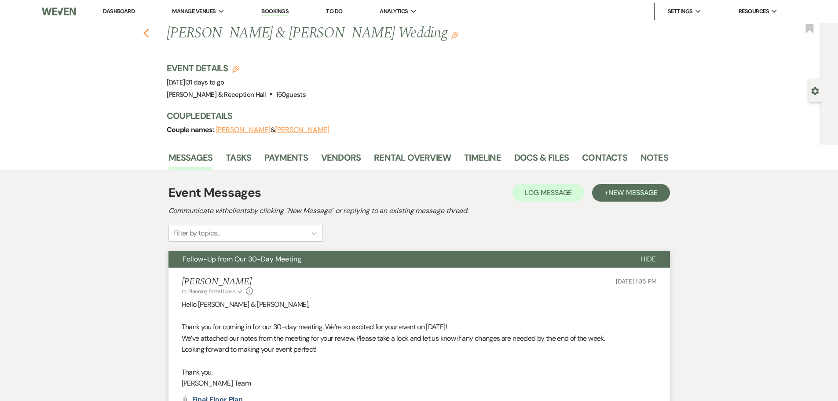
click at [149, 37] on use "button" at bounding box center [146, 34] width 6 height 10
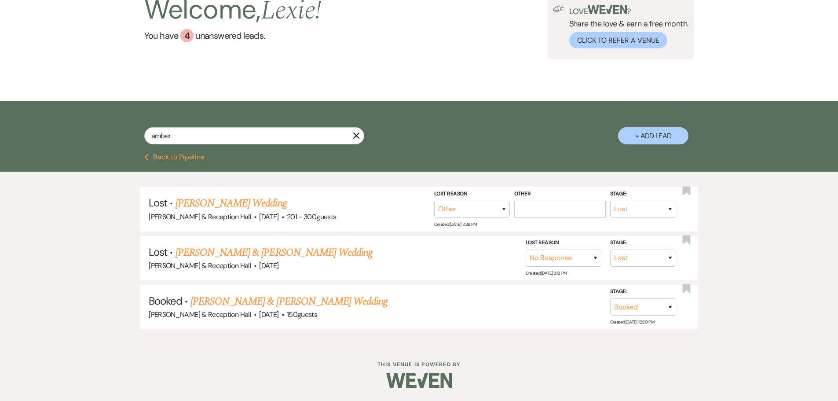
click at [272, 125] on div "amber X + Add Lead" at bounding box center [420, 129] width 634 height 46
drag, startPoint x: 274, startPoint y: 134, endPoint x: 134, endPoint y: 131, distance: 140.4
click at [134, 131] on div "amber X + Add Lead" at bounding box center [420, 129] width 634 height 46
click at [185, 135] on input "amber" at bounding box center [254, 135] width 220 height 17
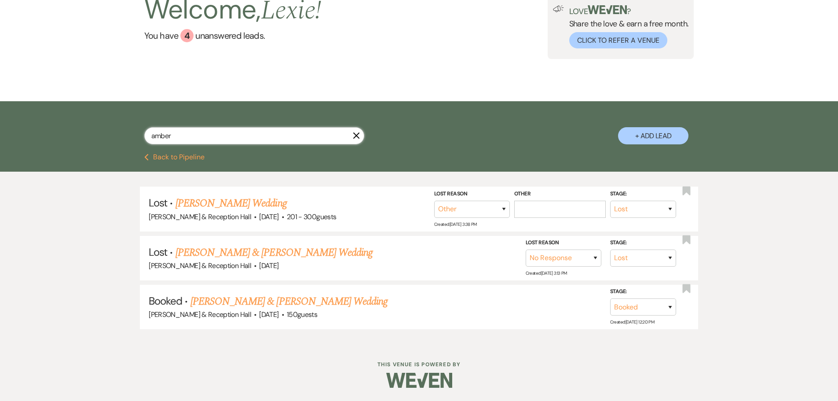
drag, startPoint x: 185, startPoint y: 135, endPoint x: 187, endPoint y: 141, distance: 6.8
click at [186, 140] on input "amber" at bounding box center [254, 135] width 220 height 17
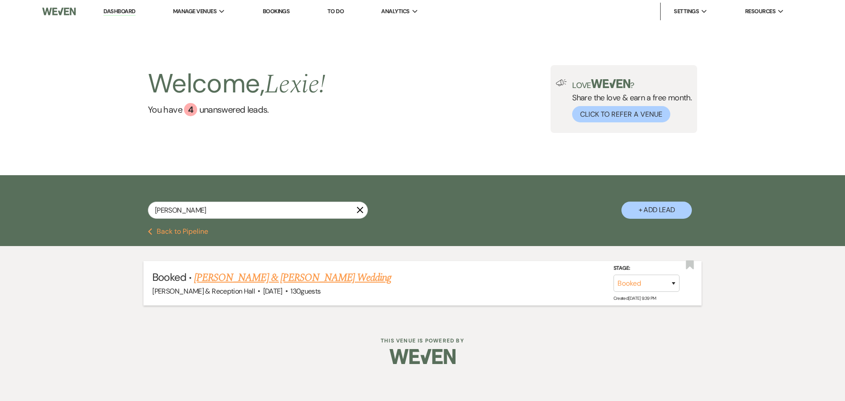
click at [291, 284] on link "[PERSON_NAME] & [PERSON_NAME] Wedding" at bounding box center [292, 278] width 197 height 16
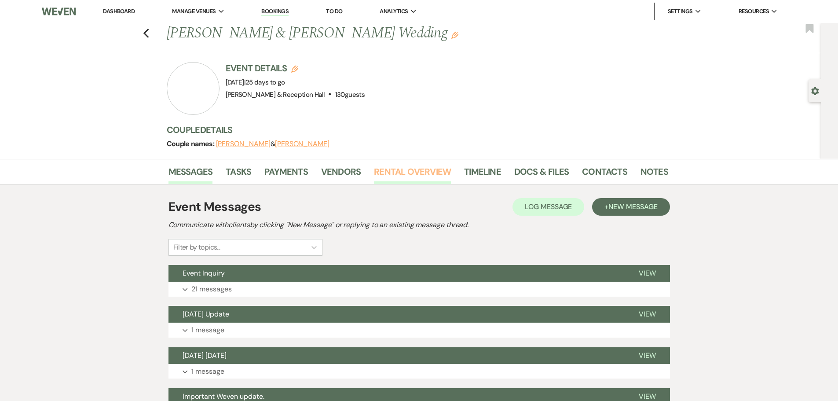
click at [428, 174] on link "Rental Overview" at bounding box center [412, 174] width 77 height 19
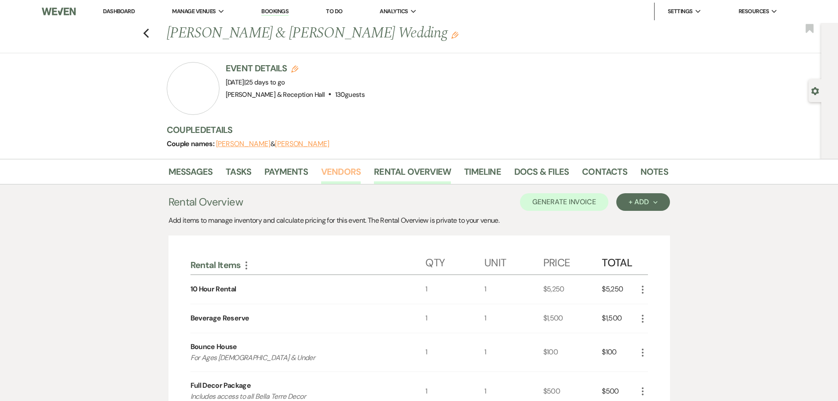
click at [359, 178] on link "Vendors" at bounding box center [341, 174] width 40 height 19
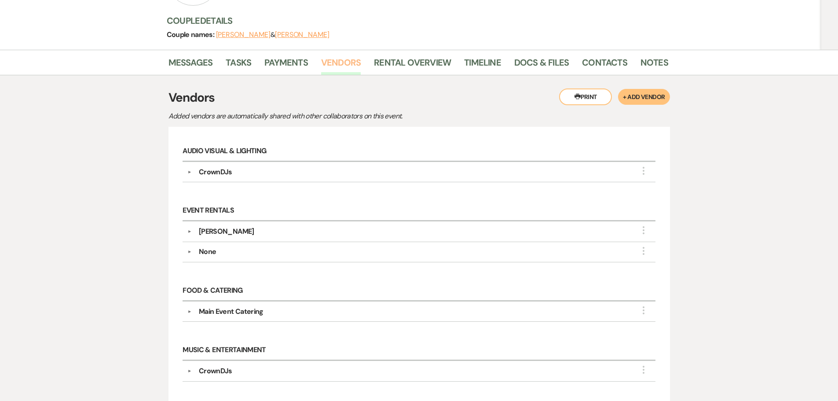
scroll to position [88, 0]
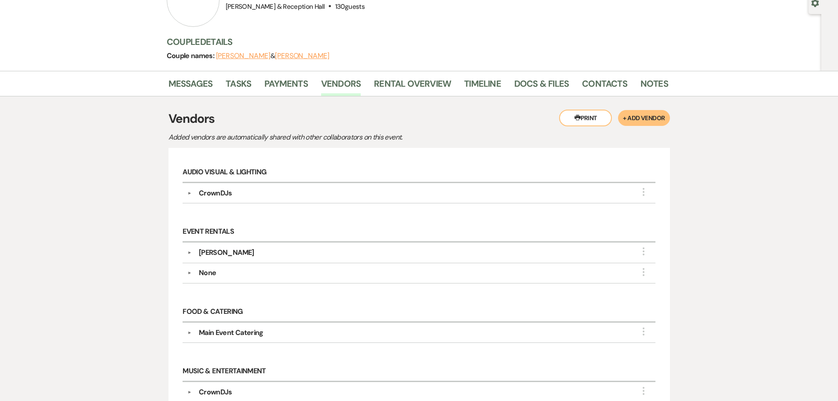
click at [211, 195] on div "CrownDJs" at bounding box center [215, 193] width 33 height 11
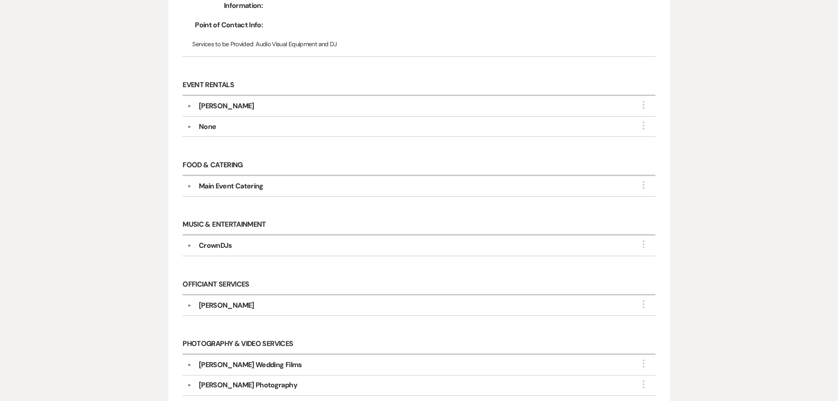
scroll to position [176, 0]
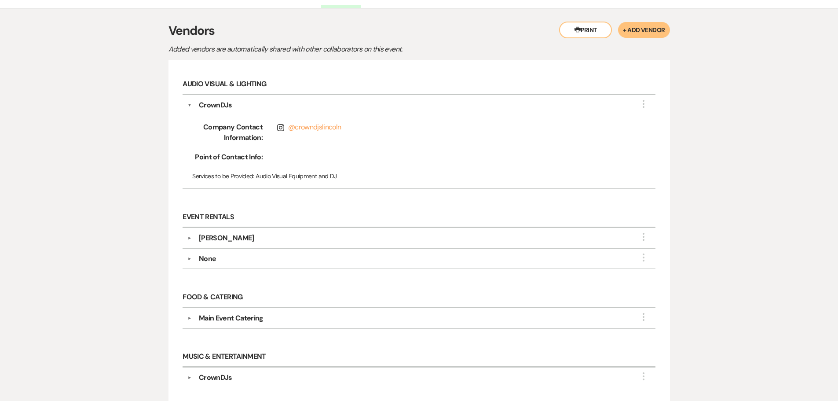
click at [394, 214] on h6 "Event Rentals" at bounding box center [419, 217] width 473 height 21
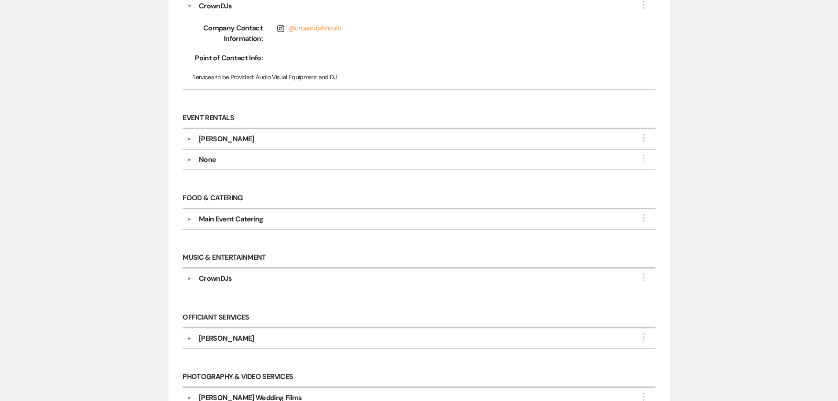
scroll to position [308, 0]
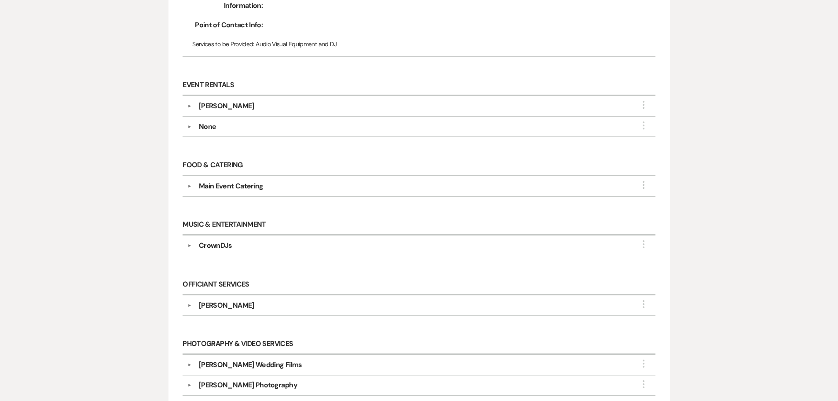
click at [235, 247] on div "CrownDJs" at bounding box center [421, 245] width 459 height 11
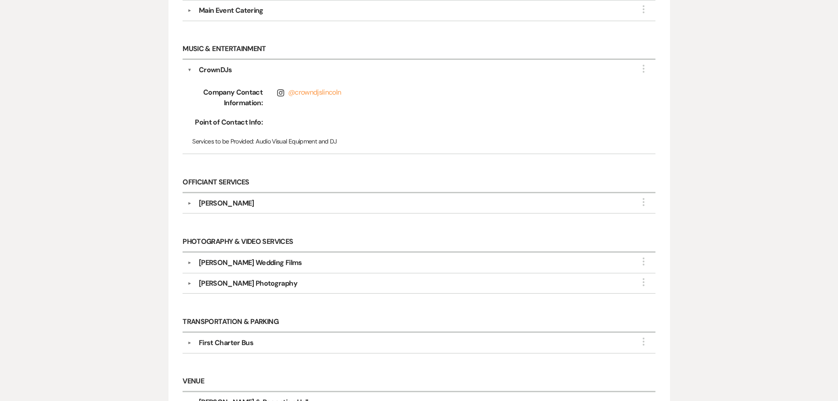
scroll to position [484, 0]
click at [293, 262] on div "[PERSON_NAME] Wedding Films" at bounding box center [250, 262] width 103 height 11
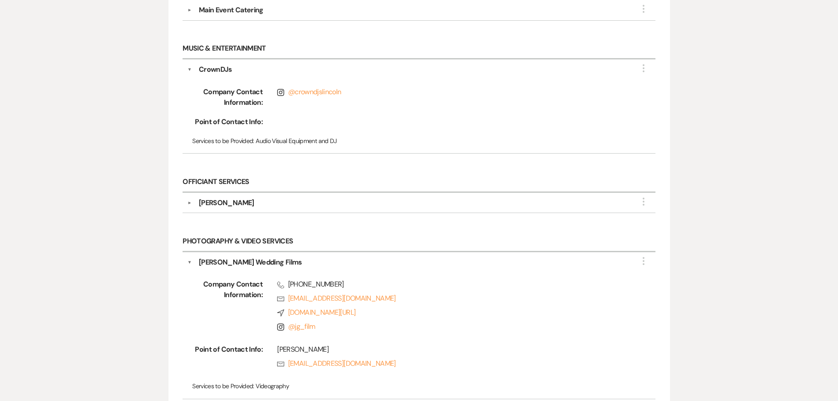
click at [293, 262] on div "[PERSON_NAME] Wedding Films" at bounding box center [250, 262] width 103 height 11
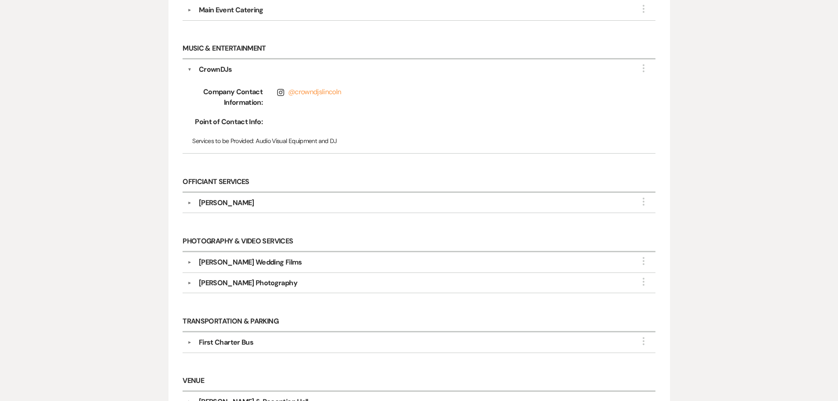
click at [293, 262] on div "[PERSON_NAME] Wedding Films" at bounding box center [250, 262] width 103 height 11
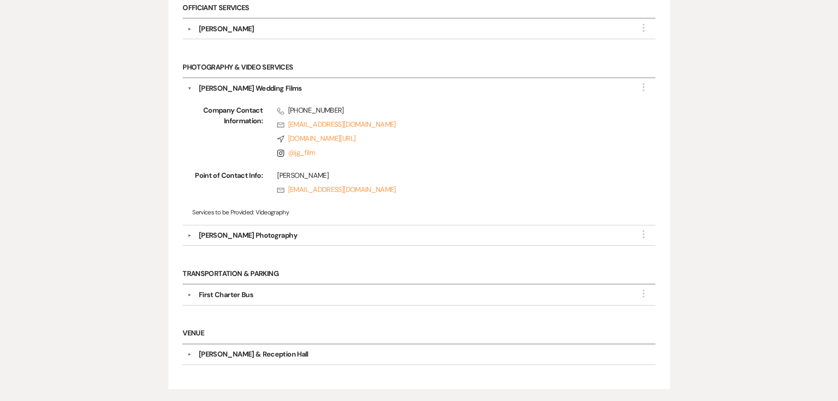
scroll to position [660, 0]
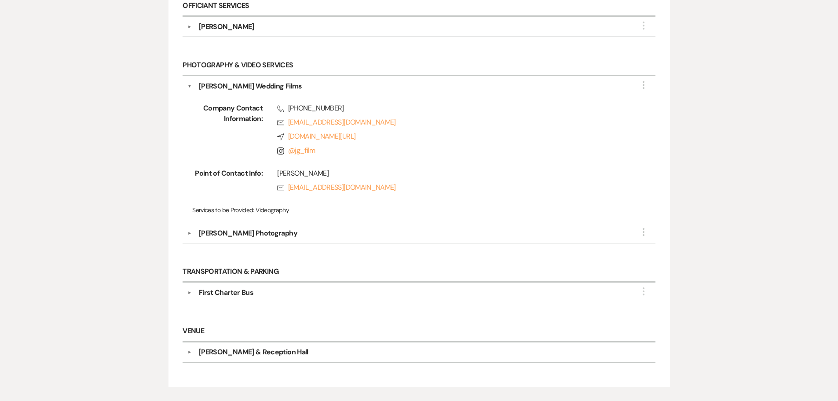
click at [271, 229] on div "[PERSON_NAME] Photography" at bounding box center [248, 233] width 99 height 11
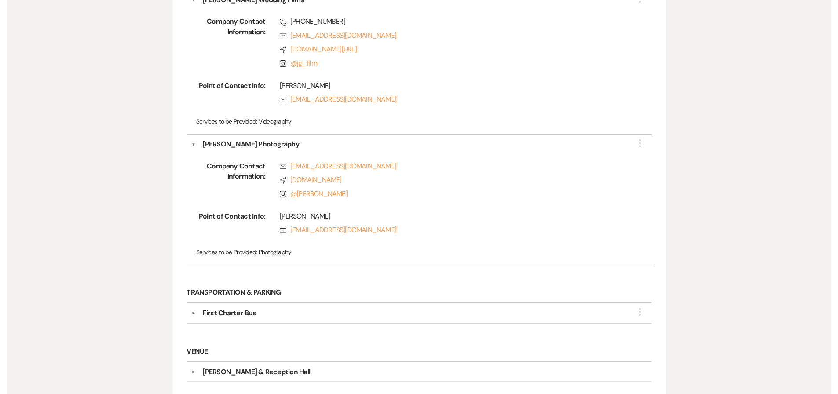
scroll to position [837, 0]
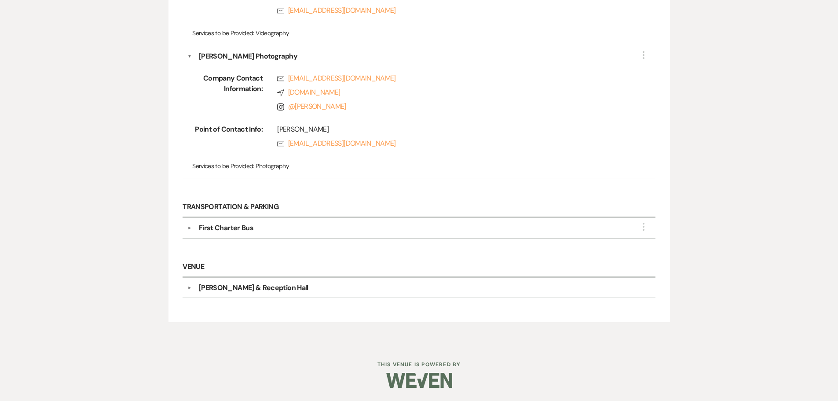
click at [236, 231] on div "First Charter Bus" at bounding box center [226, 228] width 55 height 11
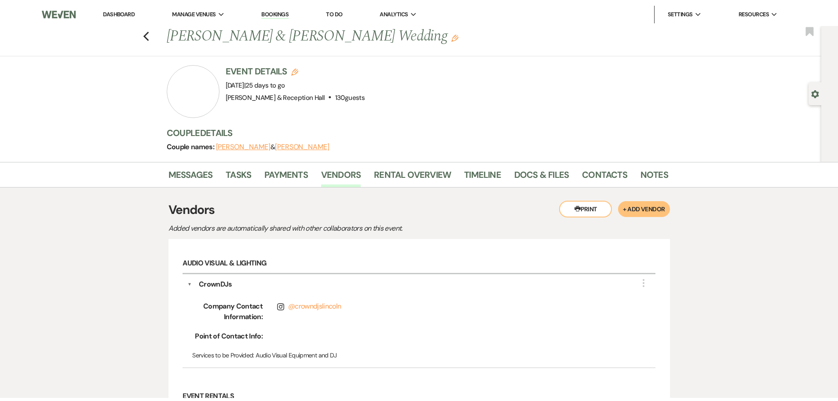
scroll to position [0, 0]
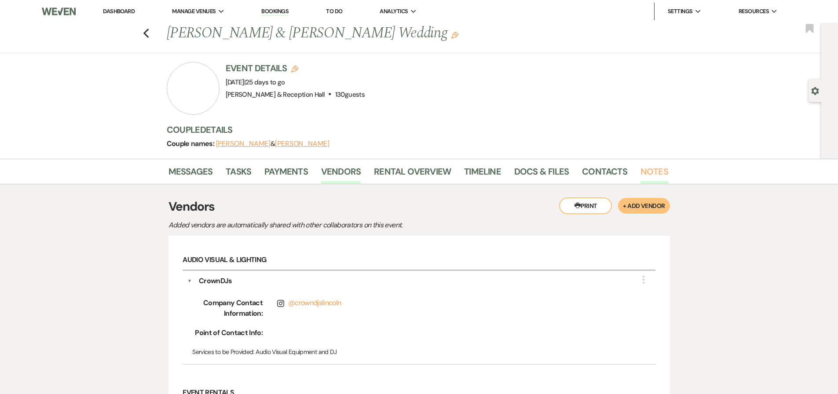
click at [642, 166] on link "Notes" at bounding box center [655, 174] width 28 height 19
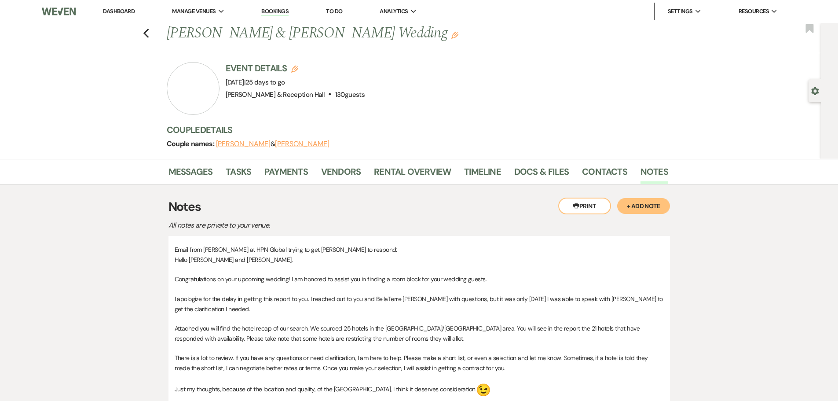
click at [167, 173] on div "Messages Tasks Payments Vendors Rental Overview Timeline Docs & Files Contacts …" at bounding box center [419, 172] width 838 height 26
click at [179, 171] on link "Messages" at bounding box center [191, 174] width 44 height 19
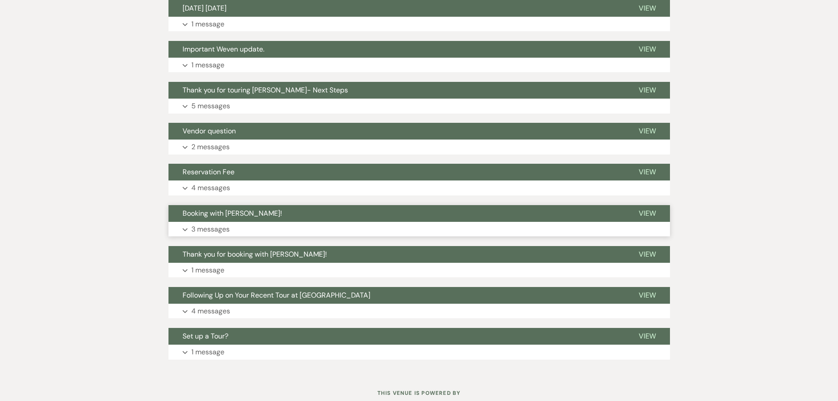
scroll to position [375, 0]
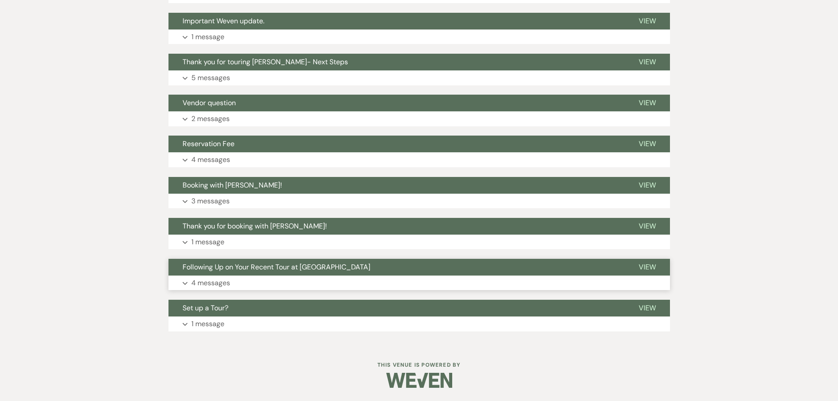
click at [215, 283] on p "4 messages" at bounding box center [210, 282] width 39 height 11
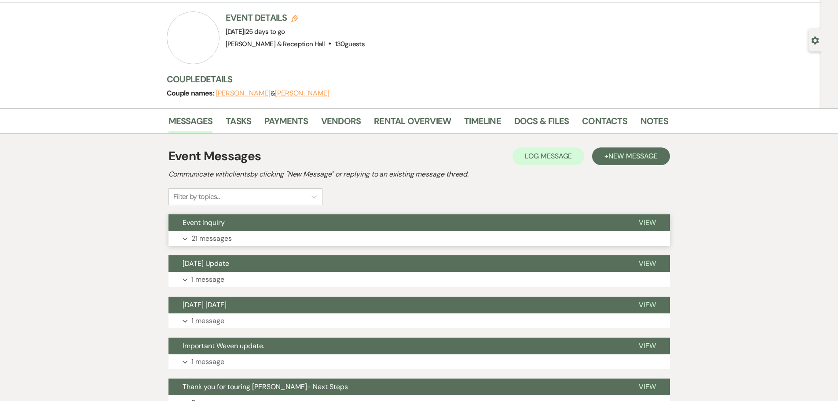
scroll to position [0, 0]
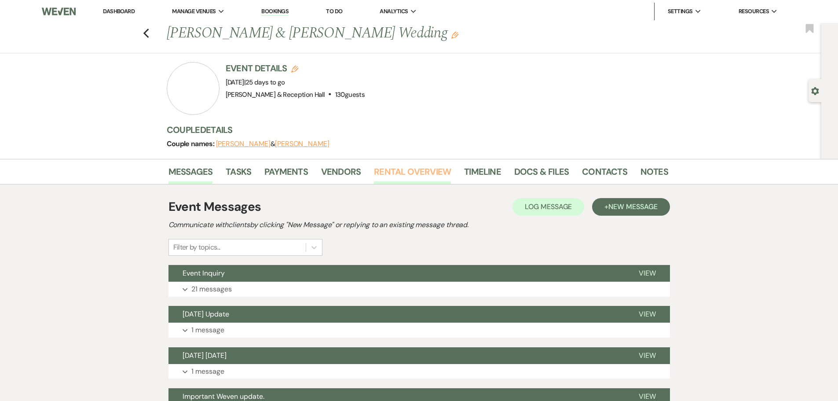
click at [384, 172] on link "Rental Overview" at bounding box center [412, 174] width 77 height 19
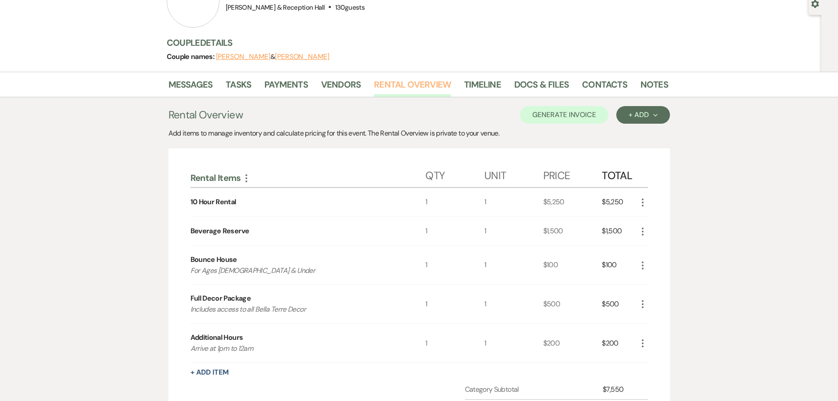
scroll to position [87, 0]
click at [281, 90] on link "Payments" at bounding box center [286, 87] width 44 height 19
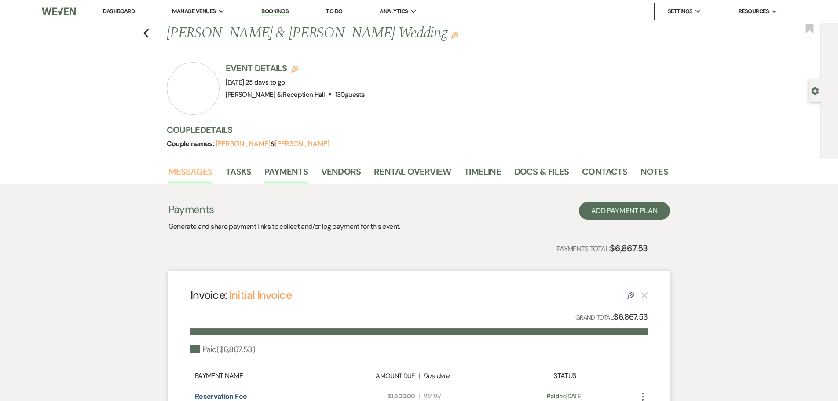
click at [177, 172] on link "Messages" at bounding box center [191, 174] width 44 height 19
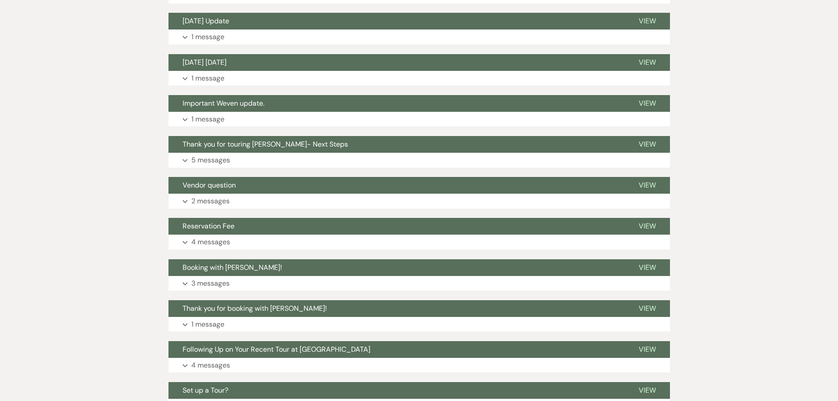
scroll to position [308, 0]
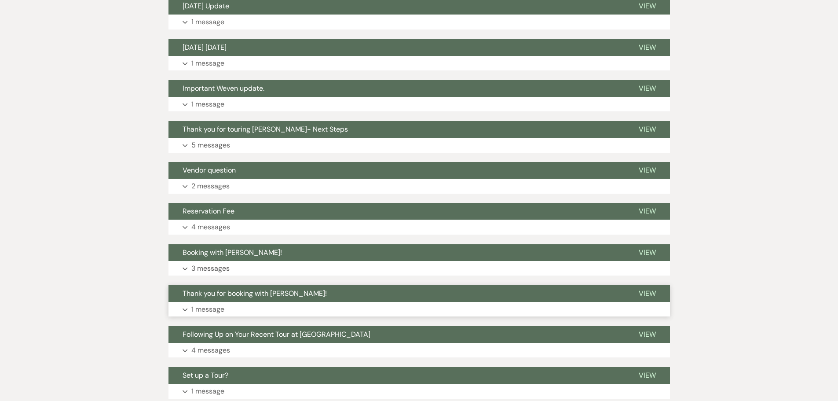
click at [216, 299] on button "Thank you for booking with [PERSON_NAME]!" at bounding box center [397, 293] width 456 height 17
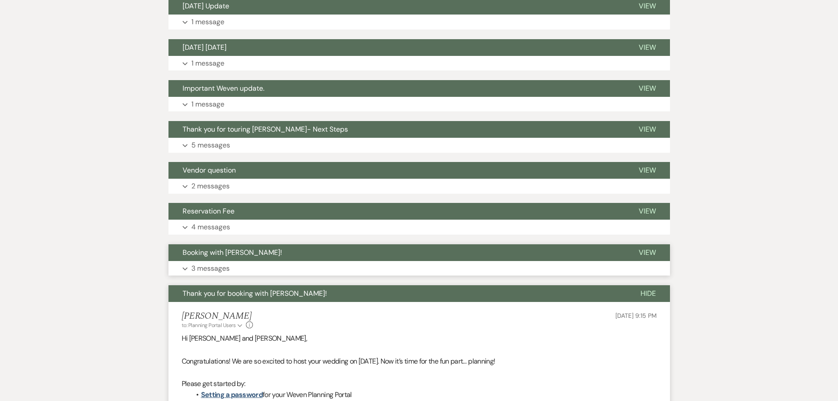
click at [225, 264] on p "3 messages" at bounding box center [210, 268] width 38 height 11
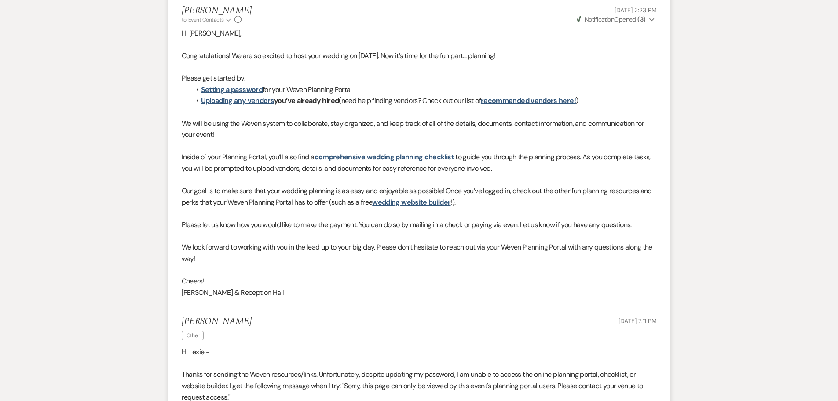
scroll to position [396, 0]
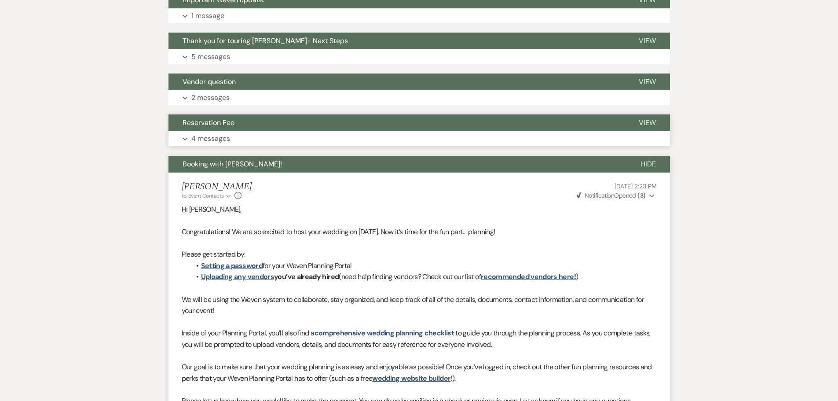
click at [222, 121] on span "Reservation Fee" at bounding box center [209, 122] width 52 height 9
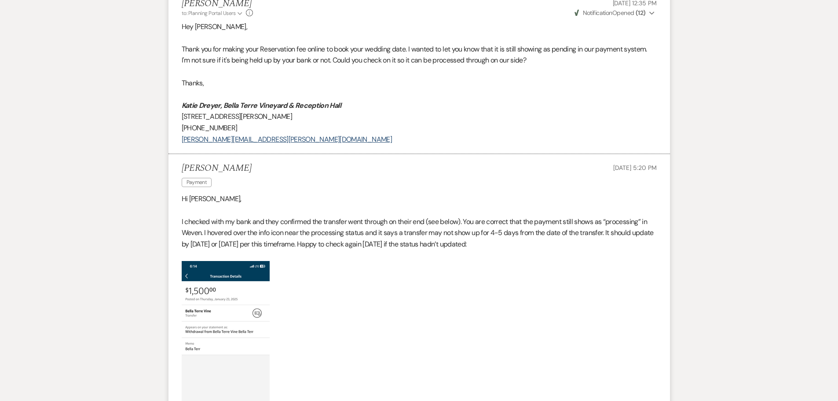
scroll to position [353, 0]
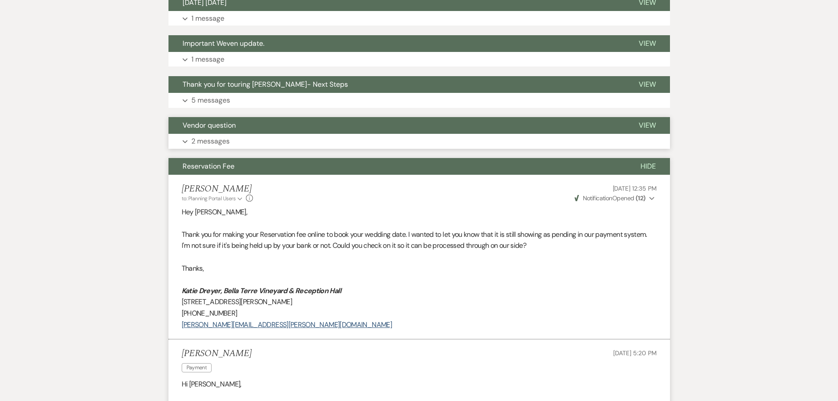
click at [207, 134] on button "Expand 2 messages" at bounding box center [420, 141] width 502 height 15
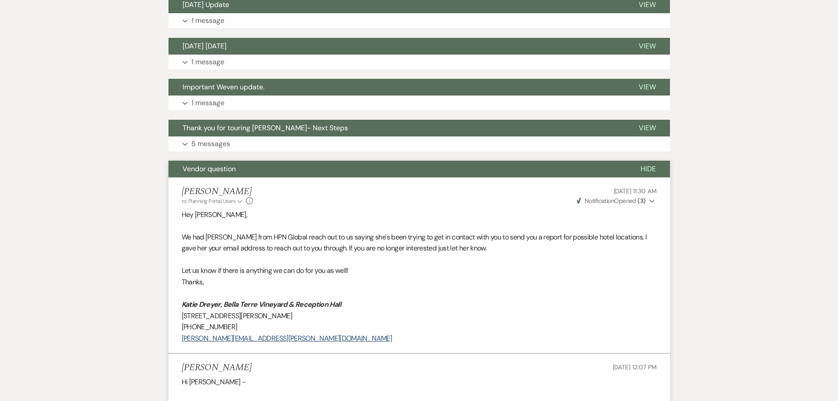
scroll to position [309, 0]
click at [213, 148] on p "5 messages" at bounding box center [210, 144] width 39 height 11
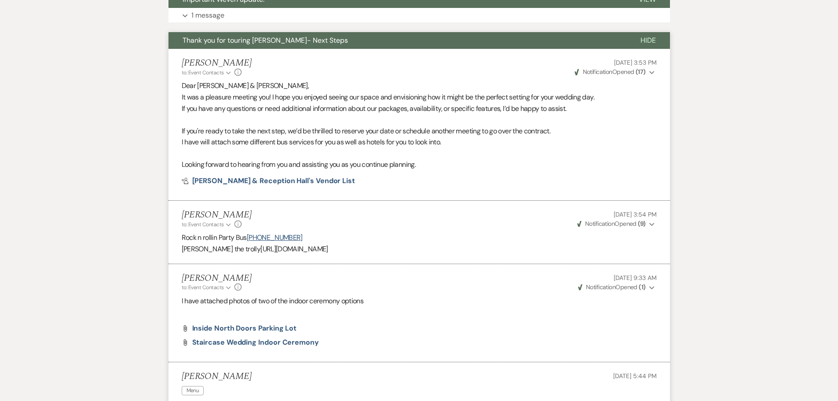
scroll to position [265, 0]
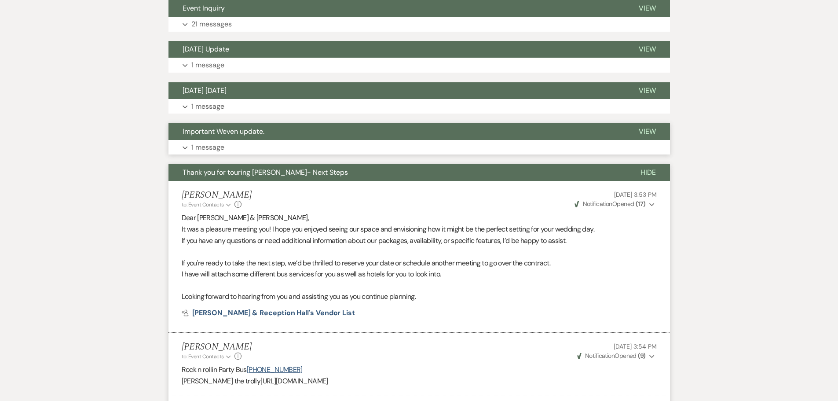
click at [196, 141] on button "Expand 1 message" at bounding box center [420, 147] width 502 height 15
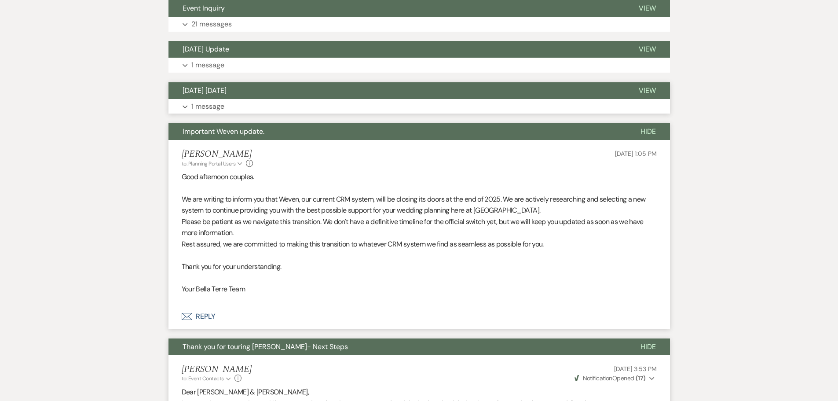
click at [211, 100] on button "Expand 1 message" at bounding box center [420, 106] width 502 height 15
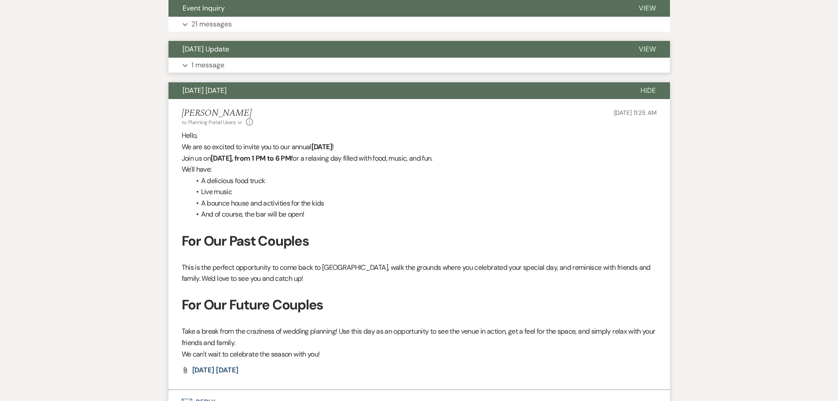
click at [205, 70] on p "1 message" at bounding box center [207, 64] width 33 height 11
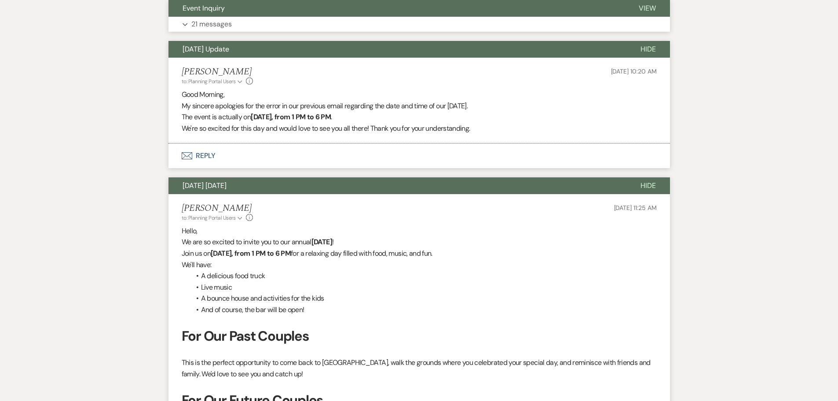
click at [224, 7] on span "Event Inquiry" at bounding box center [204, 8] width 42 height 9
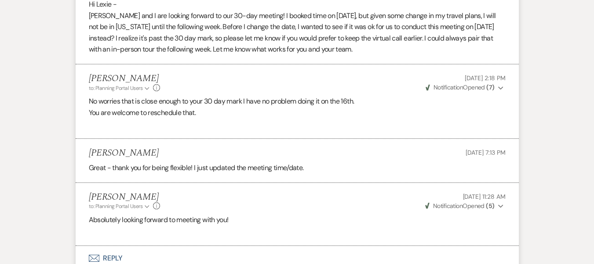
scroll to position [3298, 0]
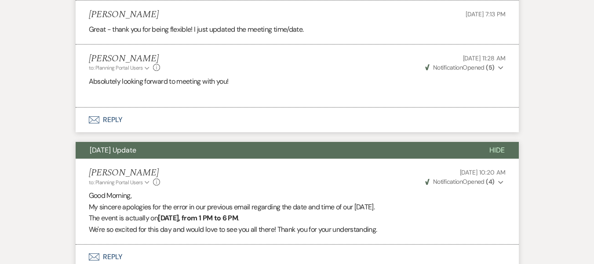
scroll to position [3423, 0]
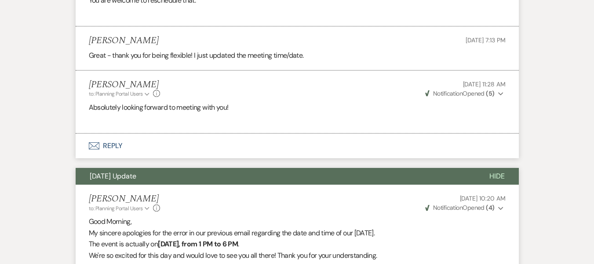
click at [395, 98] on div "[PERSON_NAME] to: Planning Portal Users Expand Info [DATE] 11:28 AM Weven Check…" at bounding box center [297, 88] width 417 height 19
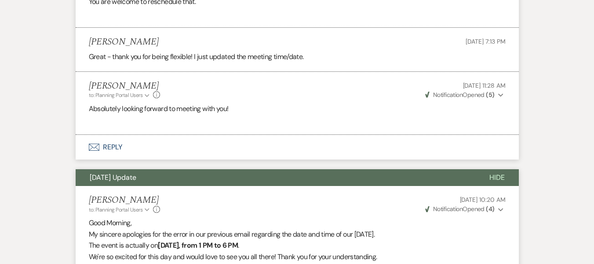
scroll to position [3396, 0]
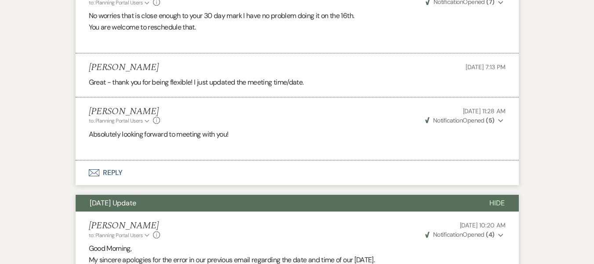
click at [594, 131] on html "Dashboard Manage Venues Expand [GEOGRAPHIC_DATA] & Reception Hall Bookings To D…" at bounding box center [297, 188] width 594 height 7168
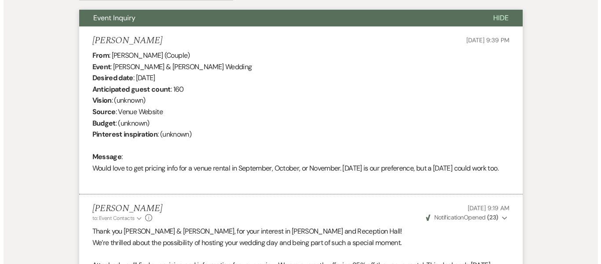
scroll to position [50, 0]
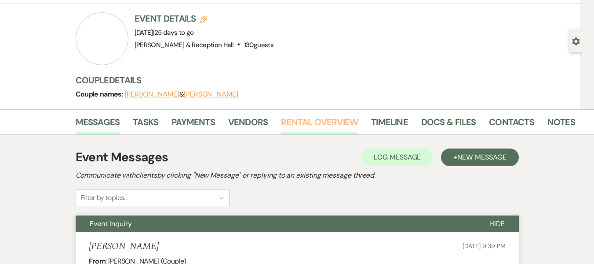
click at [314, 118] on link "Rental Overview" at bounding box center [319, 124] width 77 height 19
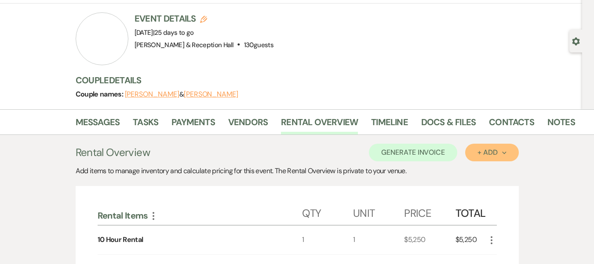
click at [483, 152] on div "+ Add Next" at bounding box center [492, 152] width 29 height 7
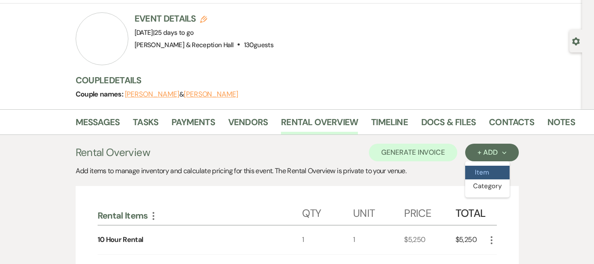
click at [483, 173] on button "Item" at bounding box center [488, 172] width 44 height 14
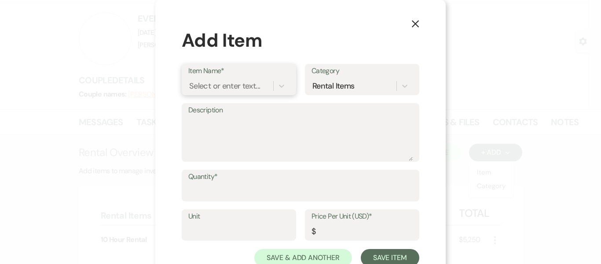
click at [245, 89] on div "Select or enter text..." at bounding box center [224, 86] width 71 height 12
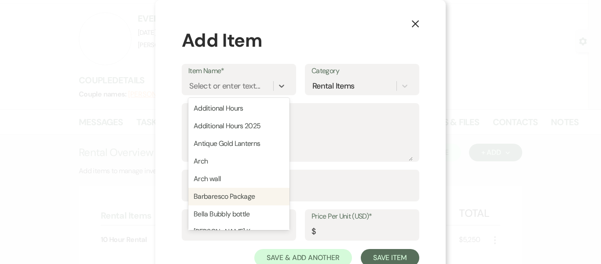
click at [415, 23] on icon "X" at bounding box center [415, 24] width 8 height 8
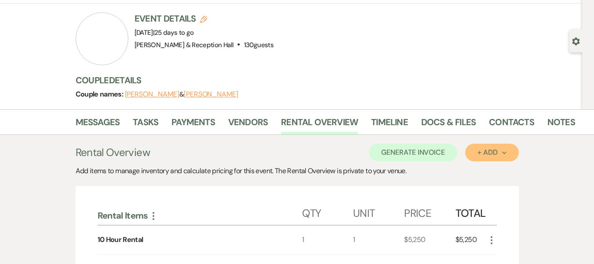
click at [494, 157] on button "+ Add Next" at bounding box center [492, 152] width 53 height 18
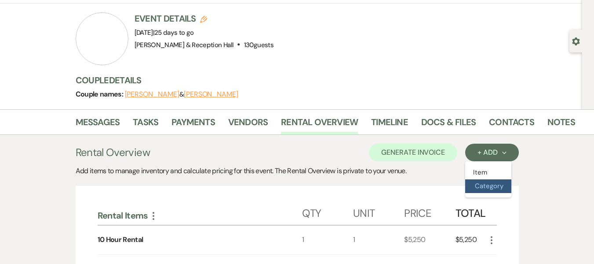
click at [488, 181] on button "Category" at bounding box center [489, 186] width 46 height 14
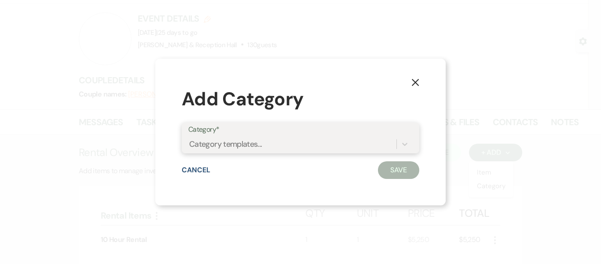
click at [227, 151] on div "Category templates..." at bounding box center [292, 143] width 208 height 15
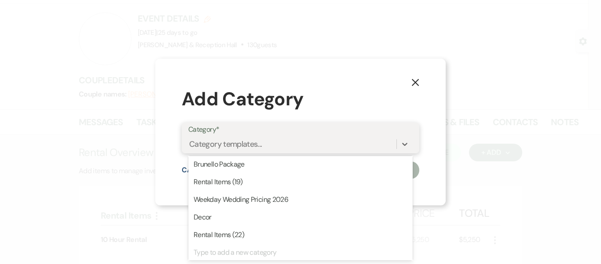
scroll to position [322, 0]
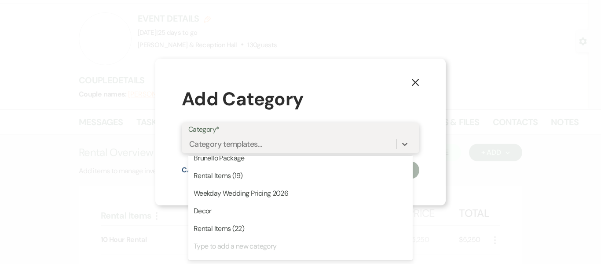
click at [281, 251] on div "Type to add a new category" at bounding box center [300, 246] width 224 height 18
click at [262, 247] on div "Type to add a new category" at bounding box center [300, 246] width 224 height 18
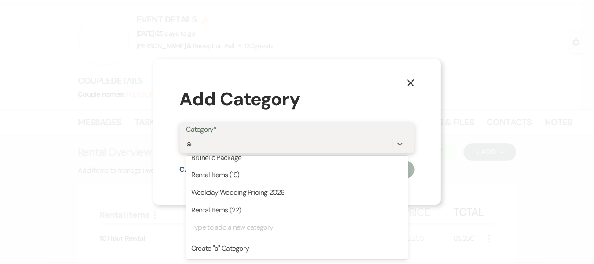
scroll to position [0, 0]
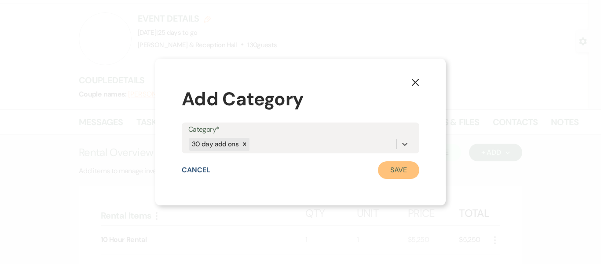
click at [393, 172] on button "Save" at bounding box center [398, 170] width 41 height 18
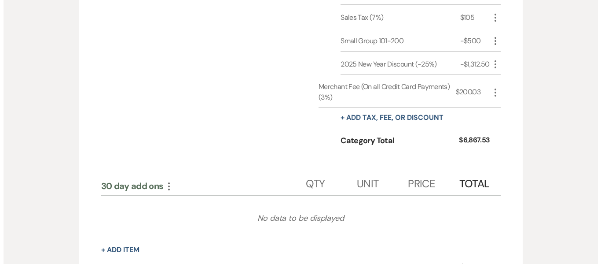
scroll to position [649, 0]
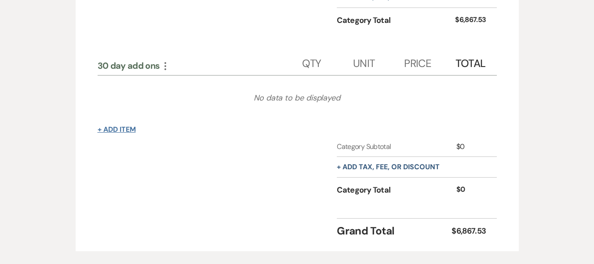
click at [125, 132] on button "+ Add Item" at bounding box center [117, 129] width 38 height 7
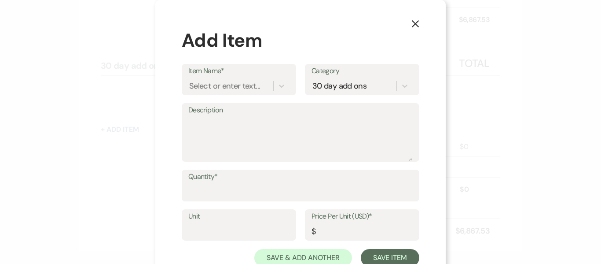
click at [212, 73] on label "Item Name*" at bounding box center [238, 71] width 101 height 13
click at [190, 80] on input "Item Name*" at bounding box center [189, 86] width 1 height 12
click at [212, 88] on div "Select or enter text..." at bounding box center [224, 86] width 71 height 12
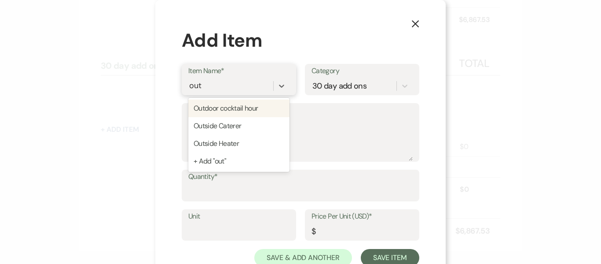
click at [227, 114] on div "Outdoor cocktail hour" at bounding box center [238, 108] width 101 height 18
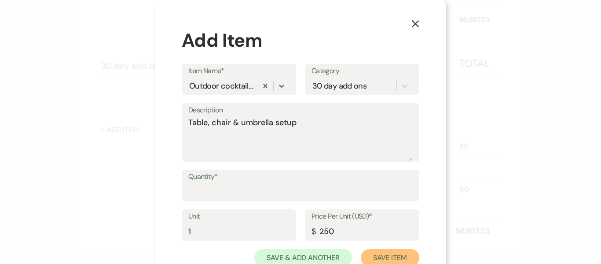
click at [405, 254] on button "Save Item" at bounding box center [390, 258] width 59 height 18
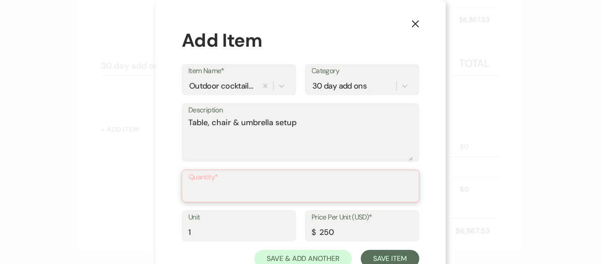
click at [317, 197] on input "Quantity*" at bounding box center [301, 191] width 224 height 17
click at [361, 249] on button "Save Item" at bounding box center [390, 258] width 59 height 18
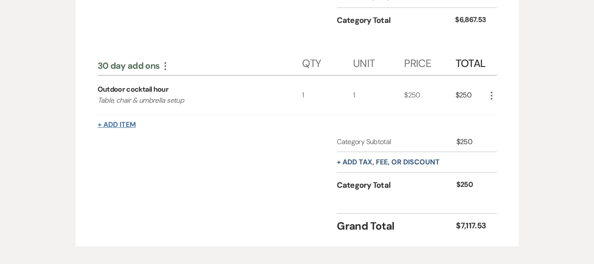
click at [113, 126] on button "+ Add Item" at bounding box center [117, 124] width 38 height 7
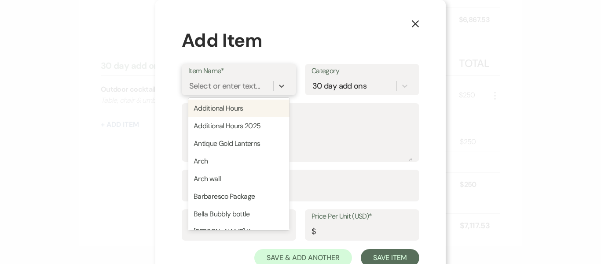
click at [206, 84] on div "Select or enter text..." at bounding box center [224, 86] width 71 height 12
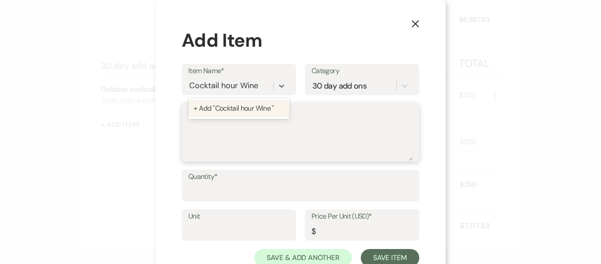
click at [205, 124] on textarea "Description" at bounding box center [300, 139] width 224 height 44
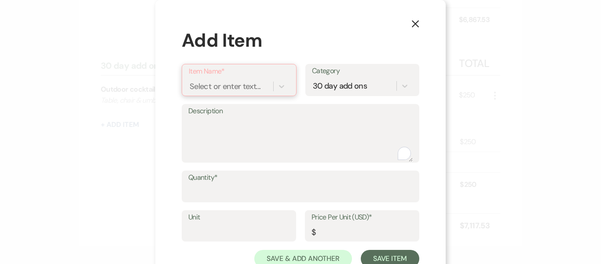
click at [213, 92] on div "Select or enter text..." at bounding box center [225, 86] width 71 height 12
click at [213, 110] on div "+ Add "Cocktail hour wine"" at bounding box center [239, 109] width 101 height 18
click at [211, 120] on textarea "Description" at bounding box center [300, 139] width 224 height 44
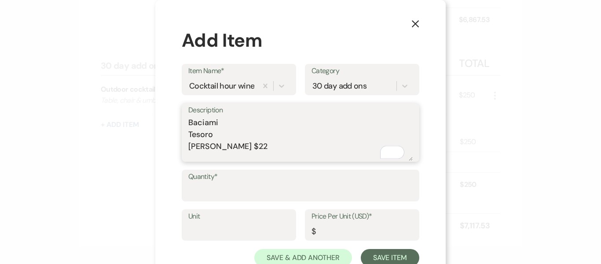
scroll to position [15, 0]
click at [205, 139] on textarea "Baciami Tesoro [PERSON_NAME] $22" at bounding box center [300, 139] width 224 height 44
click at [242, 140] on textarea "Baciami Tesoro [PERSON_NAME] $22" at bounding box center [300, 139] width 224 height 44
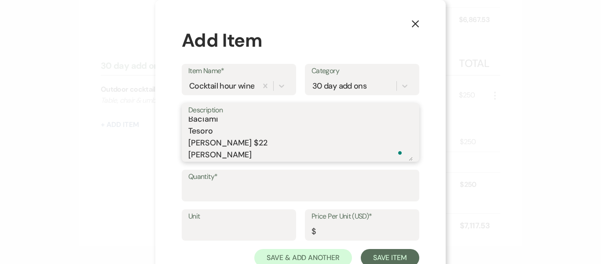
scroll to position [26, 0]
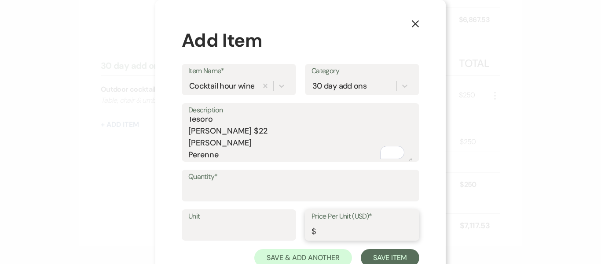
click at [336, 231] on input "Price Per Unit (USD)*" at bounding box center [362, 230] width 101 height 17
drag, startPoint x: 229, startPoint y: 126, endPoint x: 204, endPoint y: 132, distance: 25.3
click at [204, 132] on textarea "Baciami Tesoro [PERSON_NAME] $22 [PERSON_NAME] Perenne" at bounding box center [300, 139] width 224 height 44
click at [184, 133] on div "Description Baciami Tesoro [PERSON_NAME] Perenne" at bounding box center [301, 132] width 238 height 59
click at [209, 141] on textarea "Baciami Tesoro [PERSON_NAME] Perenne" at bounding box center [300, 139] width 224 height 44
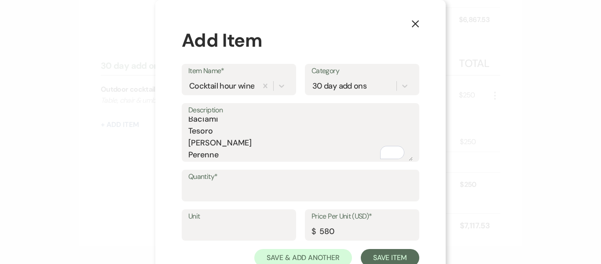
click at [183, 156] on div "Description Baciami Tesoro [PERSON_NAME] Perenne" at bounding box center [301, 132] width 238 height 59
click at [188, 158] on textarea "Baciami Tesoro [PERSON_NAME] Perenne" at bounding box center [300, 139] width 224 height 44
click at [184, 143] on div "Description Baciami Tesoro [PERSON_NAME], Perenne" at bounding box center [301, 132] width 238 height 59
click at [188, 132] on textarea "Baciami Tesoro [PERSON_NAME], Perenne" at bounding box center [300, 139] width 224 height 44
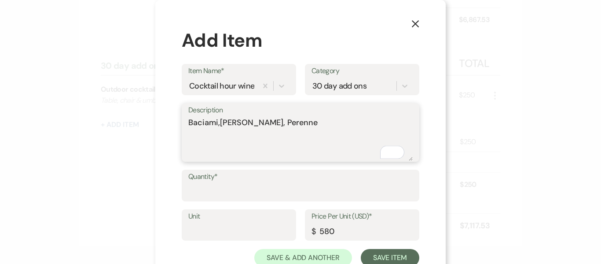
click at [188, 135] on textarea "Baciami,[PERSON_NAME], Perenne" at bounding box center [300, 139] width 224 height 44
click at [241, 123] on textarea "Baciami,Tesoro,[PERSON_NAME], [PERSON_NAME], Perenne" at bounding box center [300, 139] width 224 height 44
click at [217, 122] on textarea "Baciami,Tesoro, [PERSON_NAME], [PERSON_NAME], Perenne" at bounding box center [300, 139] width 224 height 44
click at [188, 136] on textarea "Baciami, Tesoro, [PERSON_NAME], [PERSON_NAME], Perenne" at bounding box center [300, 139] width 224 height 44
click at [353, 123] on textarea "Baciami, Tesoro, [PERSON_NAME], [PERSON_NAME], [PERSON_NAME], Perenne" at bounding box center [300, 139] width 224 height 44
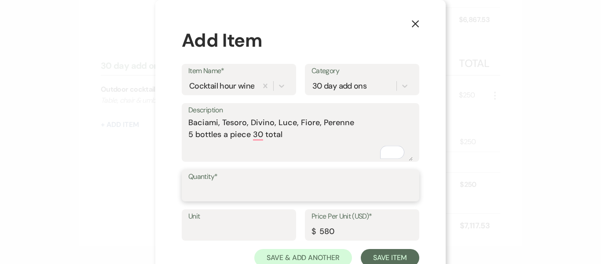
click at [294, 191] on input "Quantity*" at bounding box center [300, 191] width 224 height 17
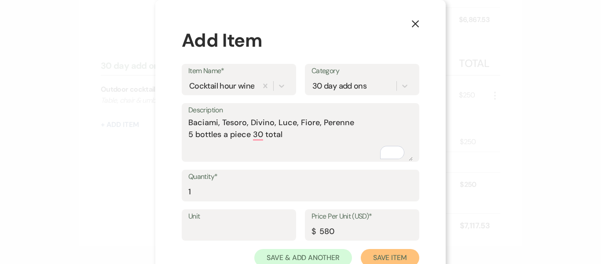
click at [365, 253] on button "Save Item" at bounding box center [390, 258] width 59 height 18
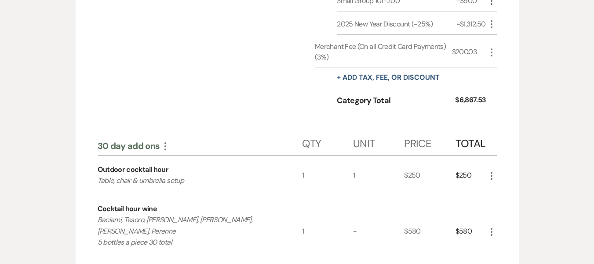
scroll to position [590, 0]
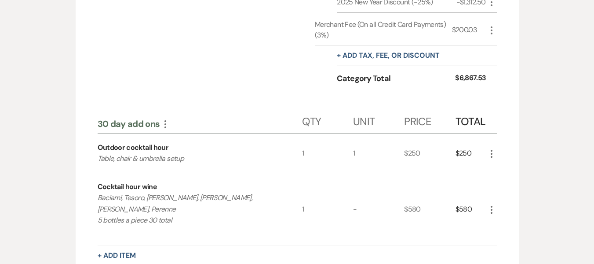
drag, startPoint x: 591, startPoint y: 160, endPoint x: 596, endPoint y: 172, distance: 12.8
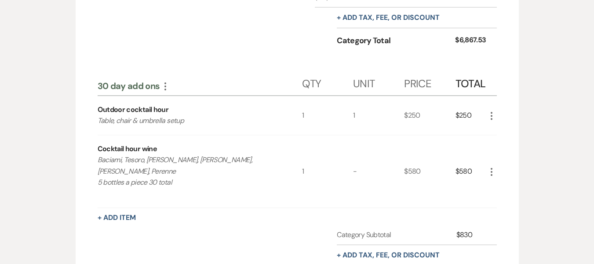
scroll to position [623, 0]
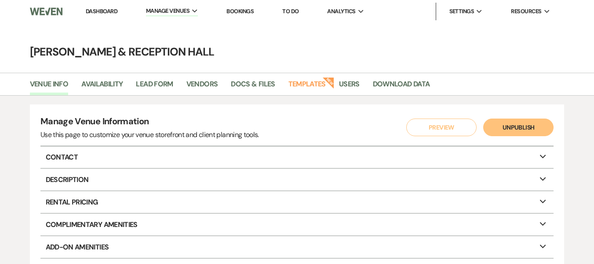
click at [116, 9] on link "Dashboard" at bounding box center [102, 10] width 32 height 7
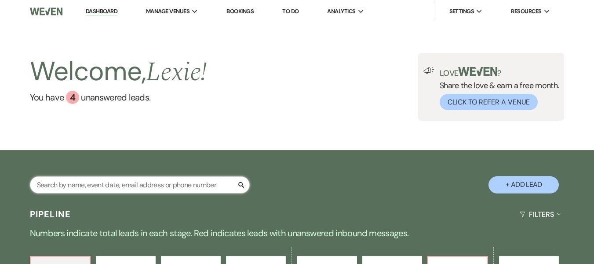
click at [131, 188] on input "text" at bounding box center [140, 184] width 220 height 17
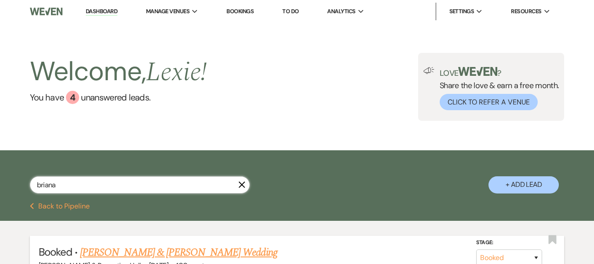
type input "briana"
click at [230, 253] on link "[PERSON_NAME] & [PERSON_NAME] Wedding" at bounding box center [178, 252] width 197 height 16
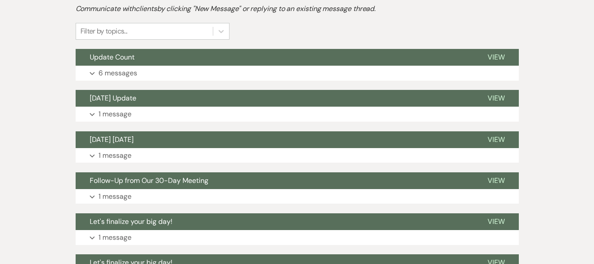
scroll to position [236, 0]
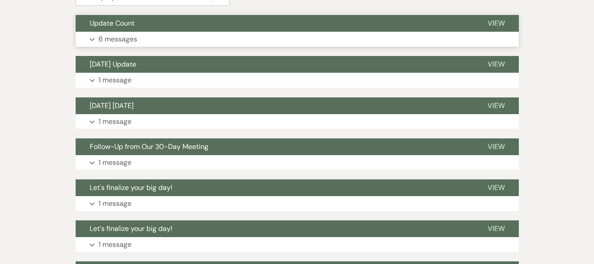
click at [137, 37] on p "6 messages" at bounding box center [118, 38] width 39 height 11
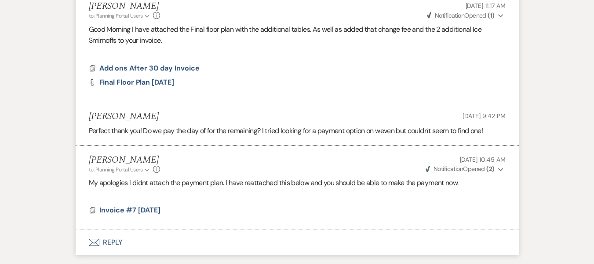
scroll to position [573, 0]
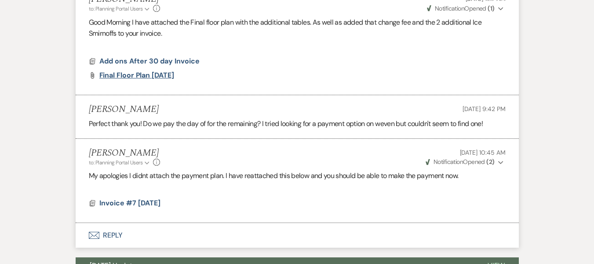
click at [136, 75] on span "Final Floor plan [DATE]" at bounding box center [136, 74] width 75 height 9
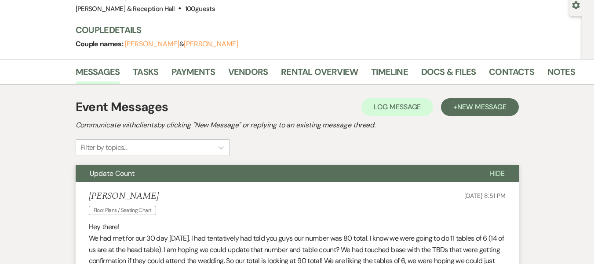
scroll to position [65, 0]
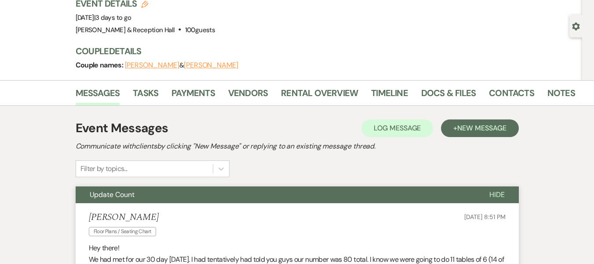
click at [458, 84] on li "Docs & Files" at bounding box center [456, 94] width 68 height 21
click at [457, 90] on link "Docs & Files" at bounding box center [449, 95] width 55 height 19
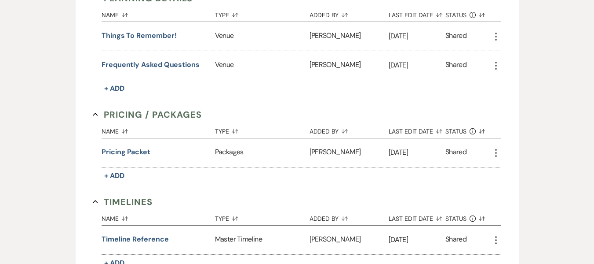
scroll to position [1023, 0]
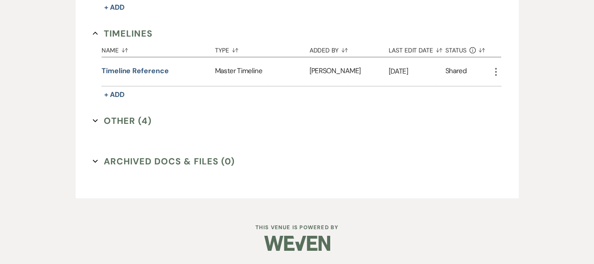
click at [125, 125] on button "Other (4) Expand" at bounding box center [122, 120] width 59 height 13
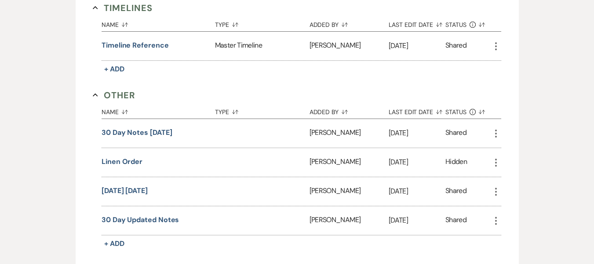
scroll to position [1046, 0]
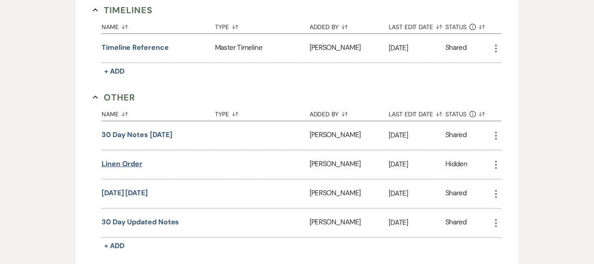
click at [134, 160] on button "Linen order" at bounding box center [122, 163] width 41 height 11
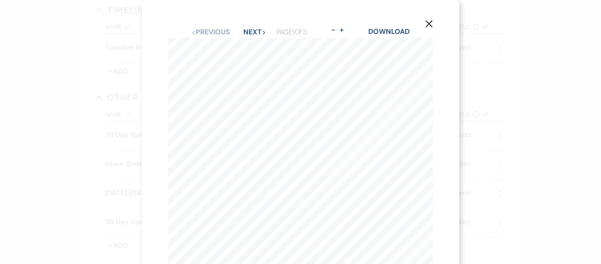
click at [427, 21] on icon "X" at bounding box center [429, 24] width 8 height 8
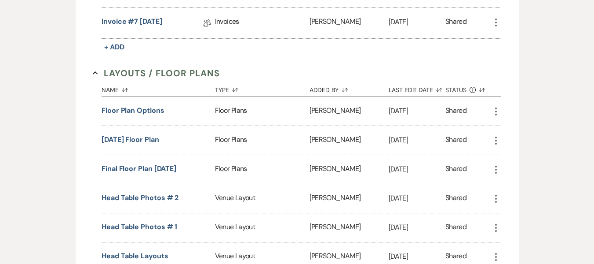
scroll to position [455, 0]
